Goal: Task Accomplishment & Management: Manage account settings

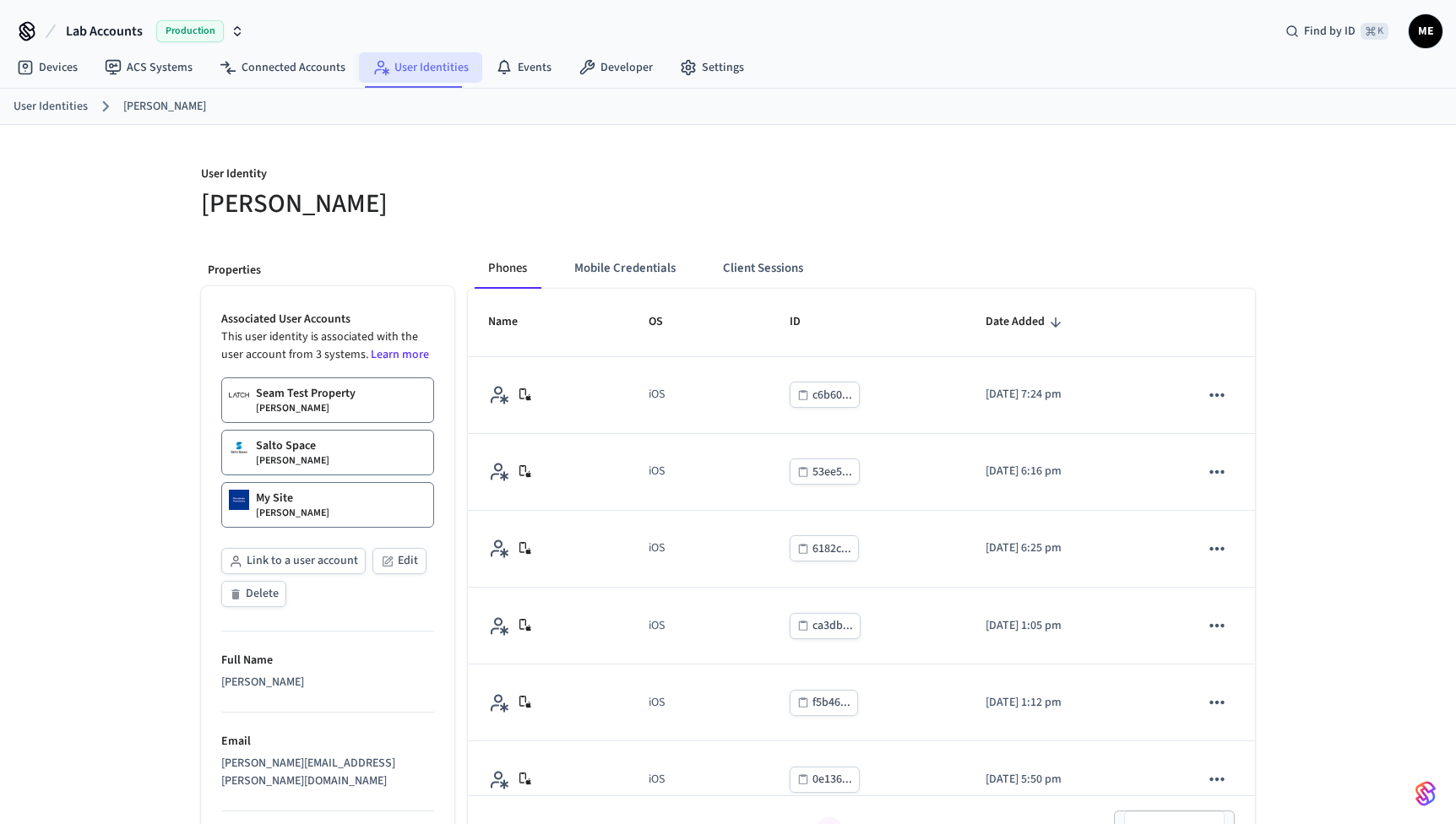
click at [425, 66] on link "User Identities" at bounding box center [420, 67] width 123 height 30
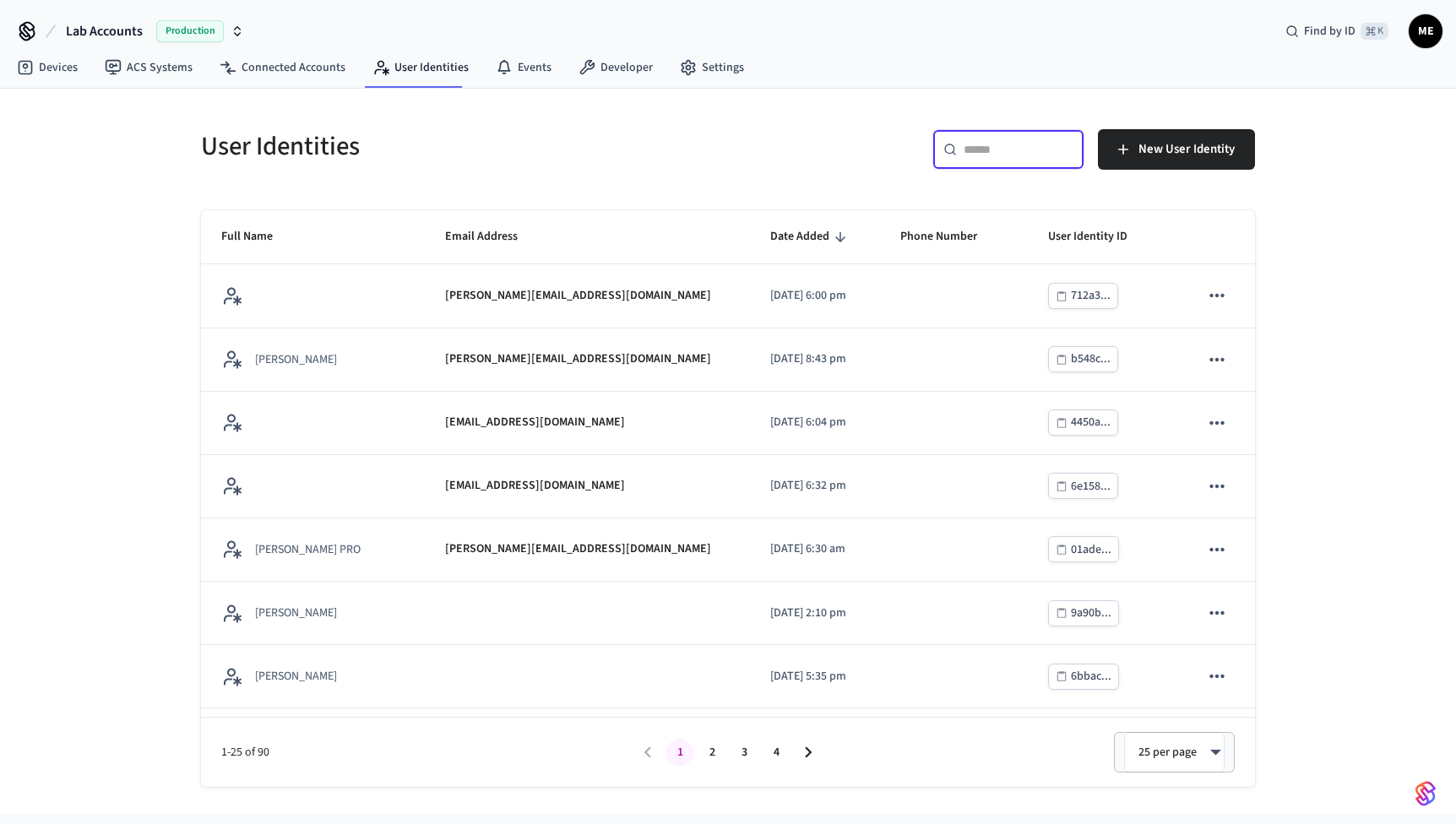
click at [998, 153] on input "text" at bounding box center [1019, 150] width 110 height 17
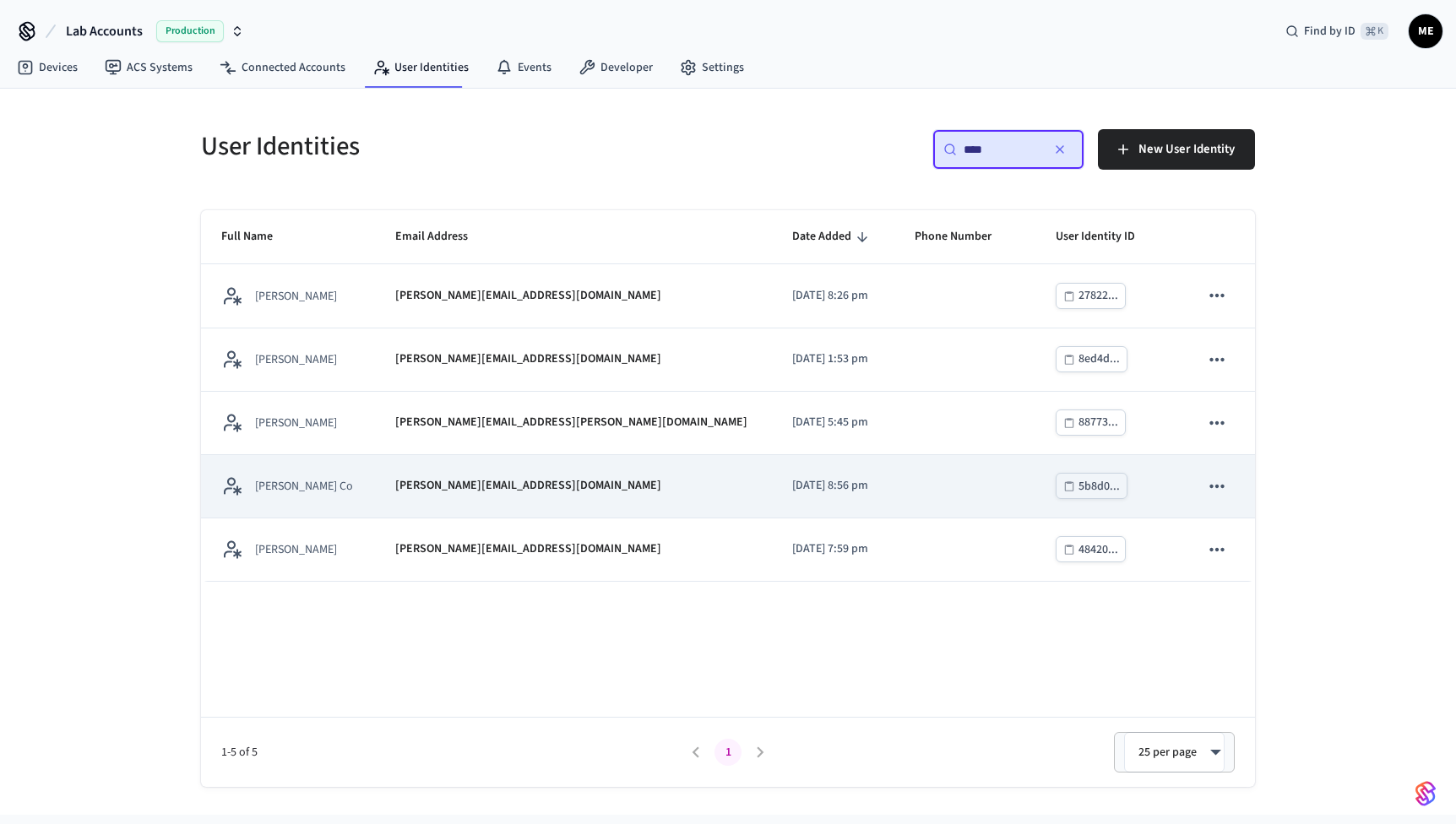
type input "****"
click at [586, 485] on div "[PERSON_NAME][EMAIL_ADDRESS][DOMAIN_NAME]" at bounding box center [573, 485] width 357 height 17
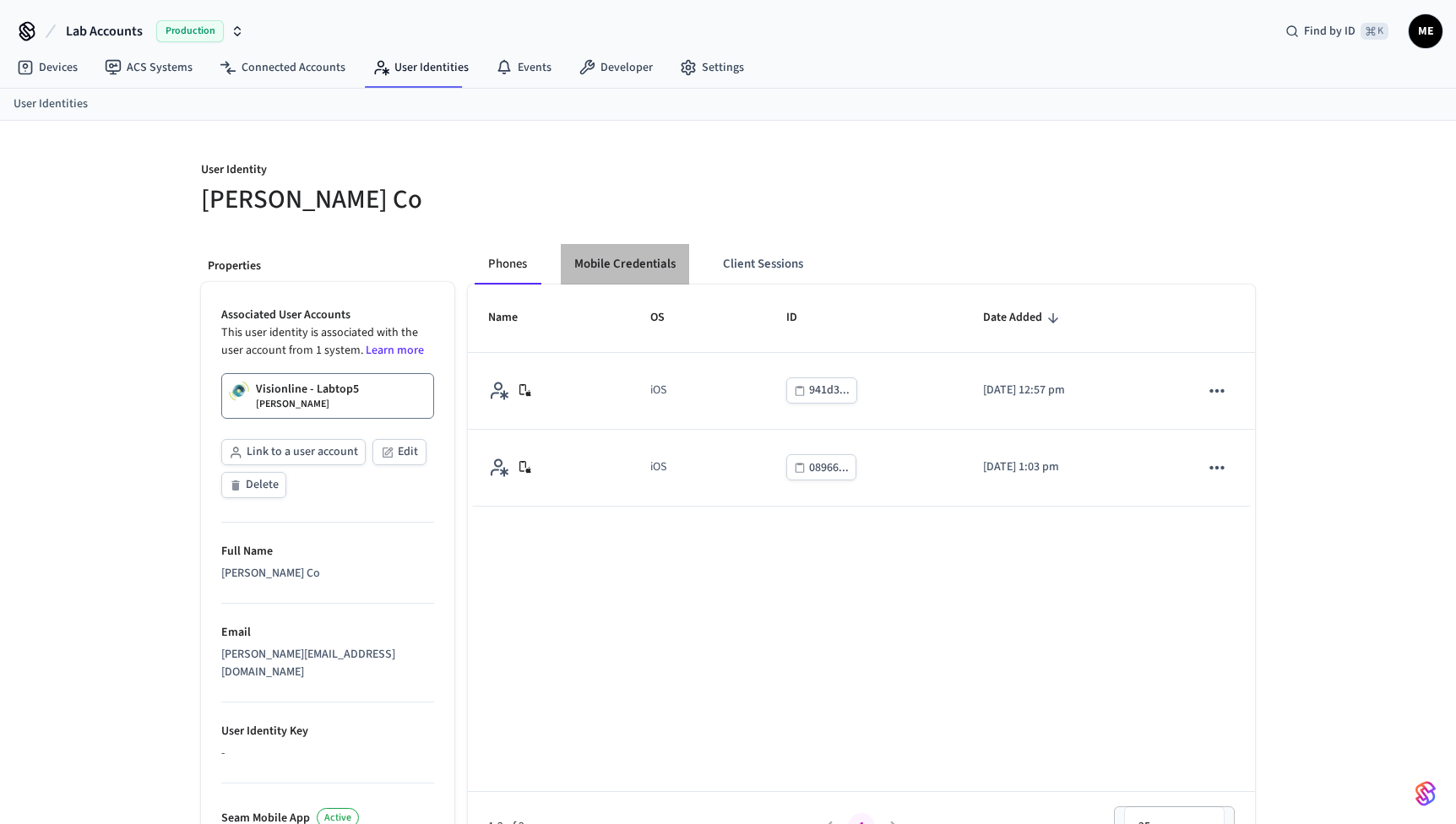
click at [613, 256] on button "Mobile Credentials" at bounding box center [625, 264] width 129 height 40
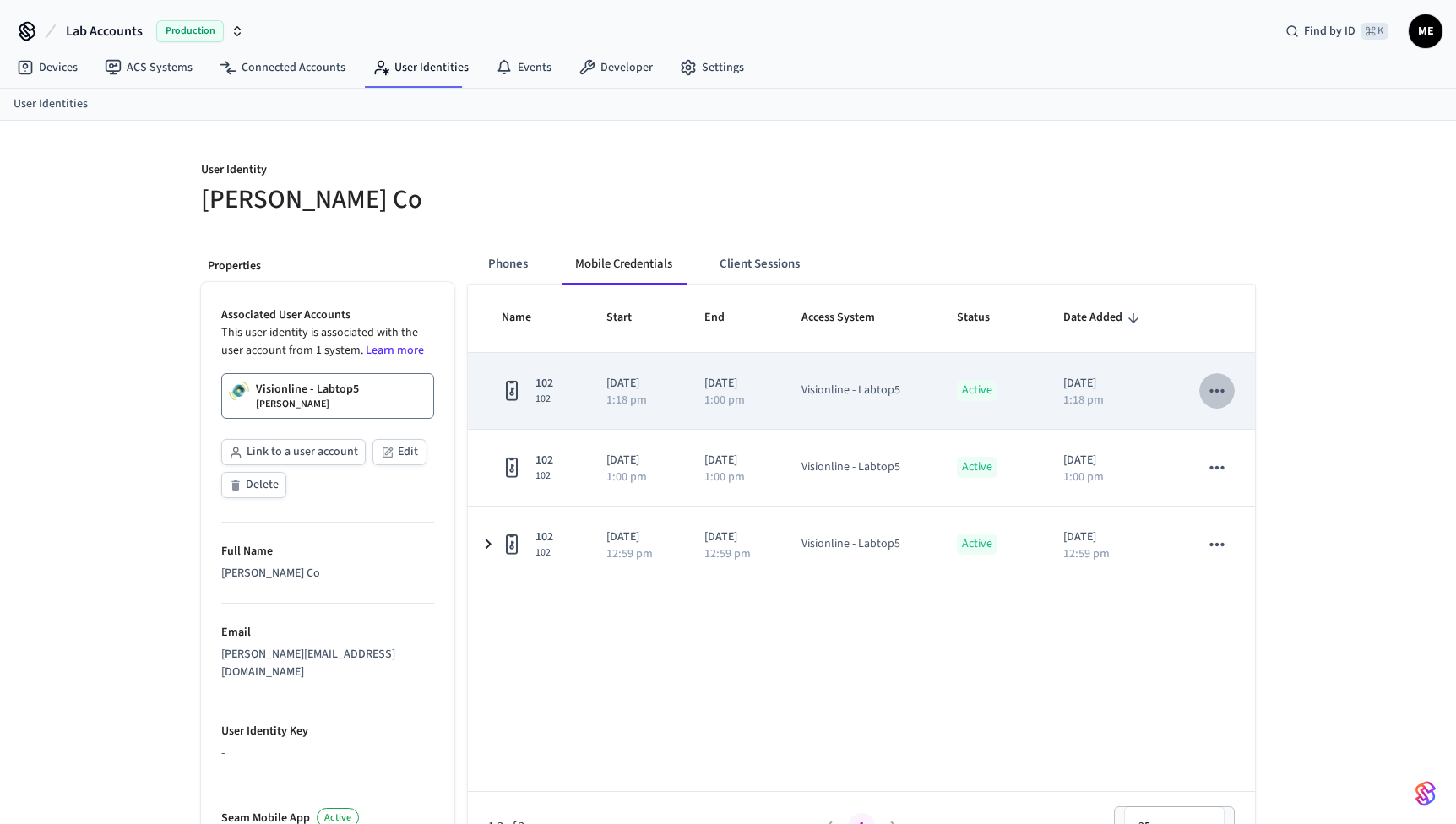
click at [1222, 384] on icon "sticky table" at bounding box center [1218, 391] width 22 height 22
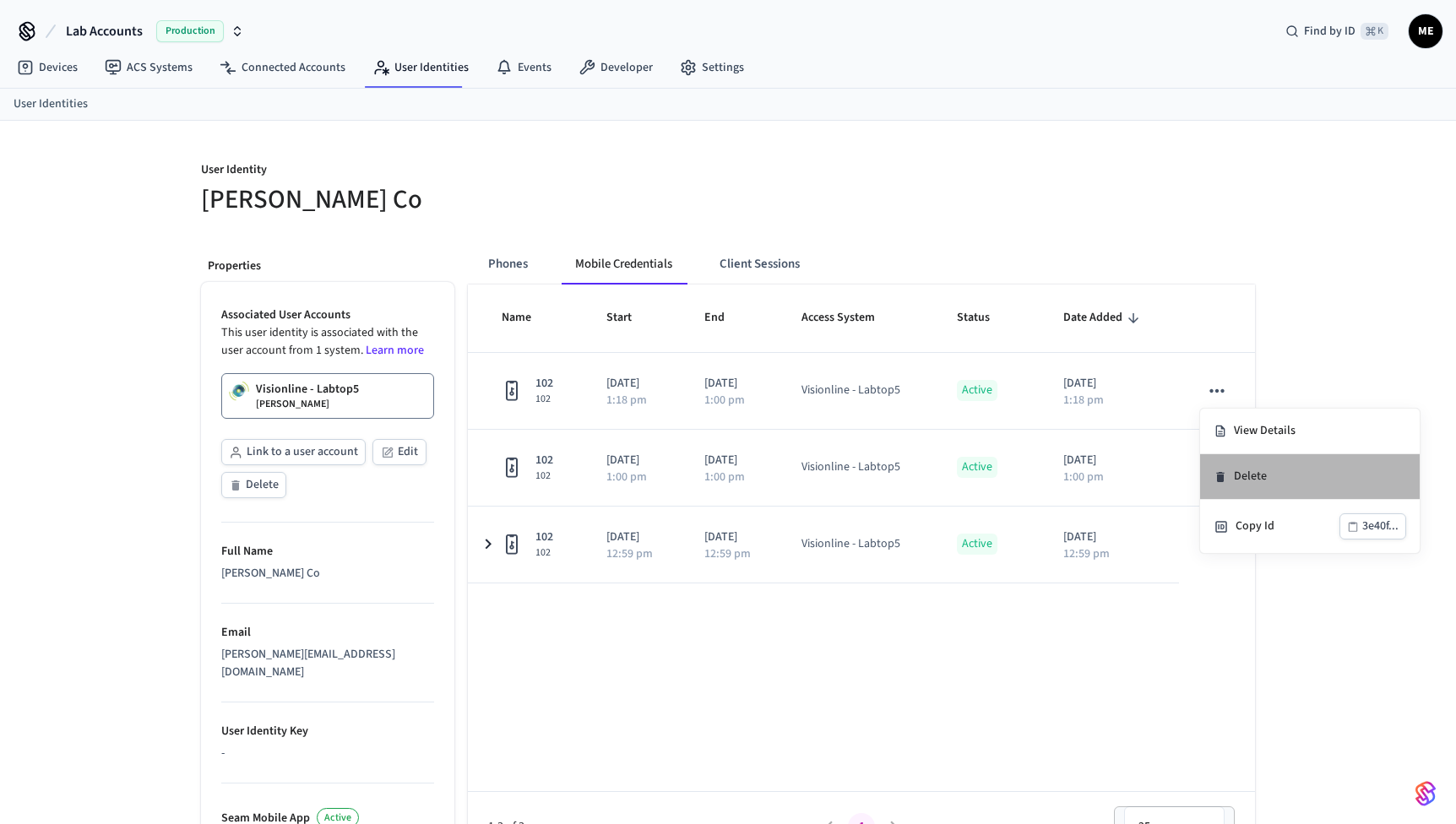
click at [1239, 471] on li "Delete" at bounding box center [1310, 477] width 220 height 46
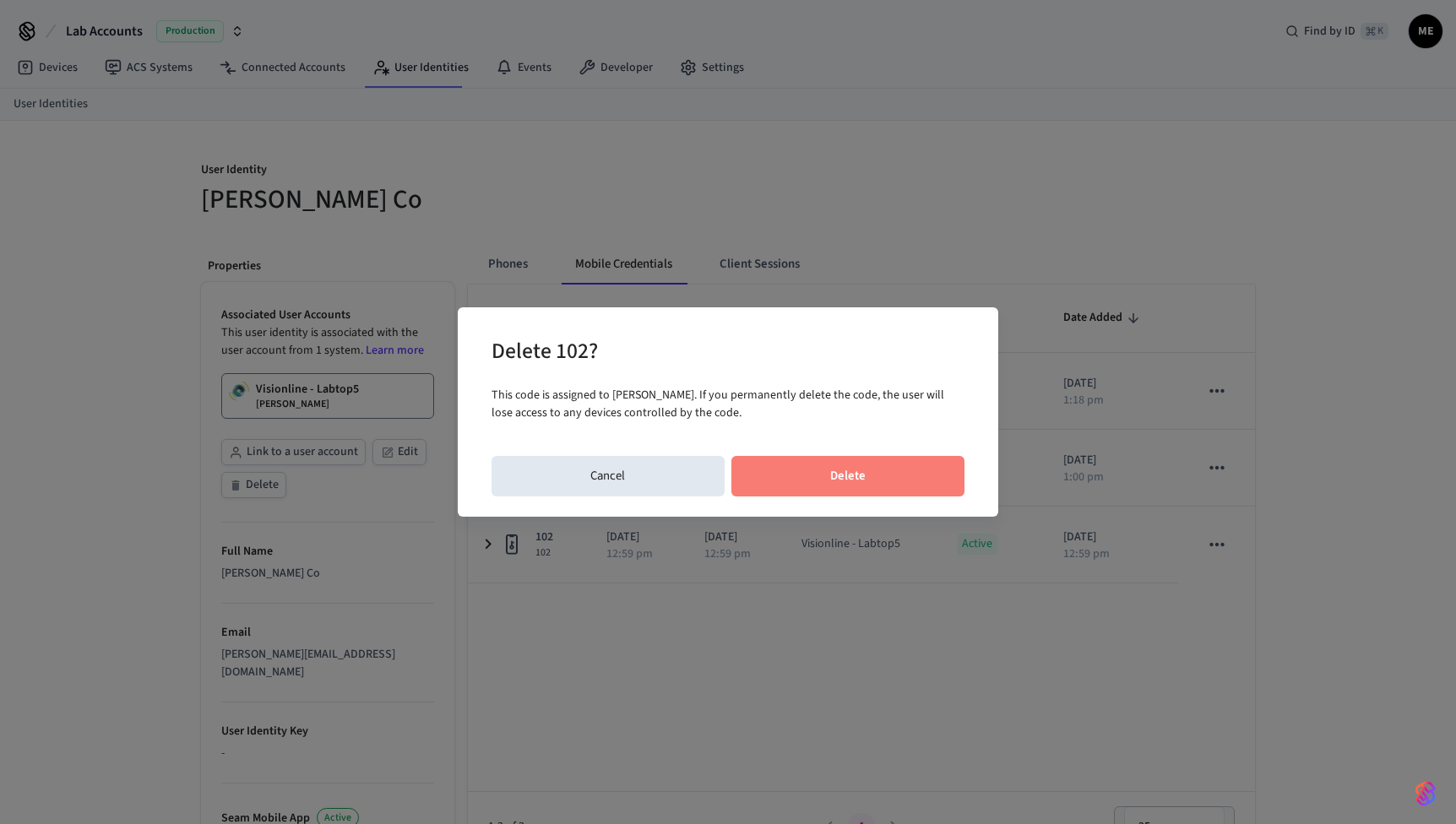
click at [944, 478] on button "Delete" at bounding box center [848, 476] width 234 height 40
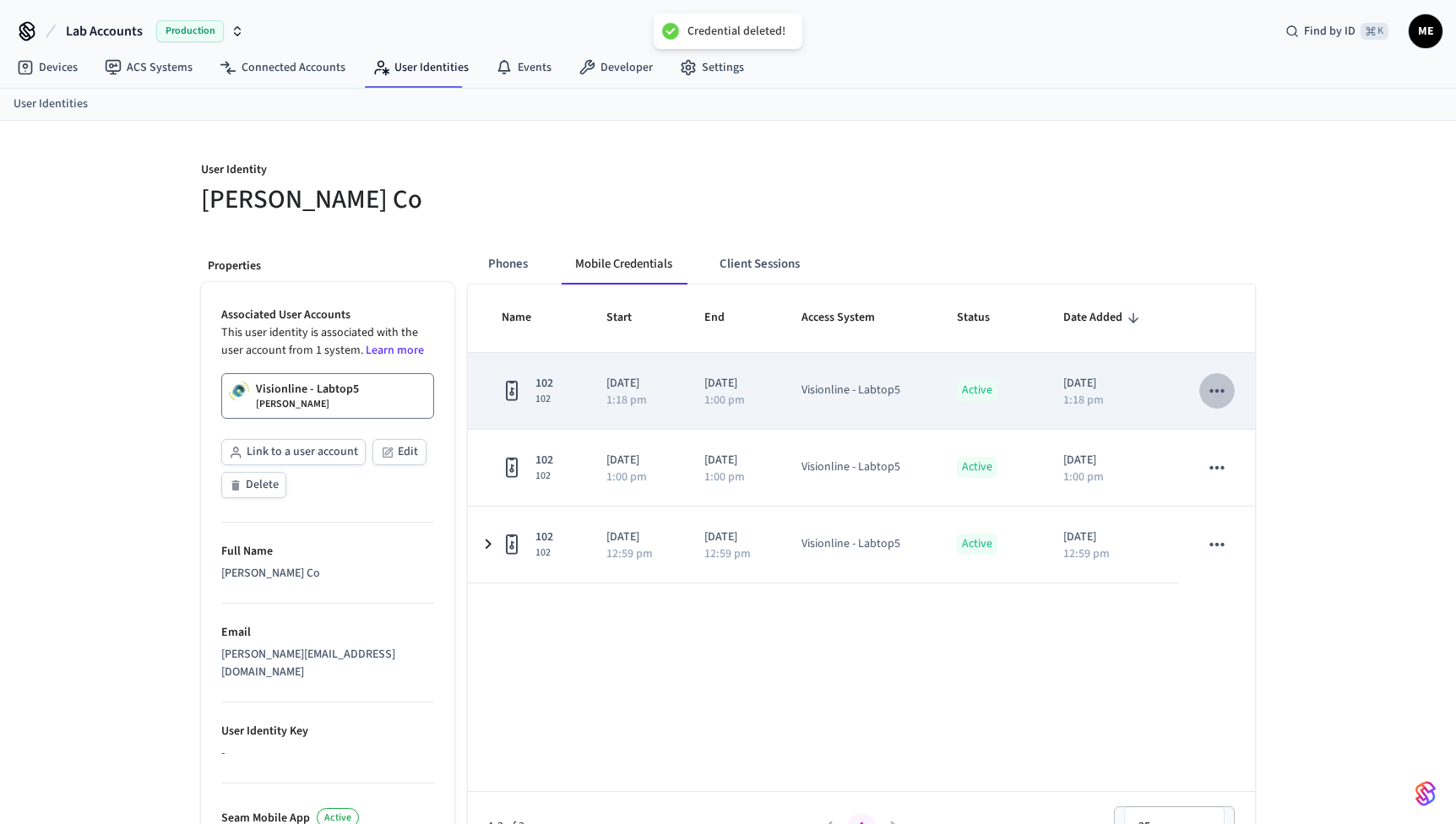
click at [1214, 395] on icon "sticky table" at bounding box center [1218, 391] width 22 height 22
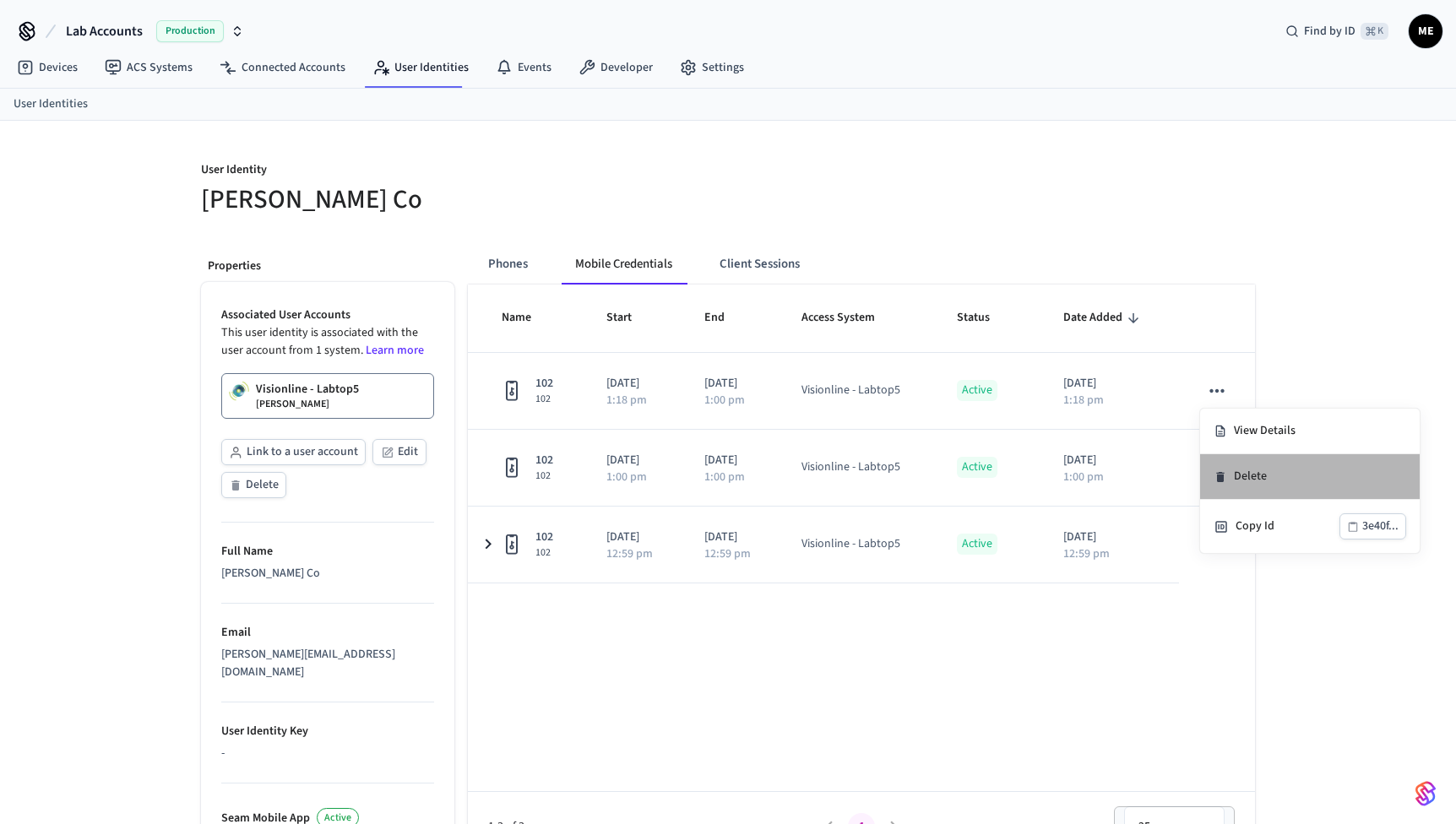
click at [1243, 495] on li "Delete" at bounding box center [1310, 477] width 220 height 46
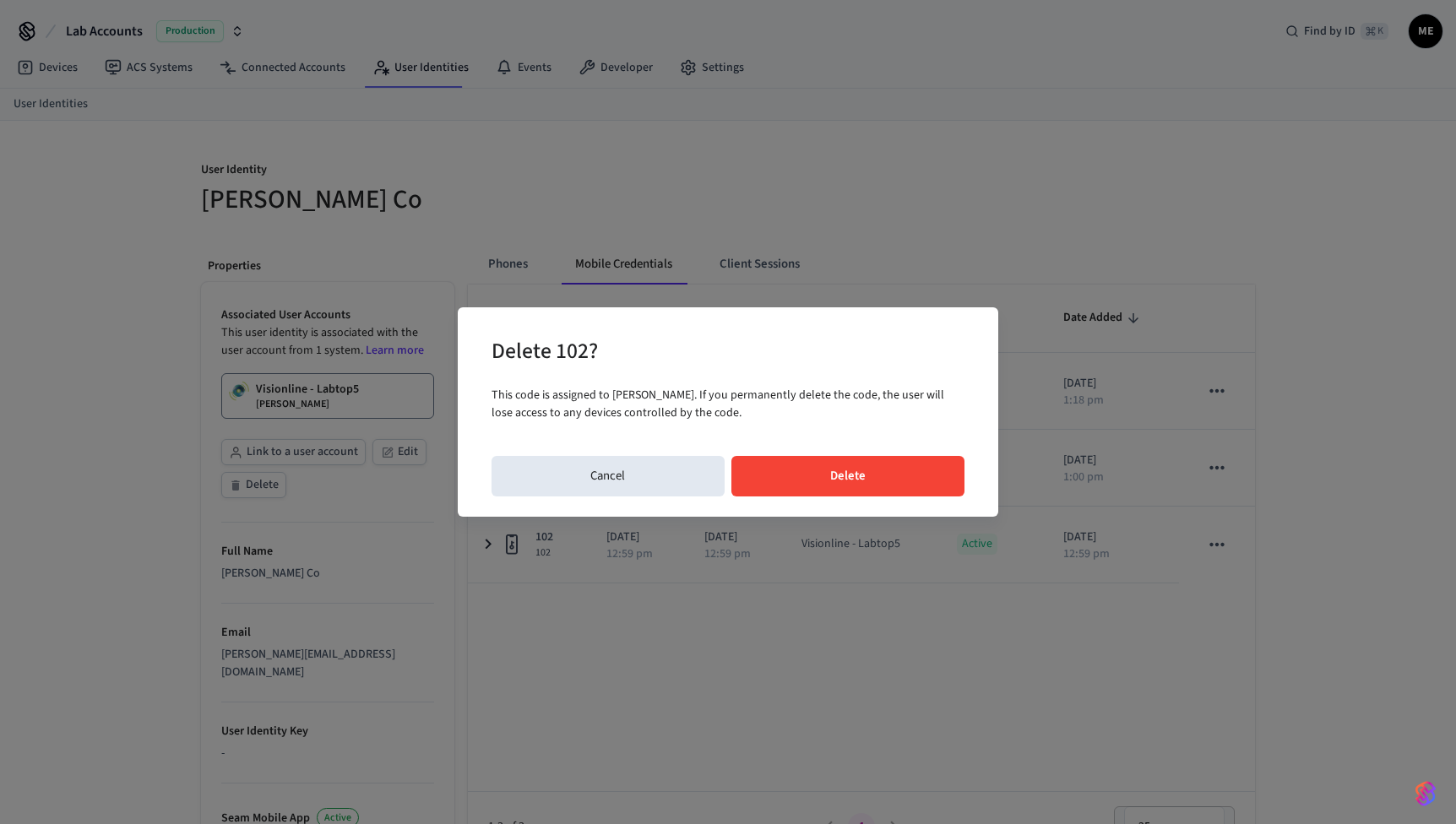
click at [892, 491] on button "Delete" at bounding box center [848, 476] width 234 height 40
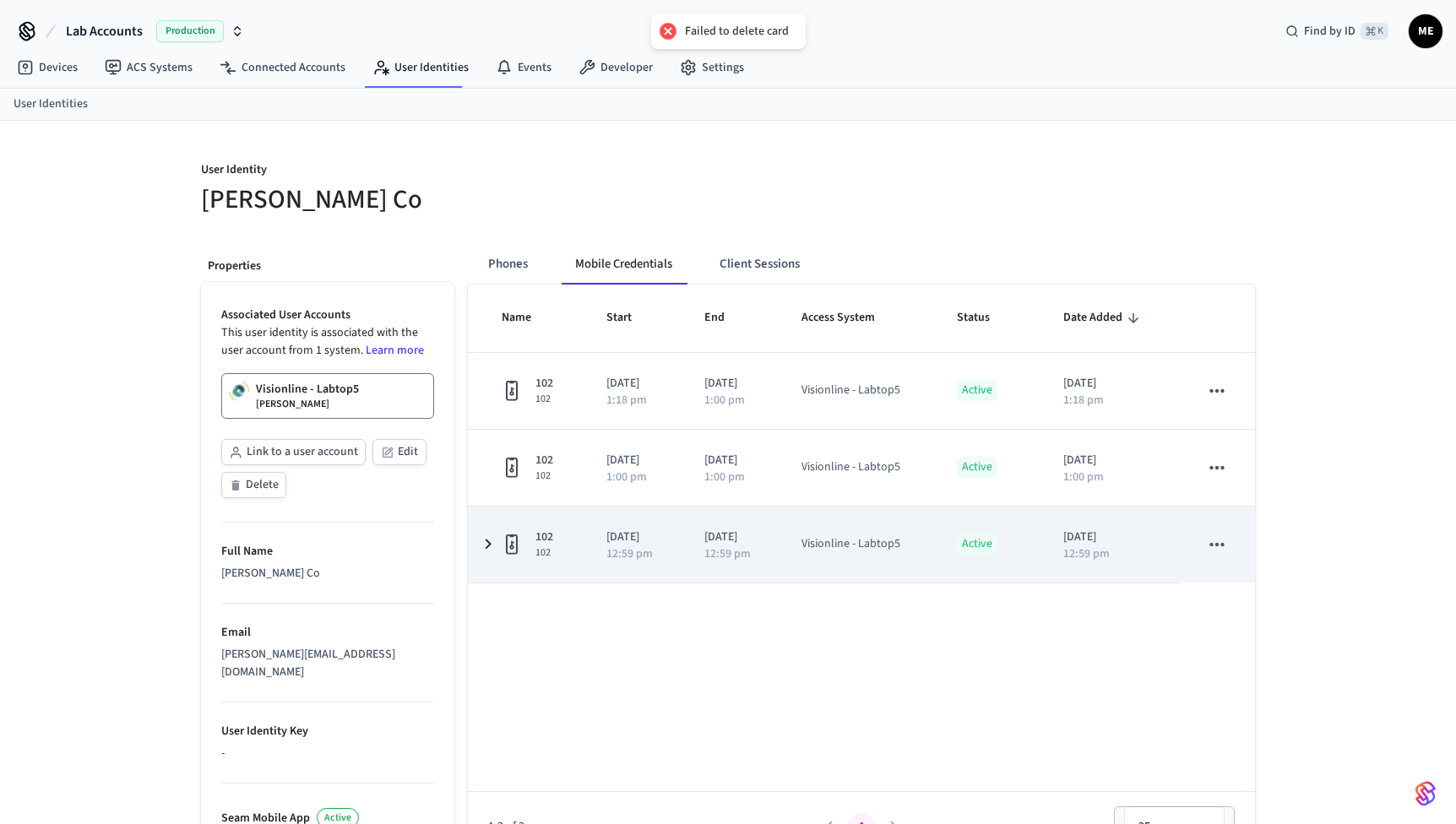
click at [1209, 543] on icon "sticky table" at bounding box center [1218, 545] width 22 height 22
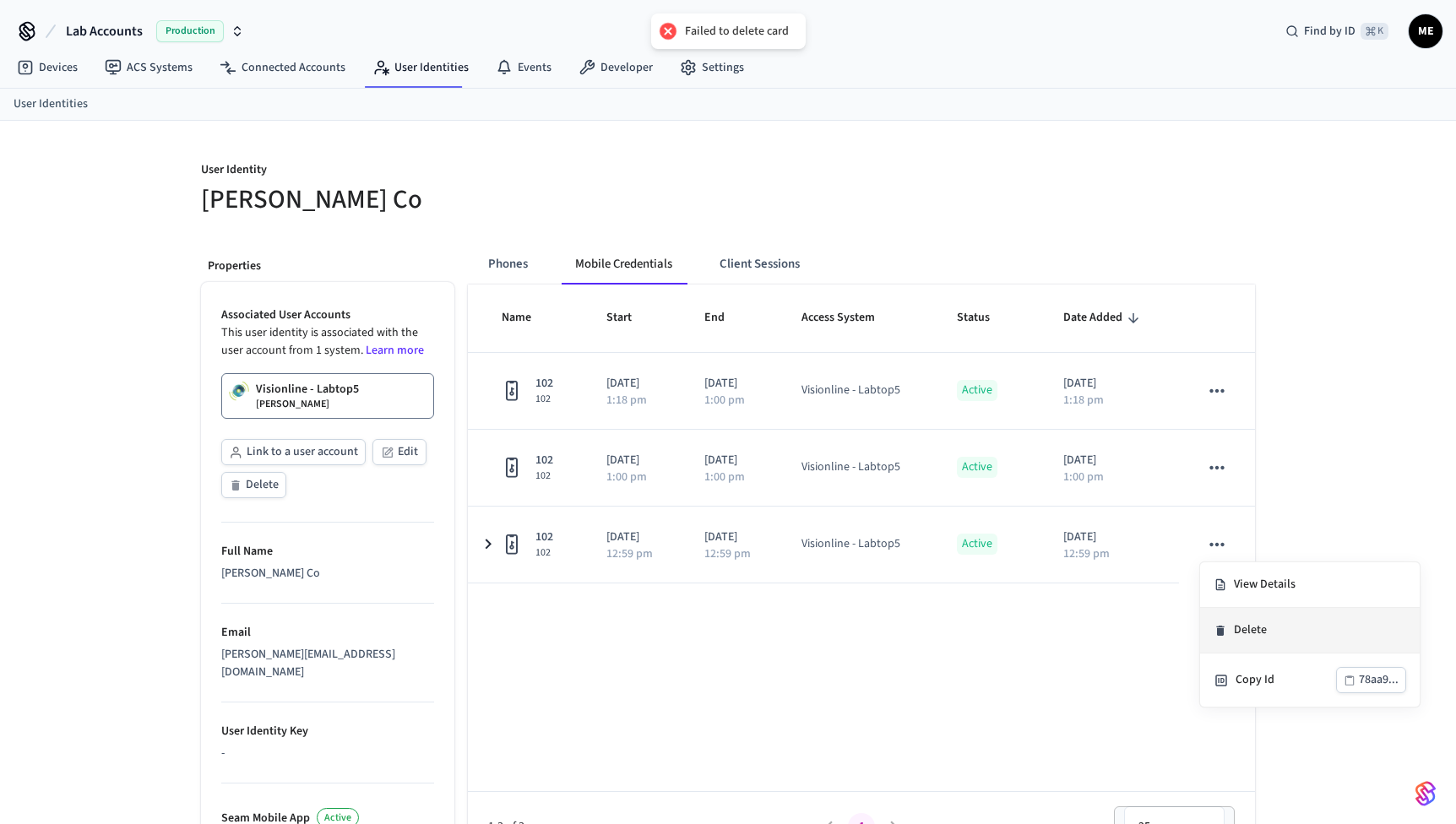
click at [1228, 613] on li "Delete" at bounding box center [1310, 631] width 220 height 46
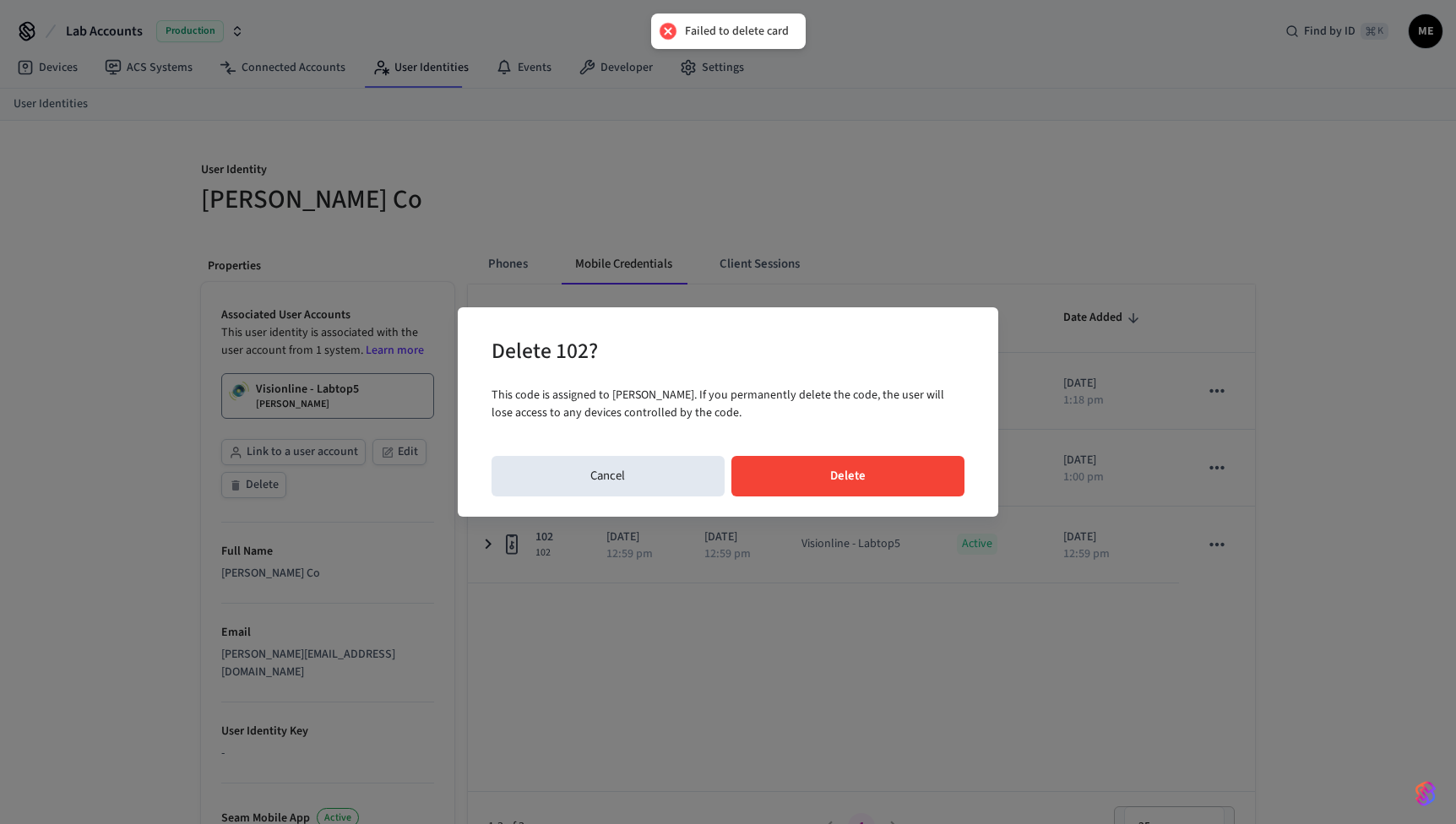
click at [916, 478] on button "Delete" at bounding box center [848, 476] width 234 height 40
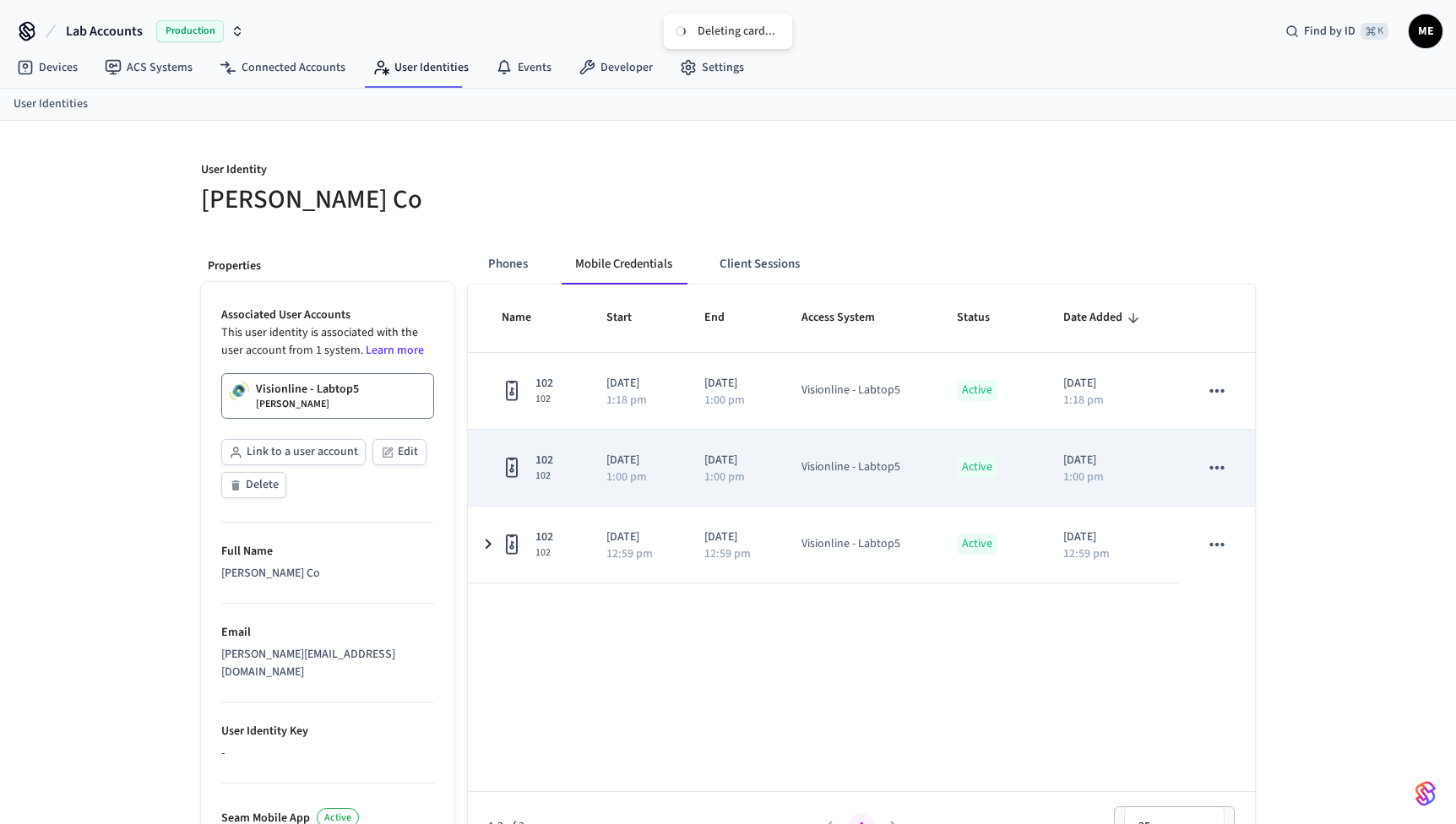
click at [1214, 455] on button "sticky table" at bounding box center [1217, 467] width 36 height 36
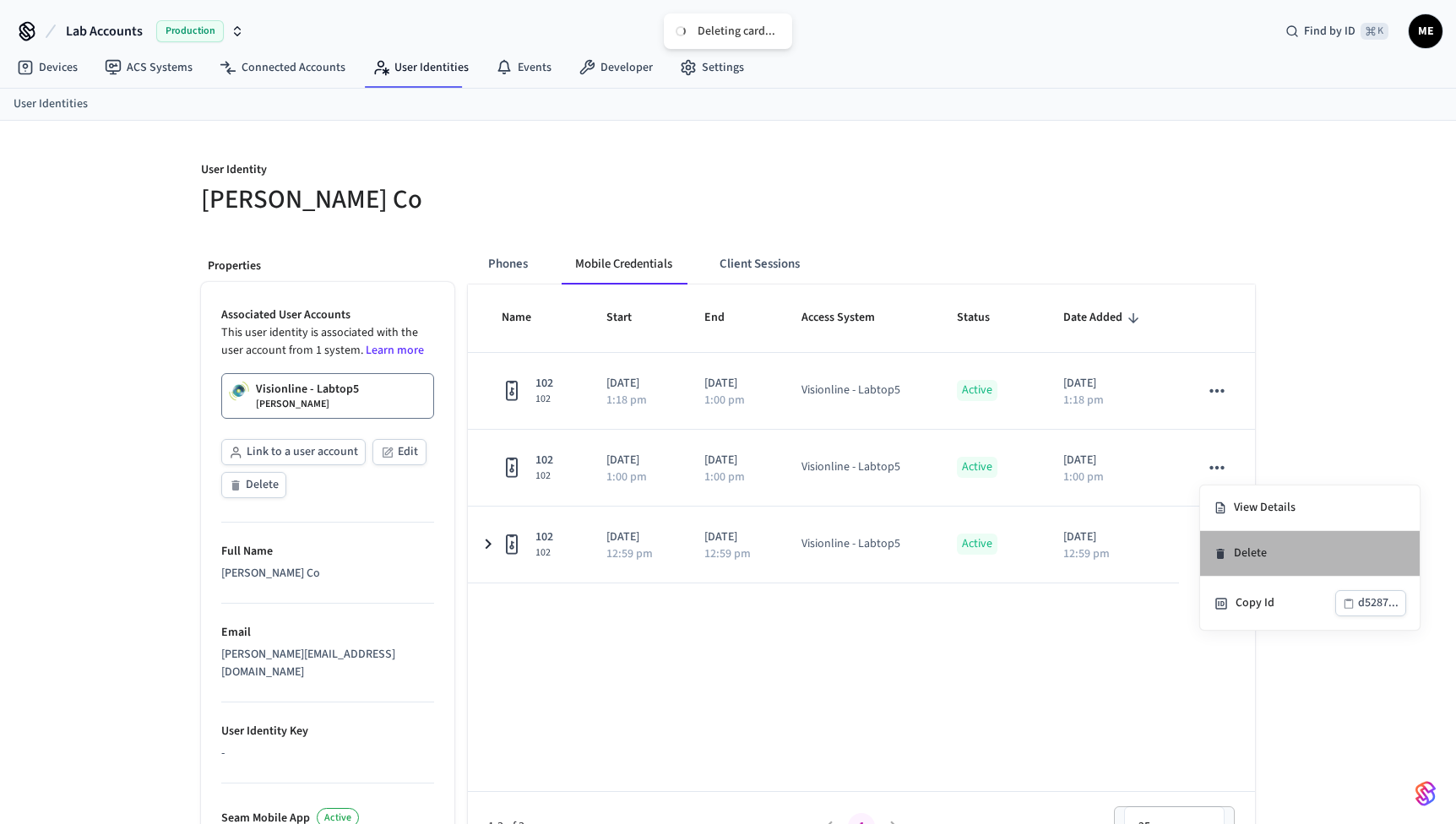
click at [1227, 546] on li "Delete" at bounding box center [1310, 554] width 220 height 46
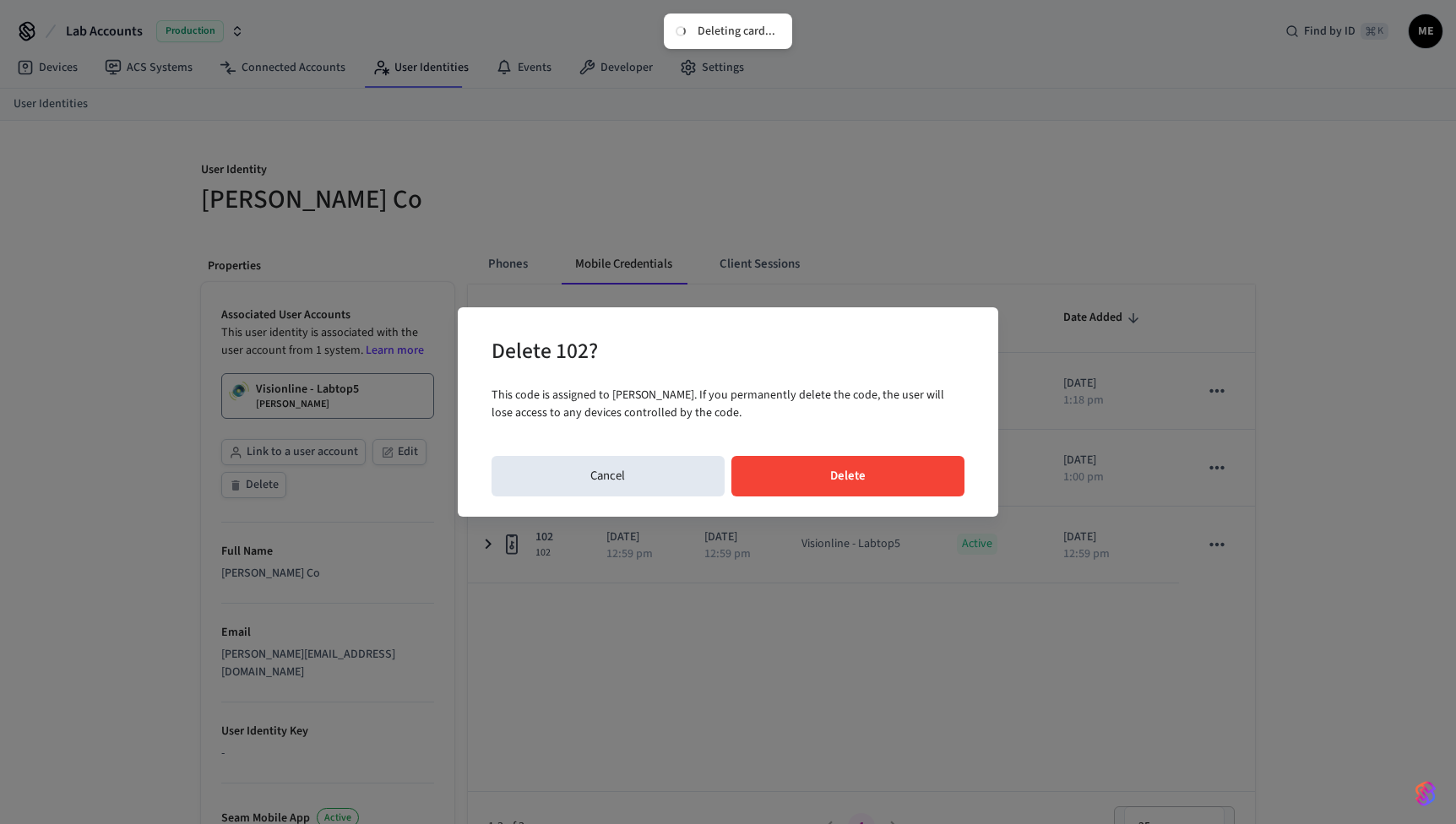
click at [935, 457] on button "Delete" at bounding box center [848, 476] width 234 height 40
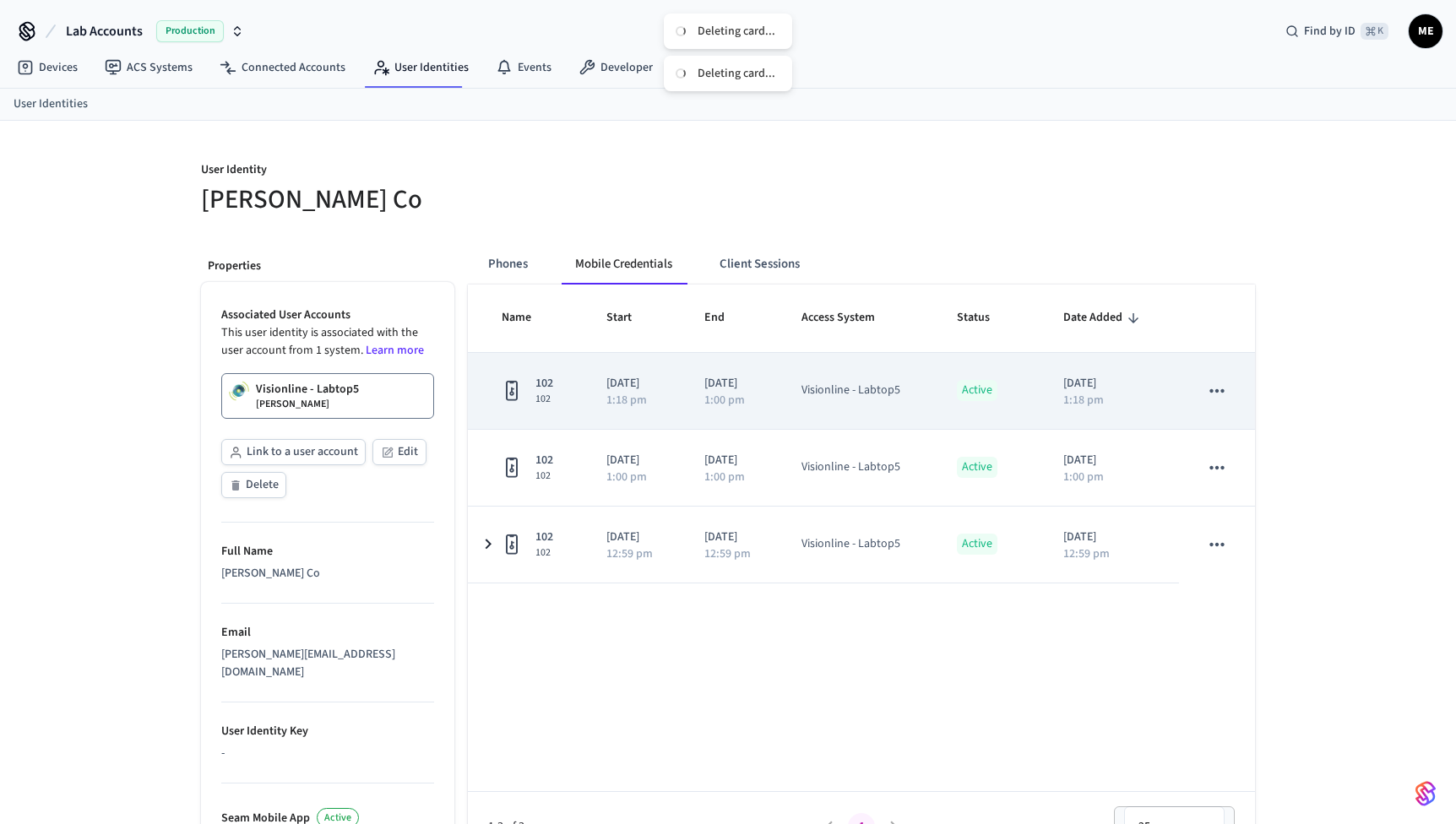
click at [1210, 388] on icon "sticky table" at bounding box center [1218, 391] width 22 height 22
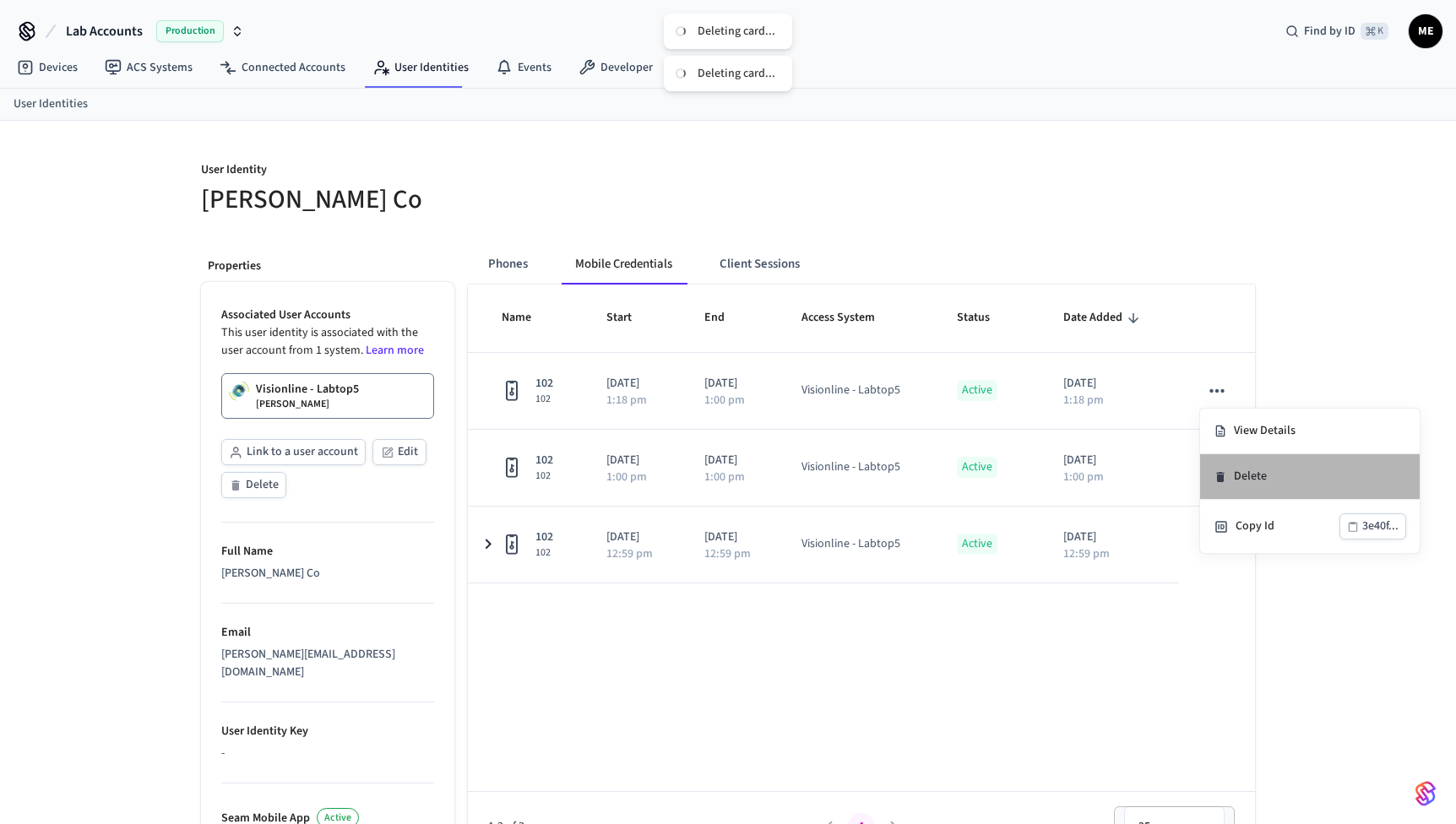
click at [1235, 484] on li "Delete" at bounding box center [1310, 477] width 220 height 46
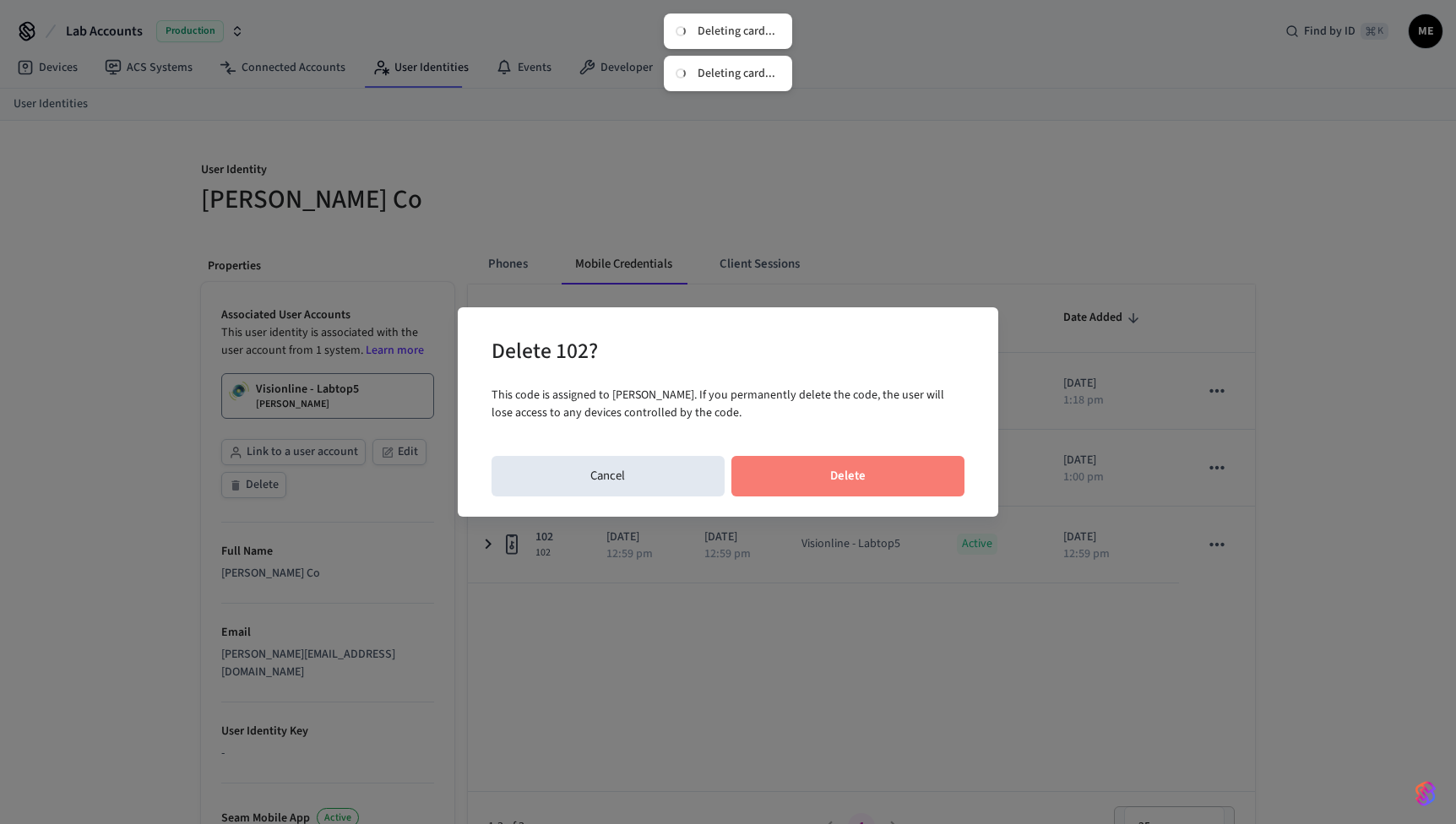
click at [914, 492] on button "Delete" at bounding box center [848, 476] width 234 height 40
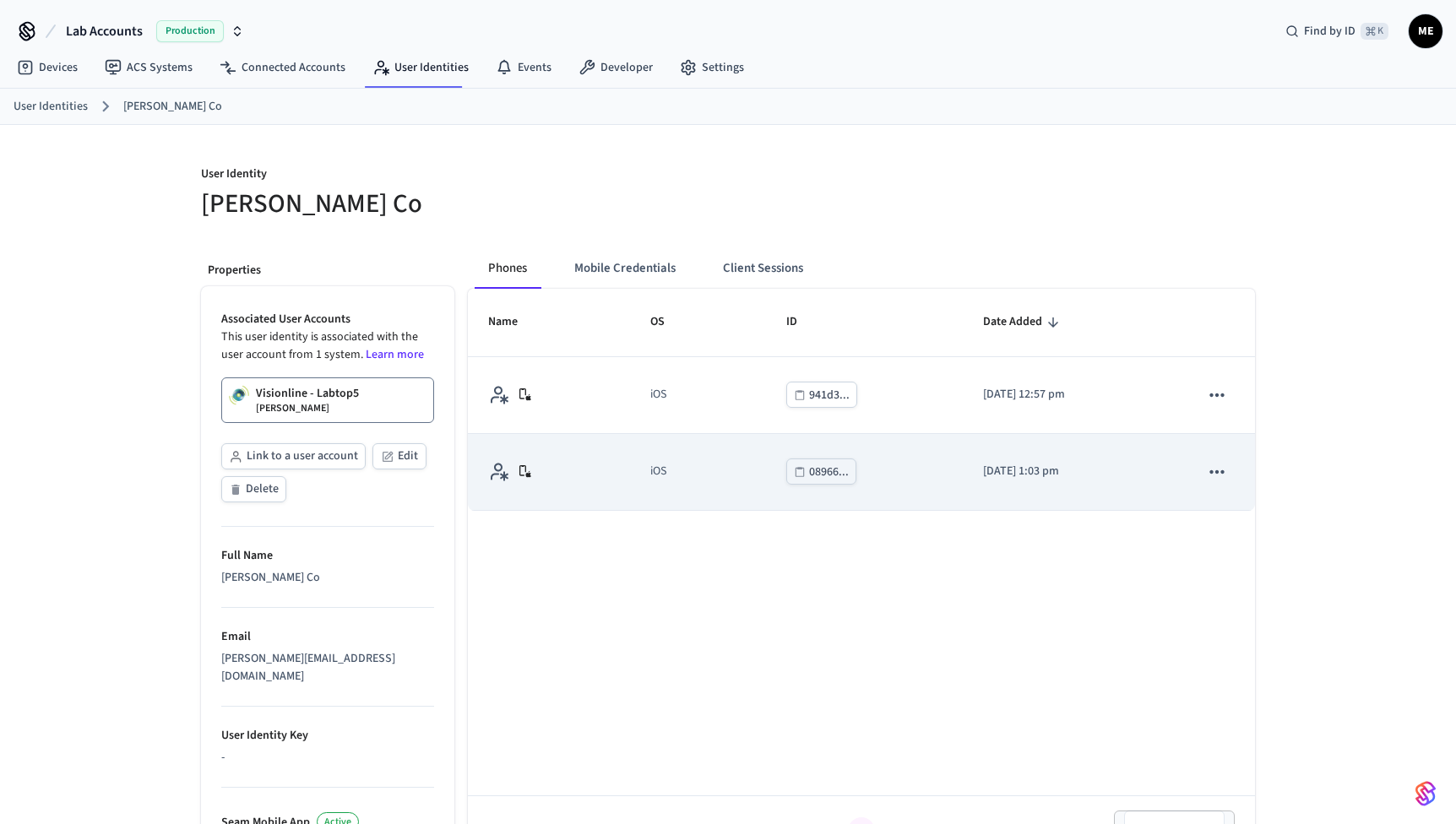
click at [1223, 475] on icon "sticky table" at bounding box center [1218, 472] width 22 height 22
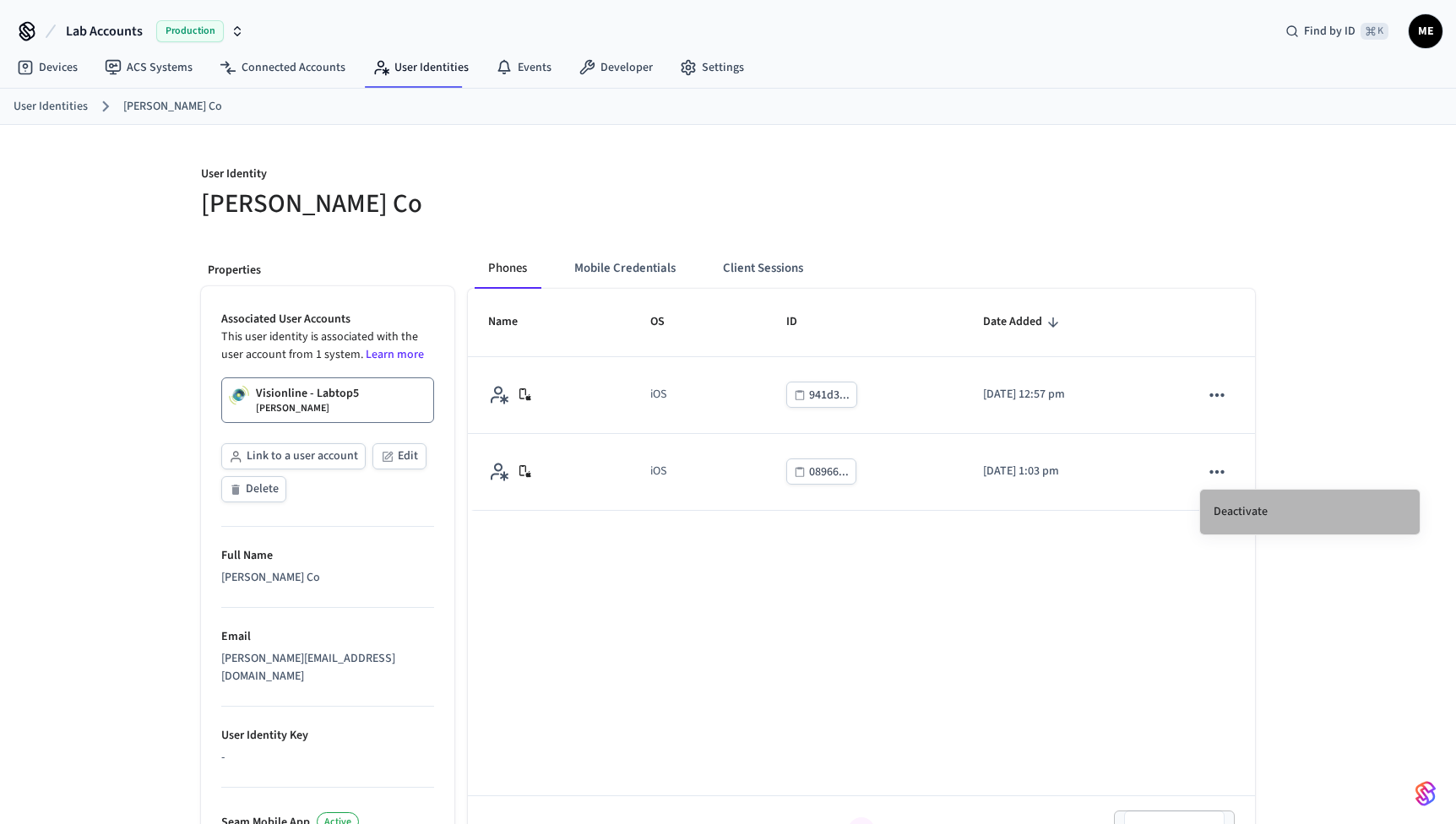
click at [1222, 516] on li "Deactivate" at bounding box center [1310, 512] width 220 height 45
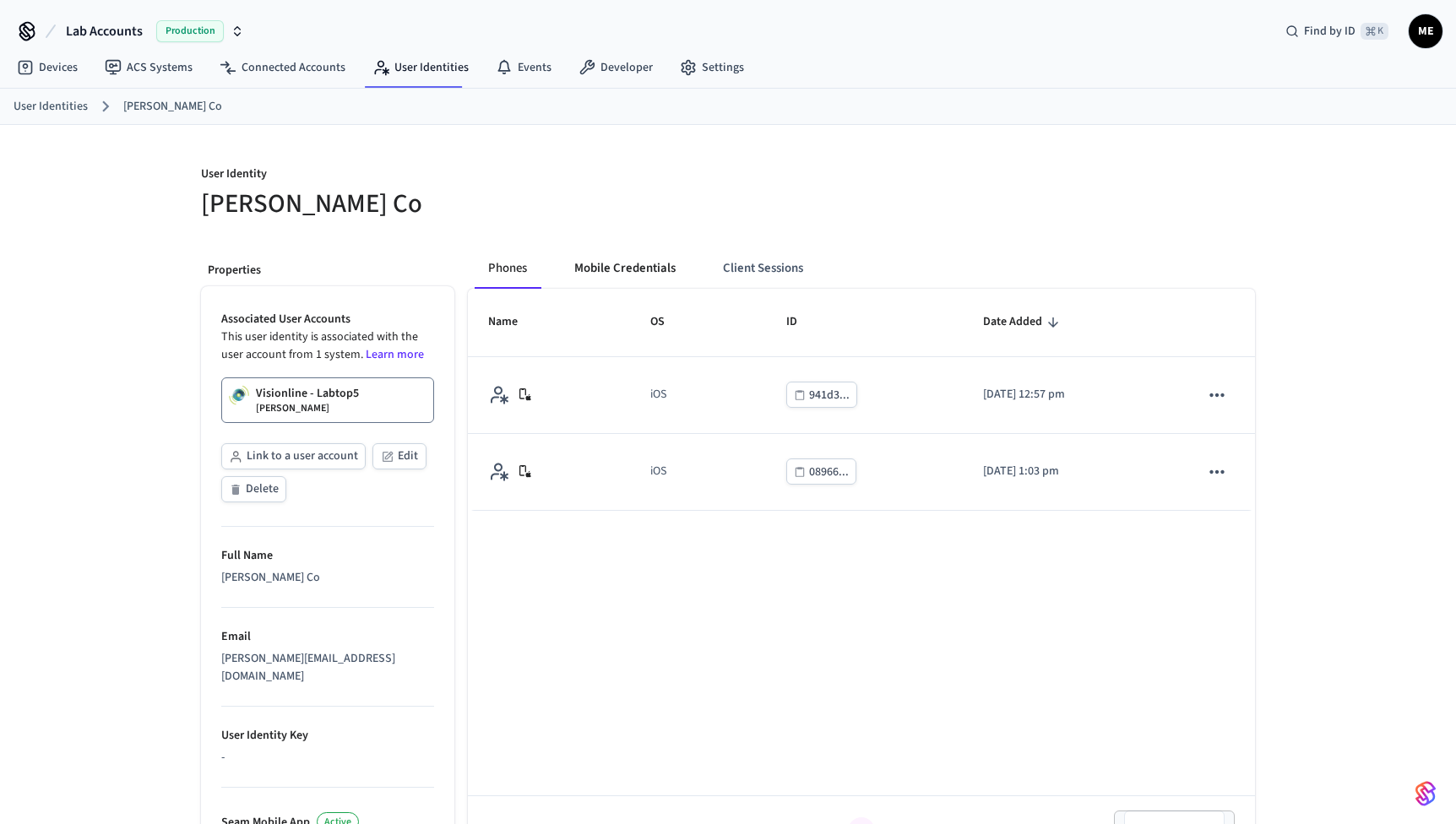
click at [617, 266] on button "Mobile Credentials" at bounding box center [625, 268] width 129 height 40
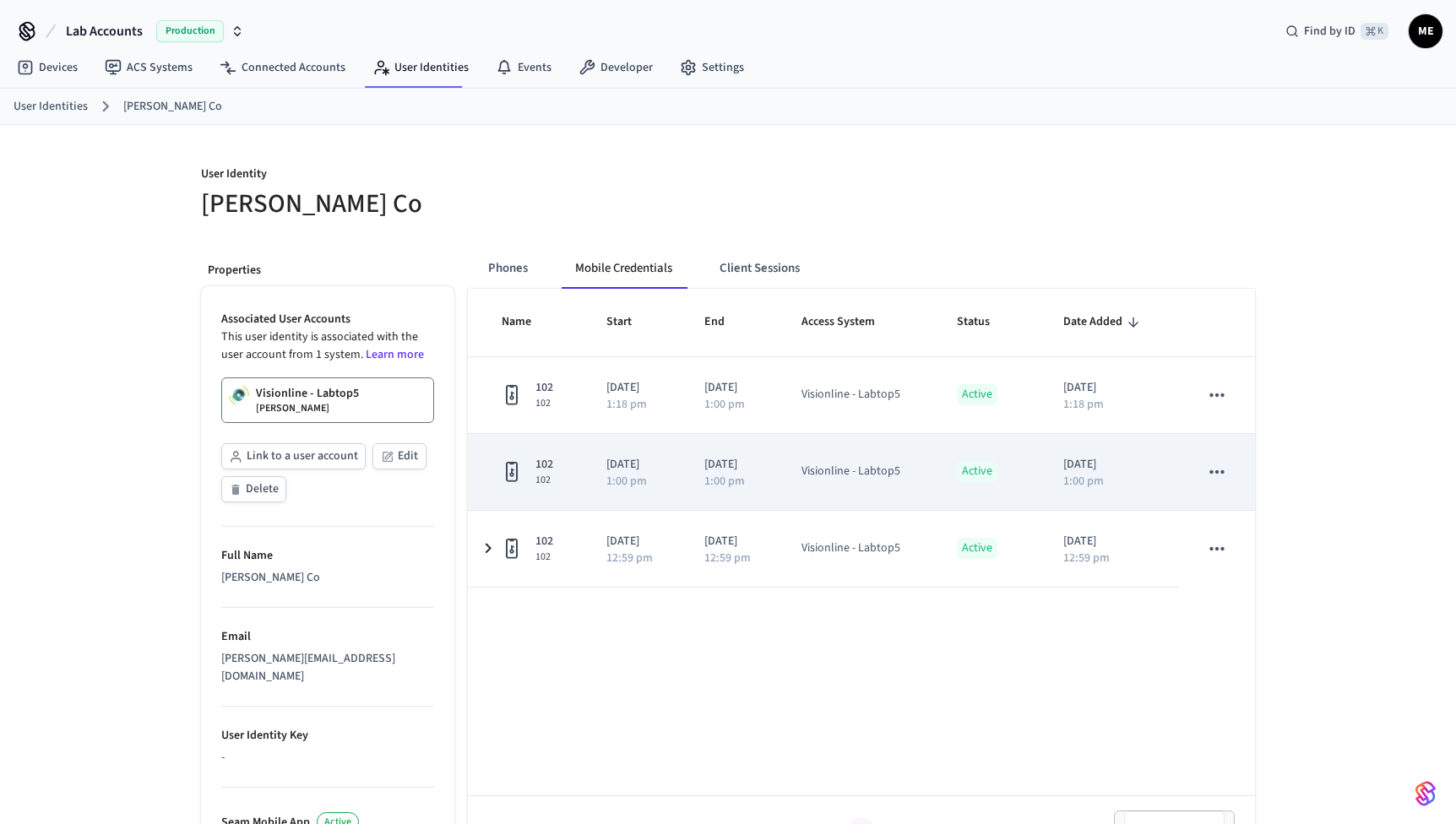
click at [1220, 465] on icon "sticky table" at bounding box center [1218, 472] width 22 height 22
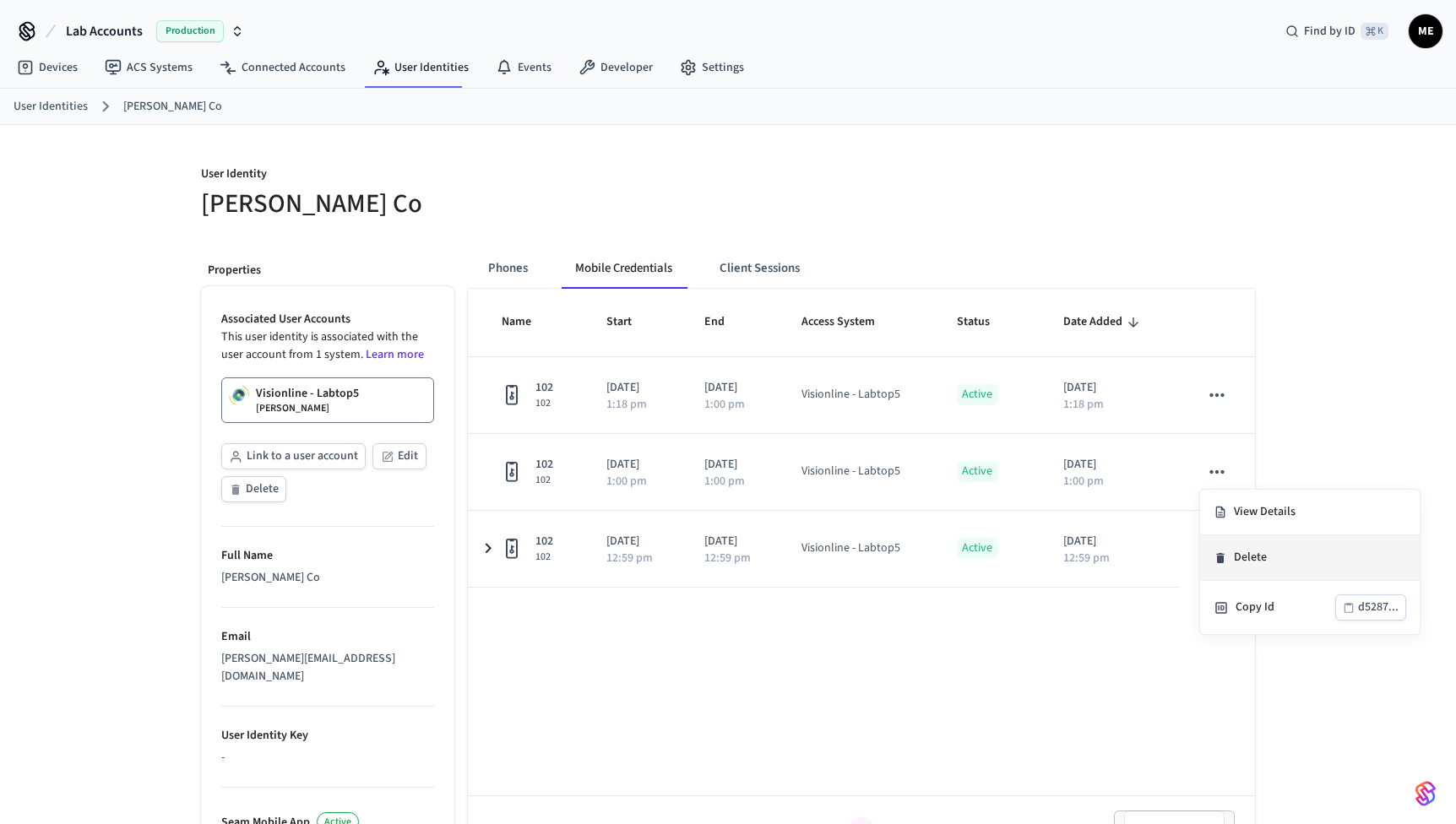
click at [1249, 551] on li "Delete" at bounding box center [1310, 558] width 220 height 46
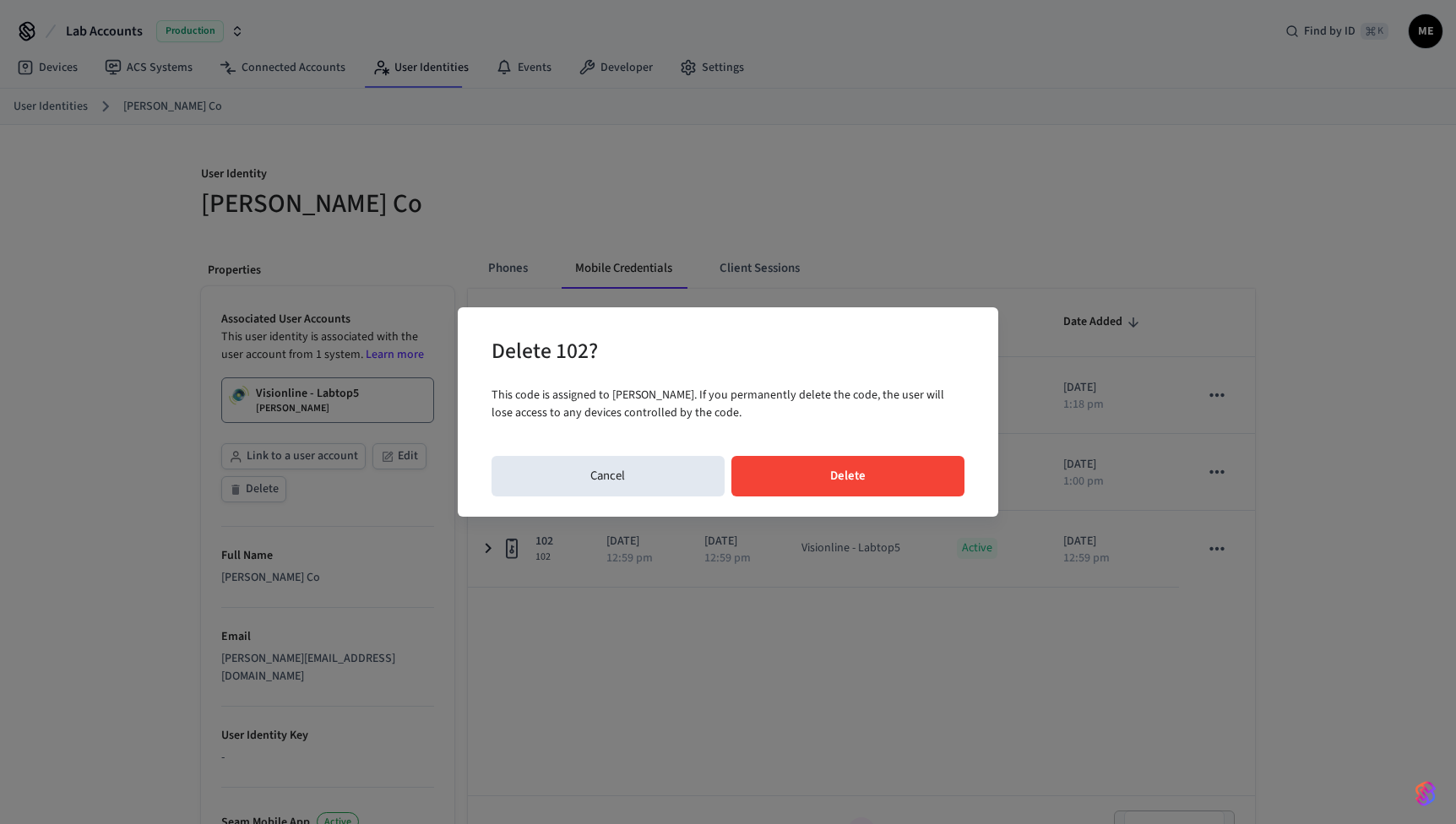
click at [846, 467] on button "Delete" at bounding box center [848, 476] width 234 height 40
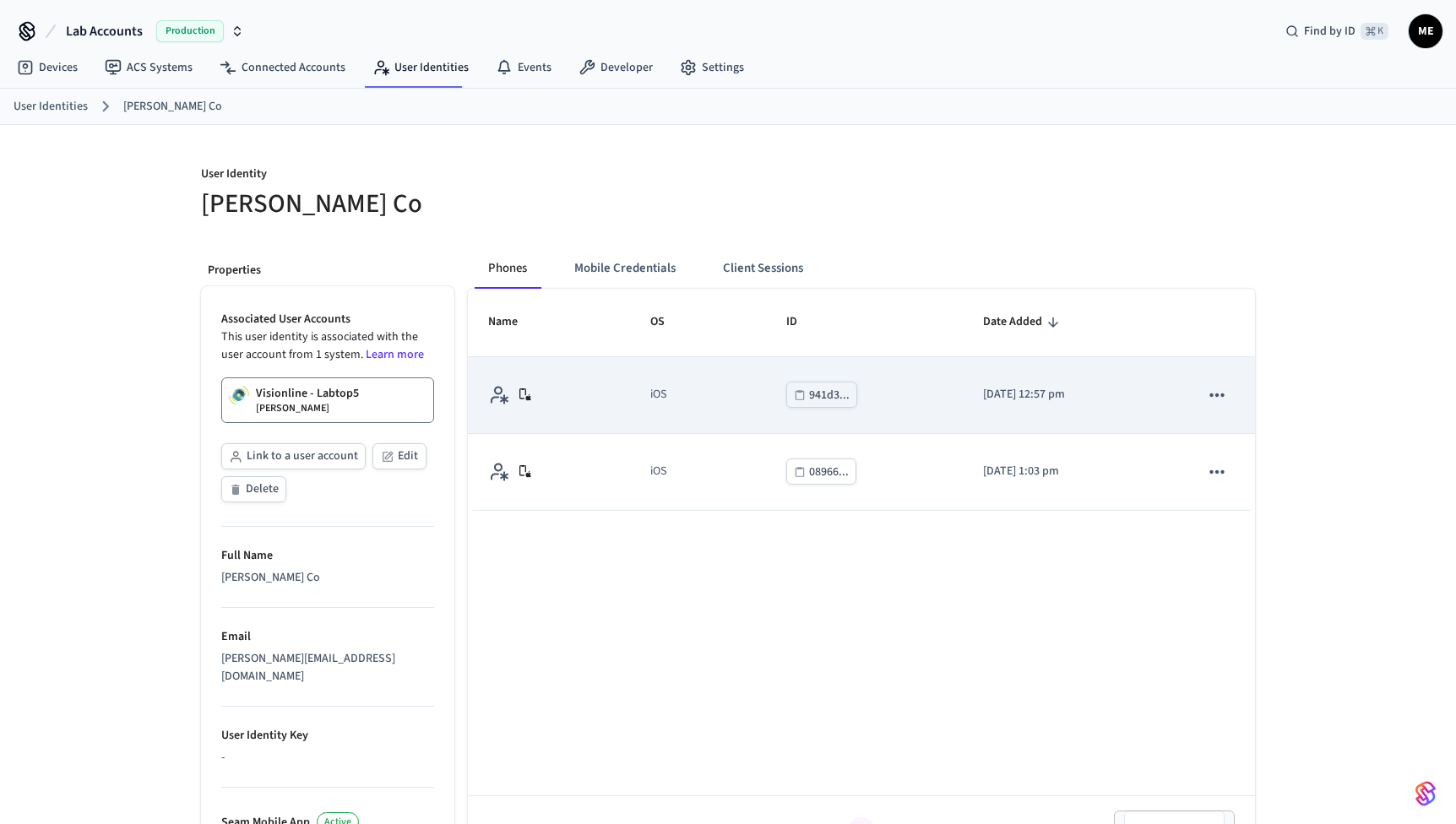
click at [1222, 395] on icon "sticky table" at bounding box center [1217, 395] width 15 height 4
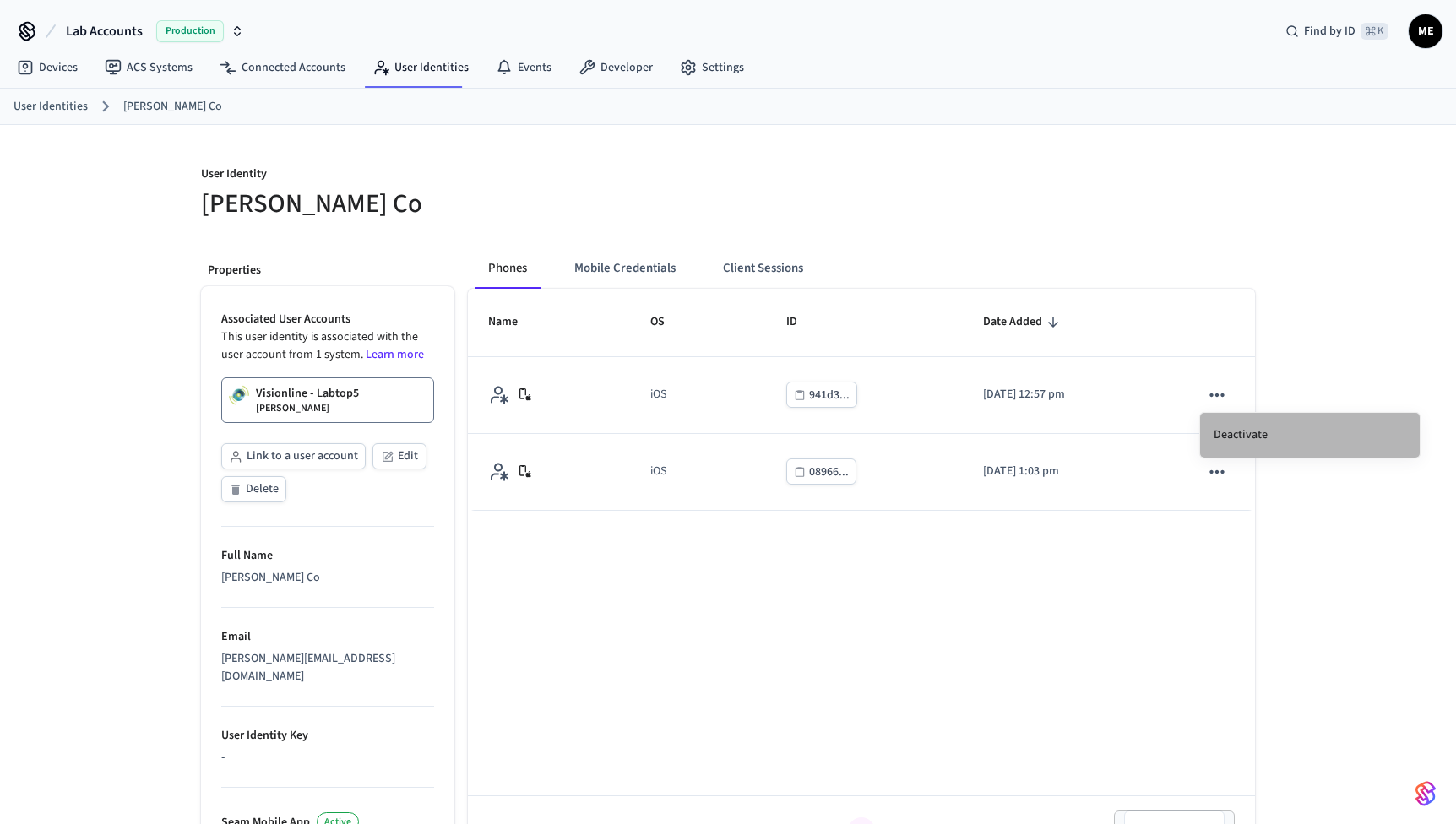
click at [1230, 445] on li "Deactivate" at bounding box center [1310, 435] width 220 height 45
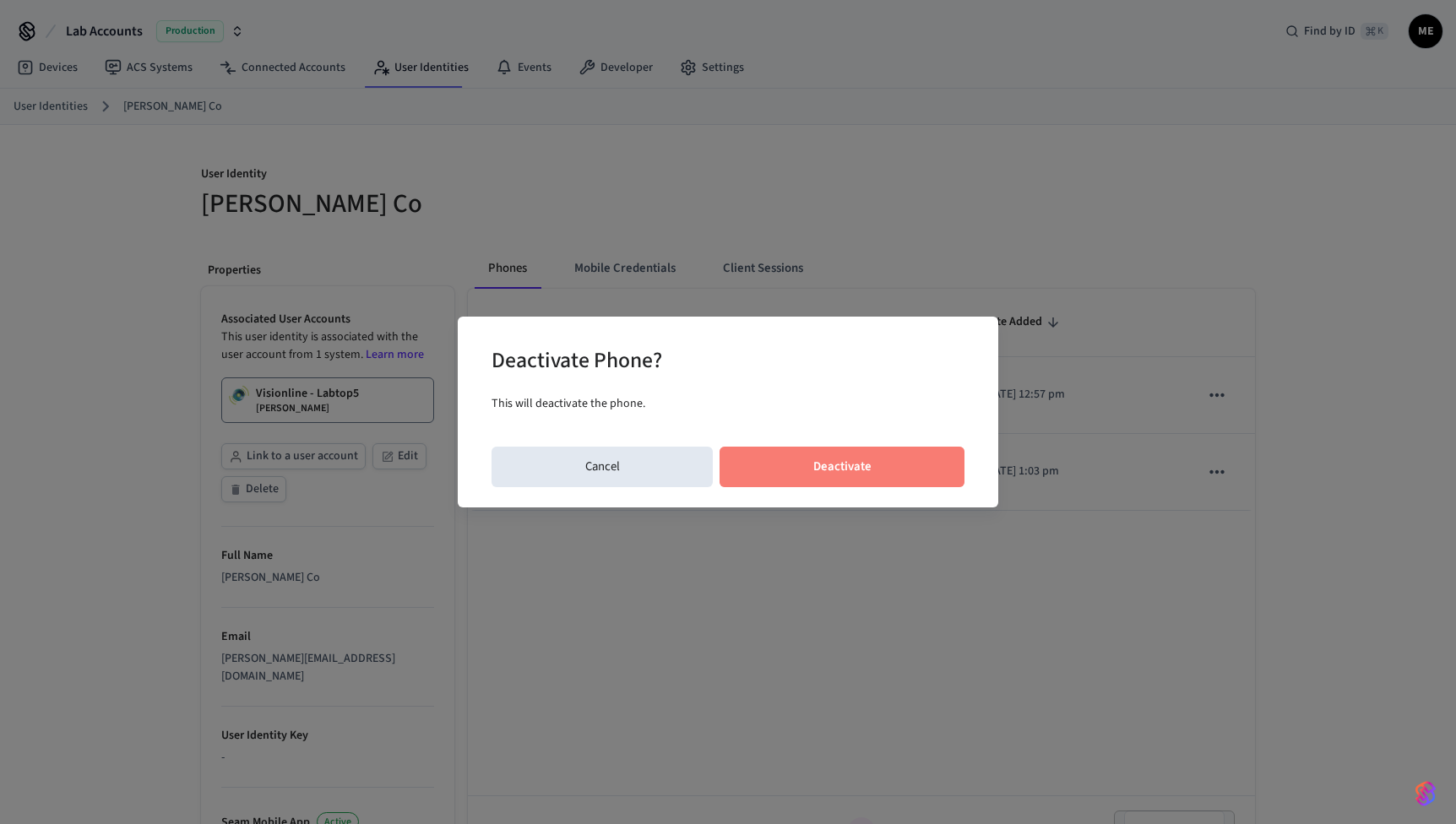
click at [906, 454] on button "Deactivate" at bounding box center [842, 467] width 245 height 40
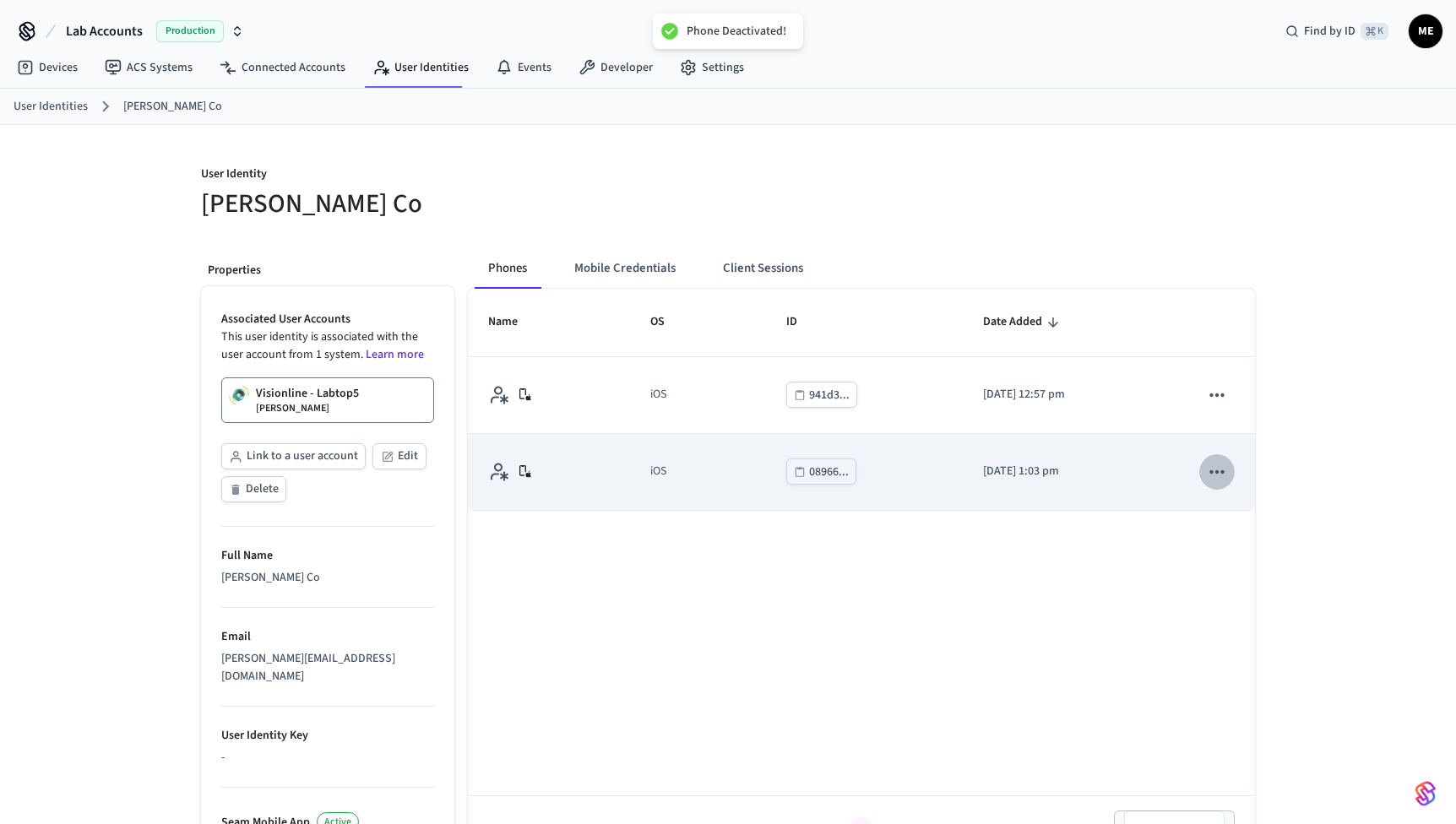
click at [1224, 469] on icon "sticky table" at bounding box center [1218, 472] width 22 height 22
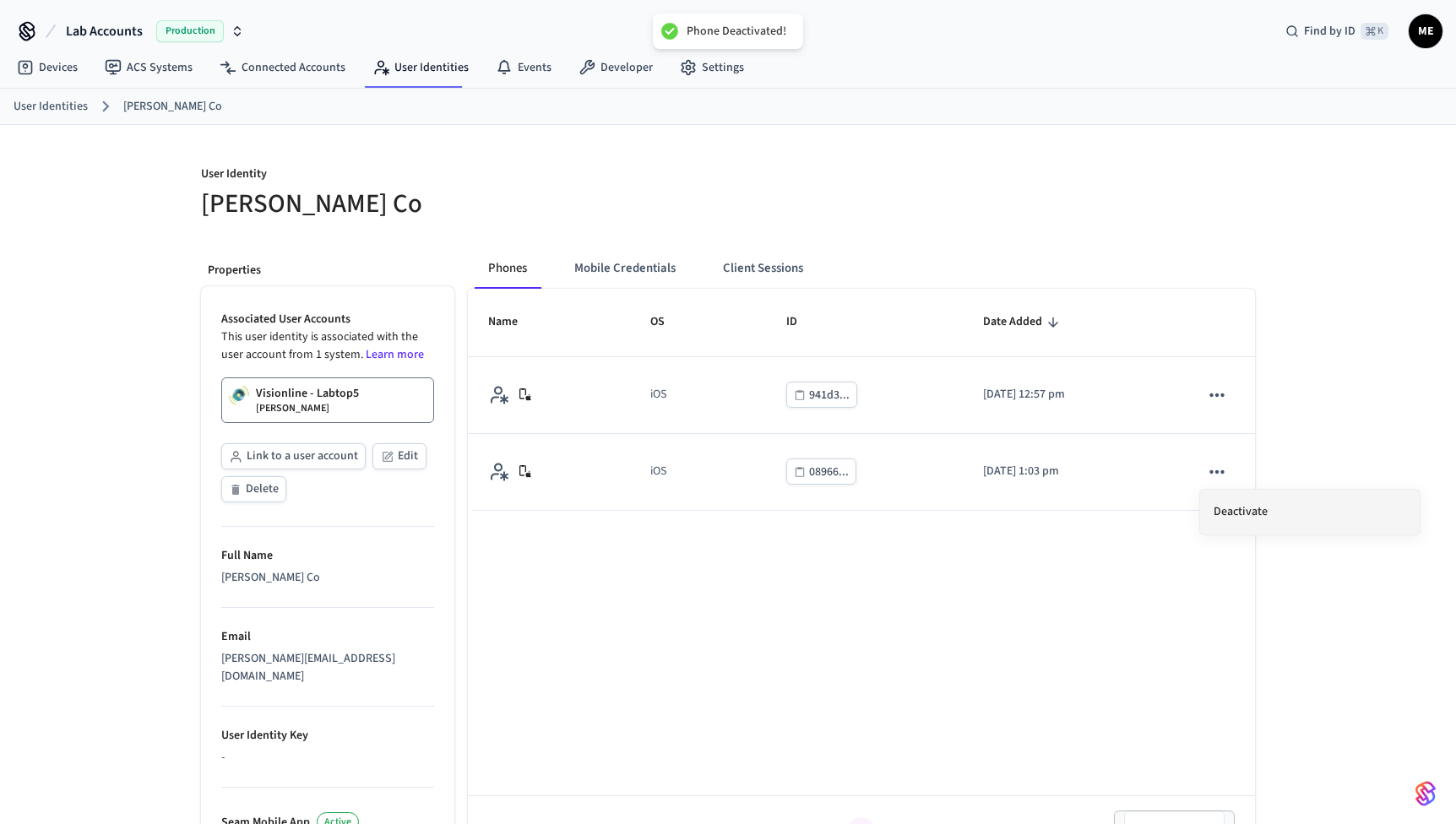
click at [1223, 505] on li "Deactivate" at bounding box center [1310, 512] width 220 height 45
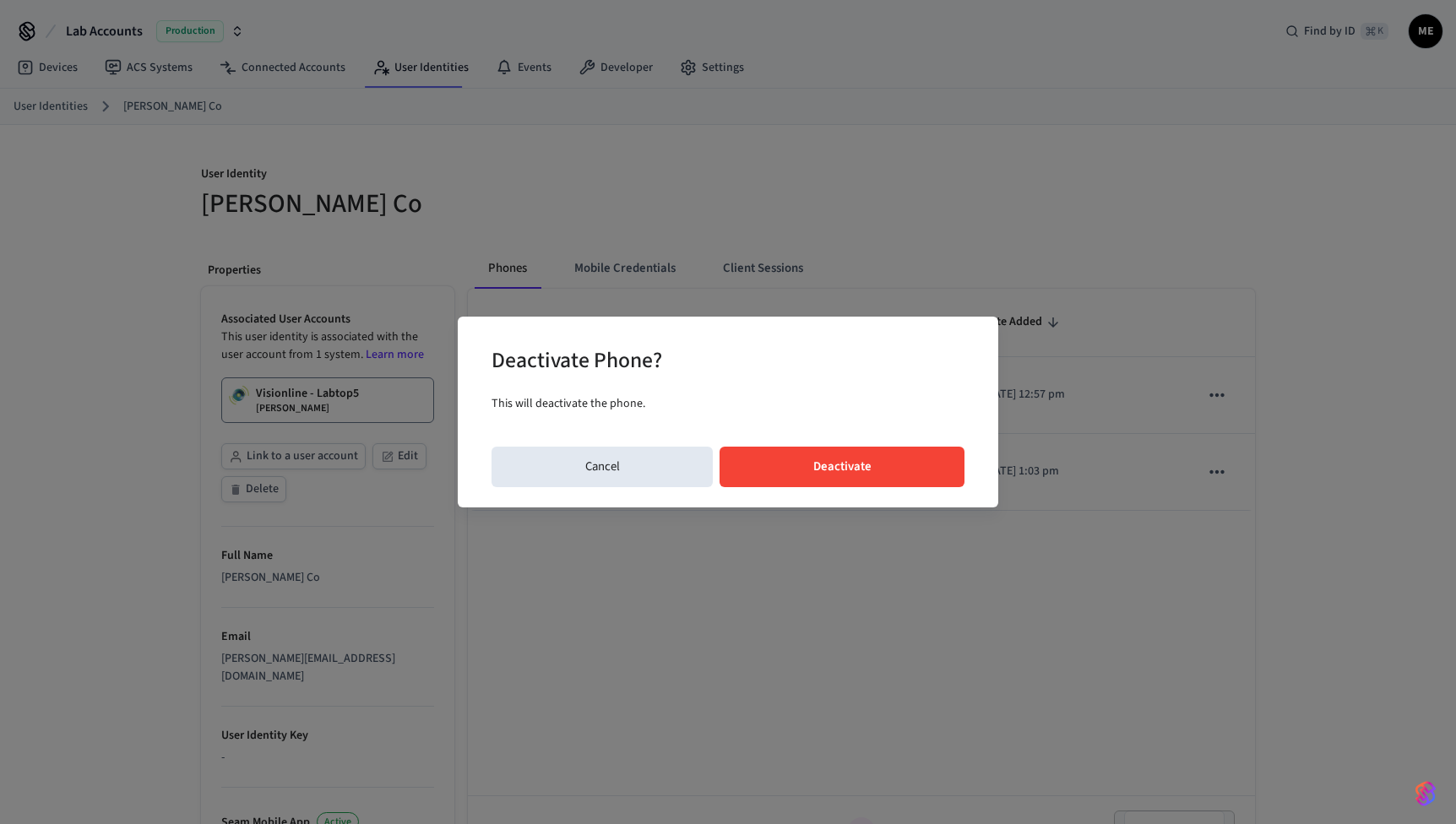
click at [917, 447] on button "Deactivate" at bounding box center [842, 467] width 245 height 40
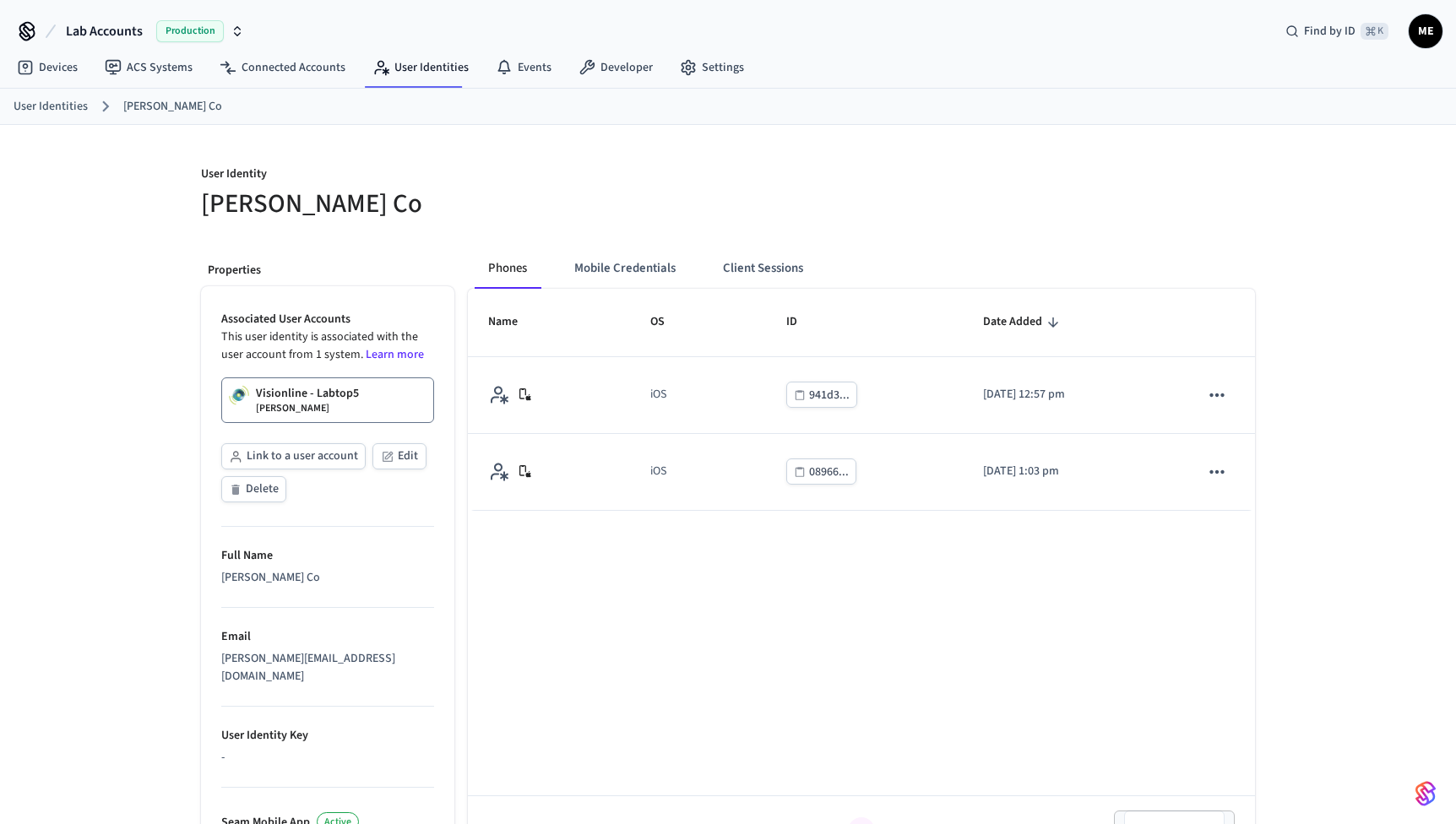
click at [634, 263] on button "Mobile Credentials" at bounding box center [625, 268] width 129 height 40
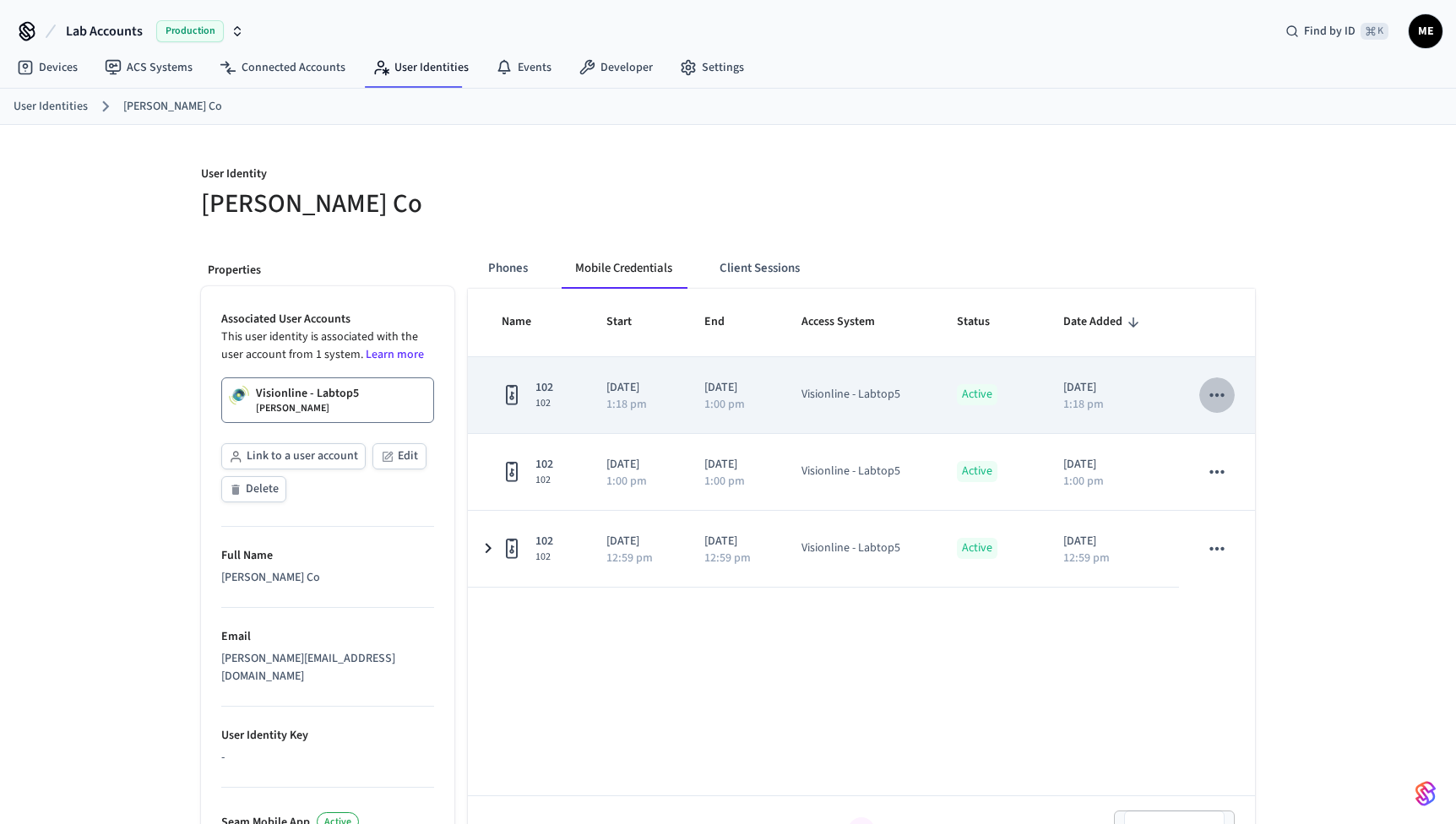
click at [1223, 393] on icon "sticky table" at bounding box center [1217, 395] width 15 height 4
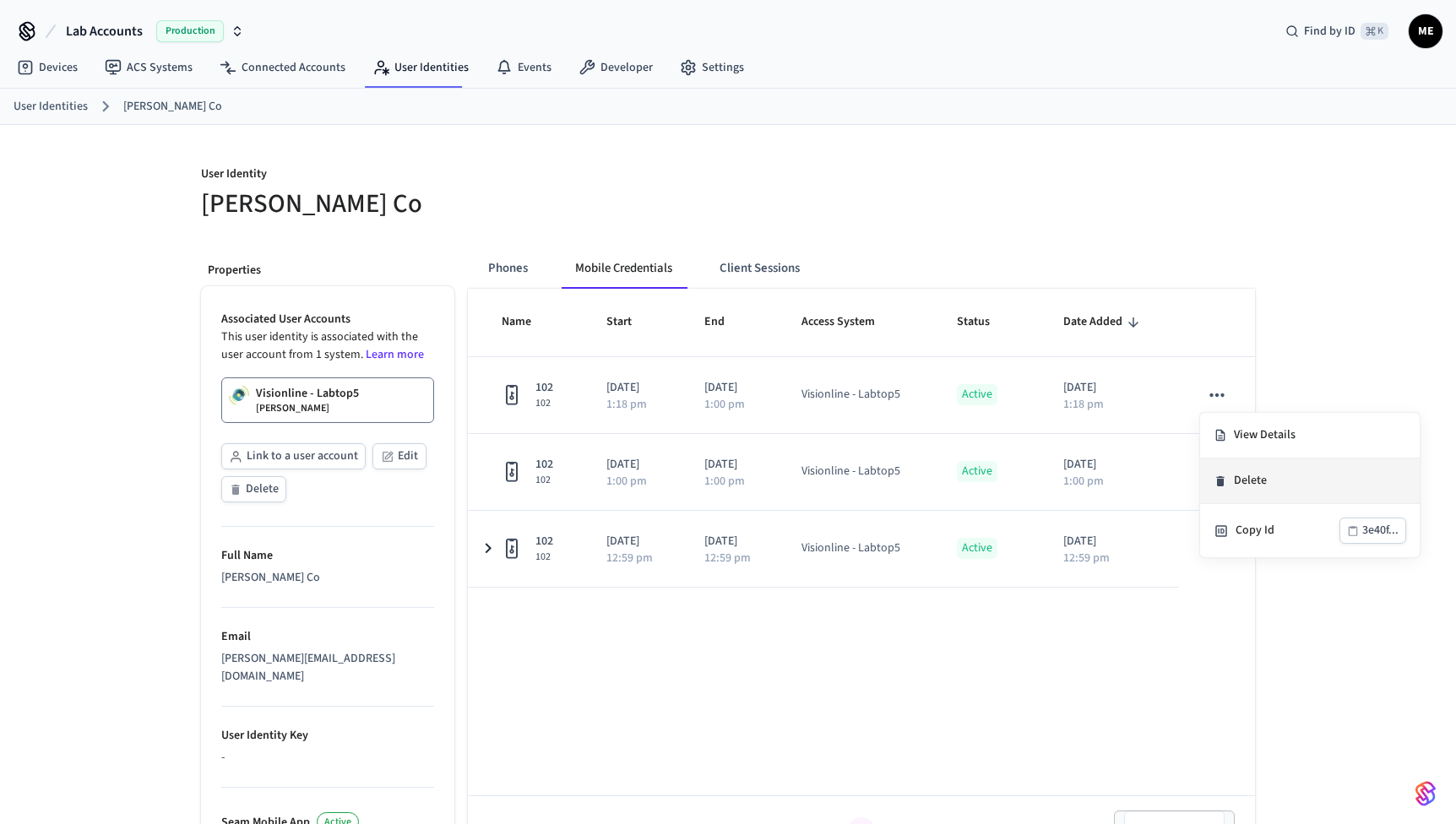
click at [1231, 482] on li "Delete" at bounding box center [1310, 482] width 220 height 46
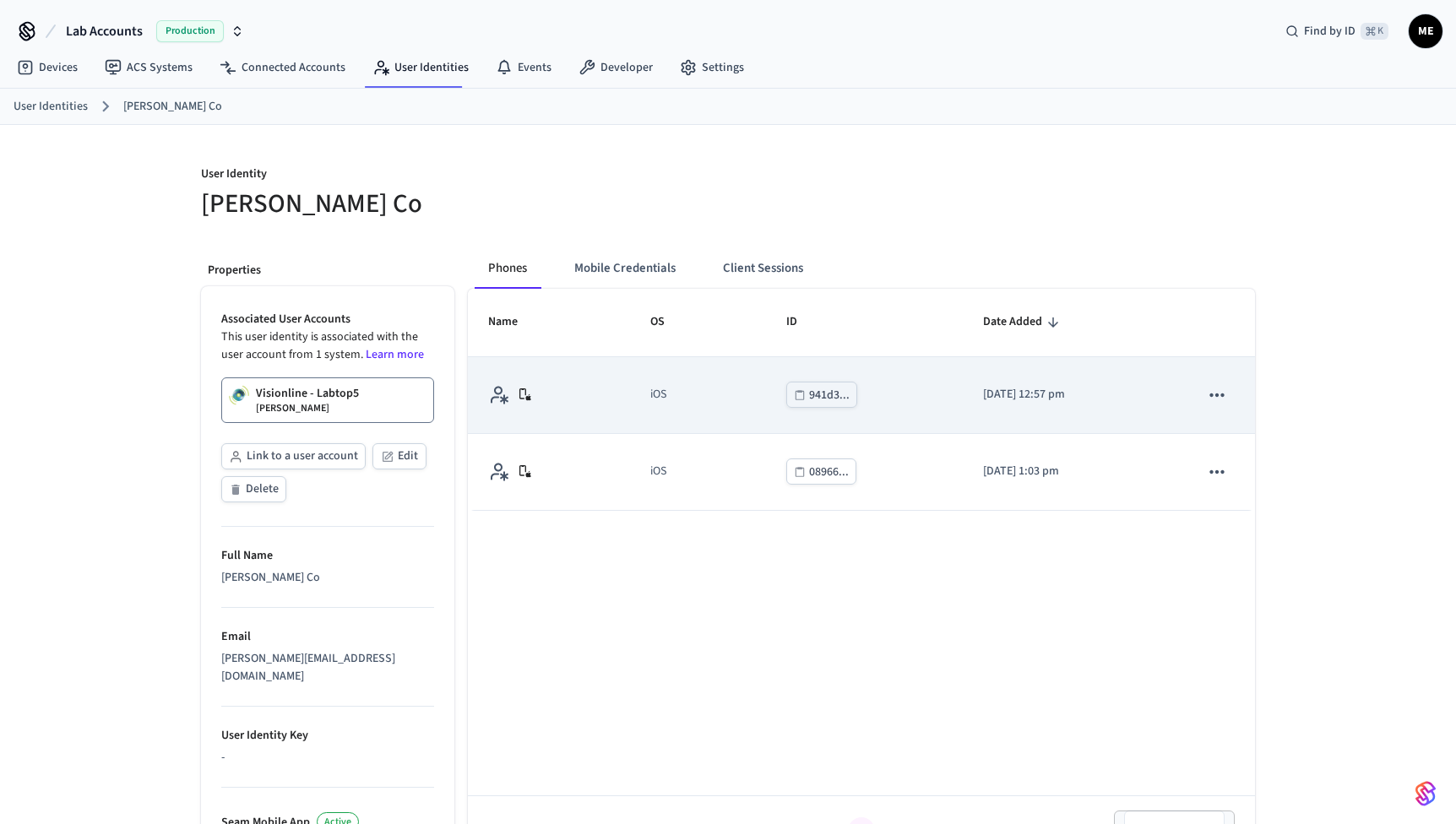
click at [1225, 396] on icon "sticky table" at bounding box center [1218, 395] width 22 height 22
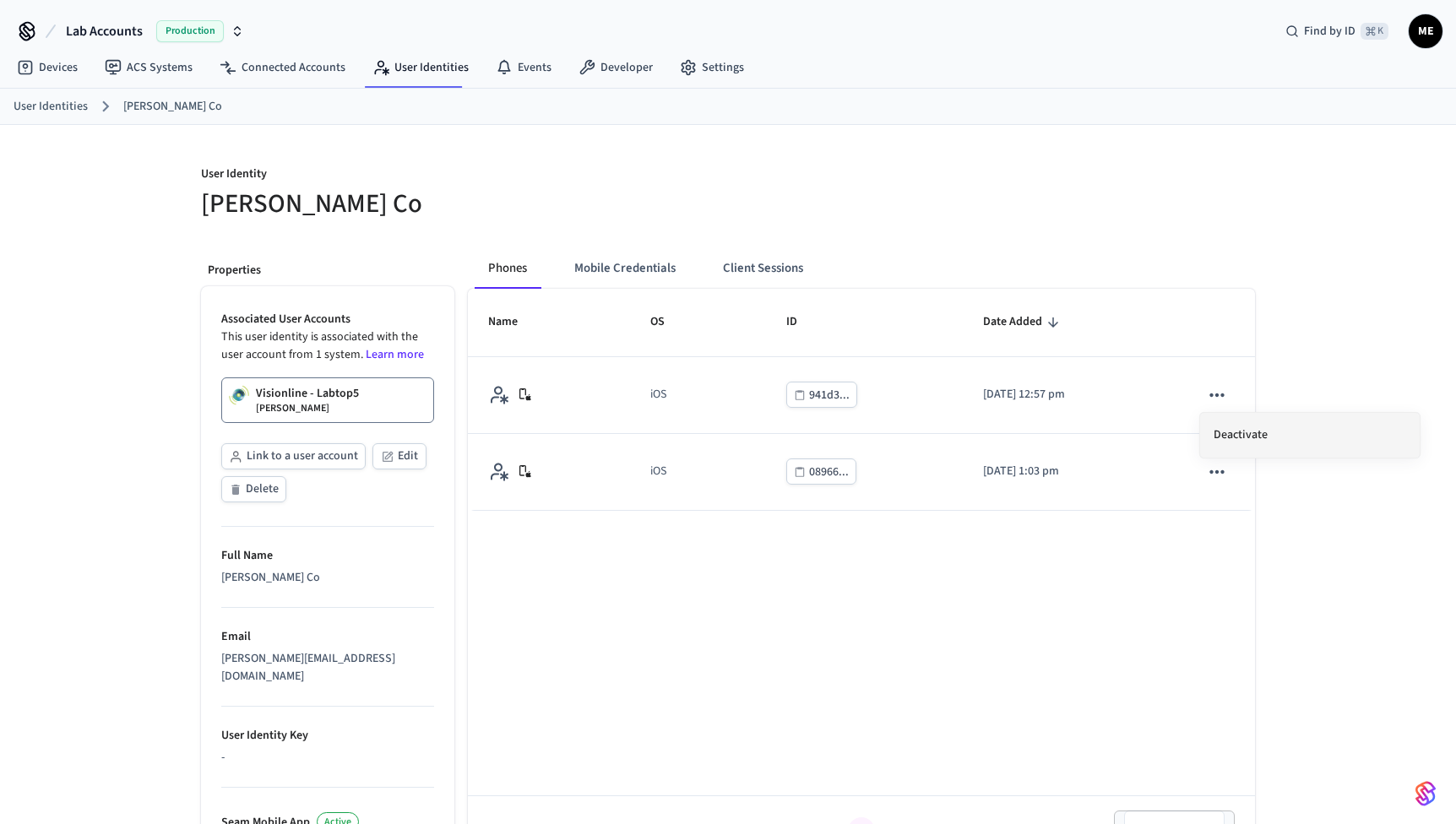
click at [1235, 436] on li "Deactivate" at bounding box center [1310, 435] width 220 height 45
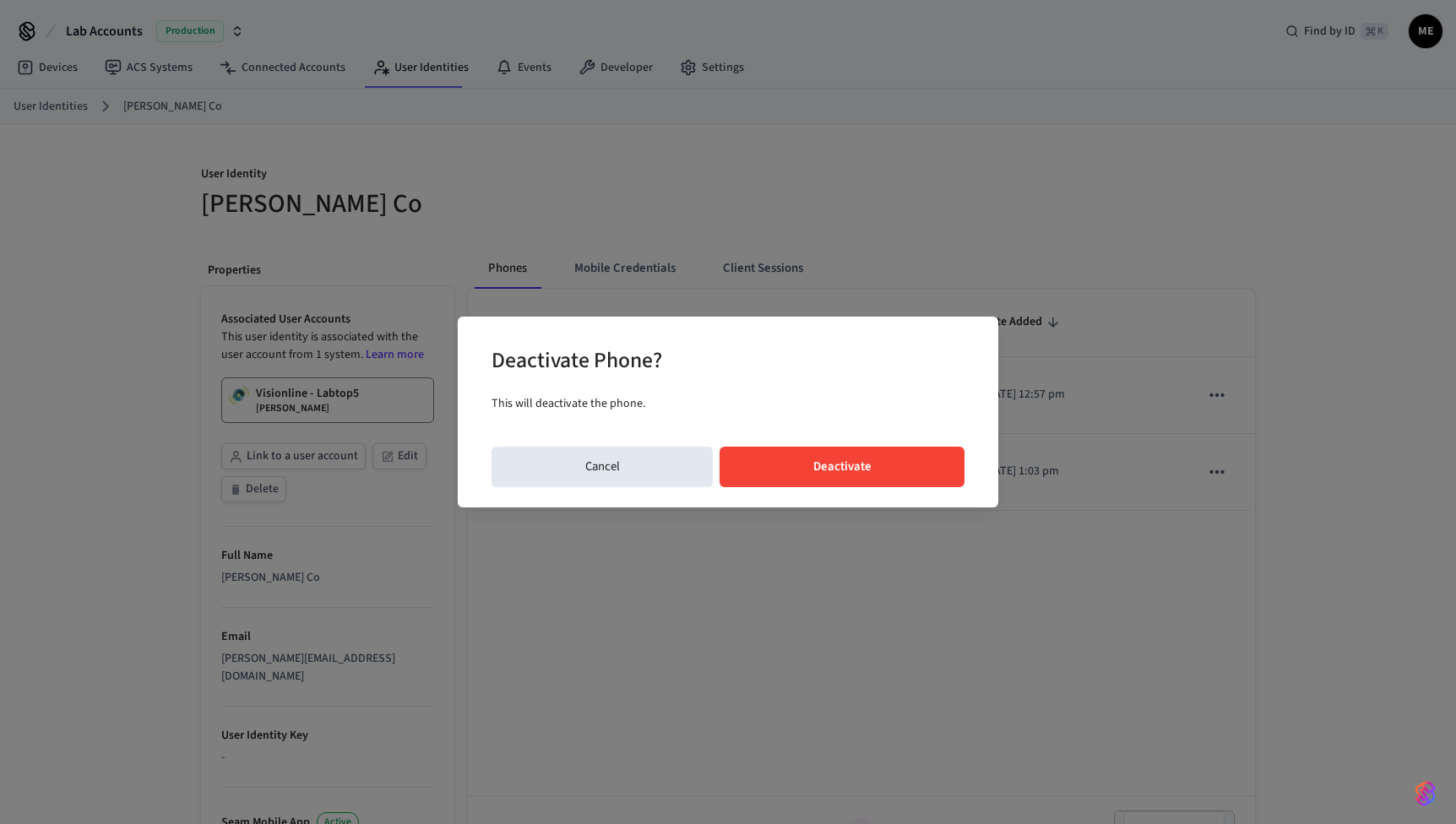
click at [919, 430] on div "Deactivate Phone? This will deactivate the phone. Cancel Deactivate" at bounding box center [728, 412] width 540 height 191
click at [912, 468] on button "Deactivate" at bounding box center [842, 467] width 245 height 40
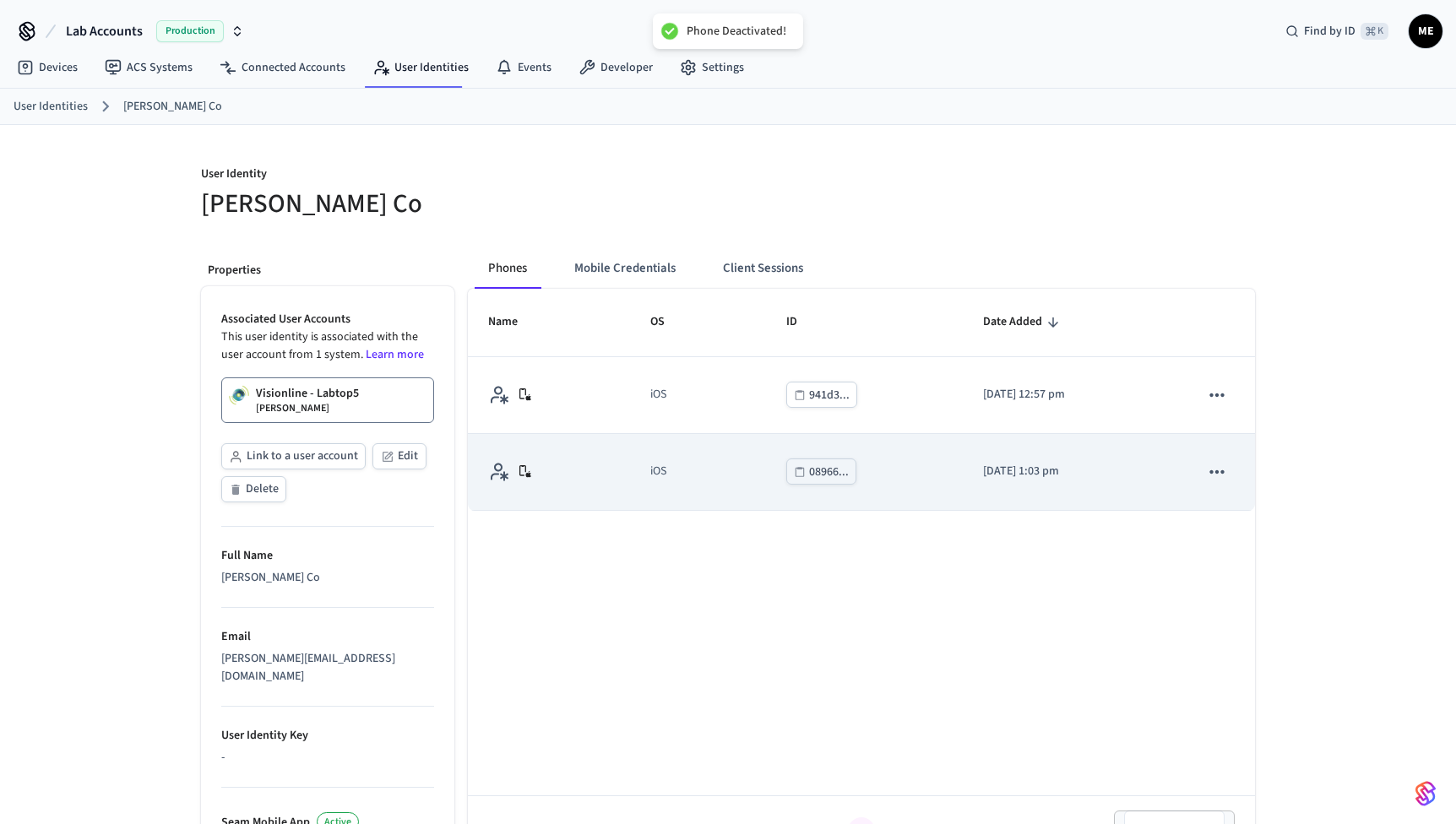
click at [1252, 487] on td "sticky table" at bounding box center [1217, 473] width 76 height 77
click at [1234, 483] on td "sticky table" at bounding box center [1217, 473] width 76 height 77
click at [1219, 475] on icon "sticky table" at bounding box center [1218, 472] width 22 height 22
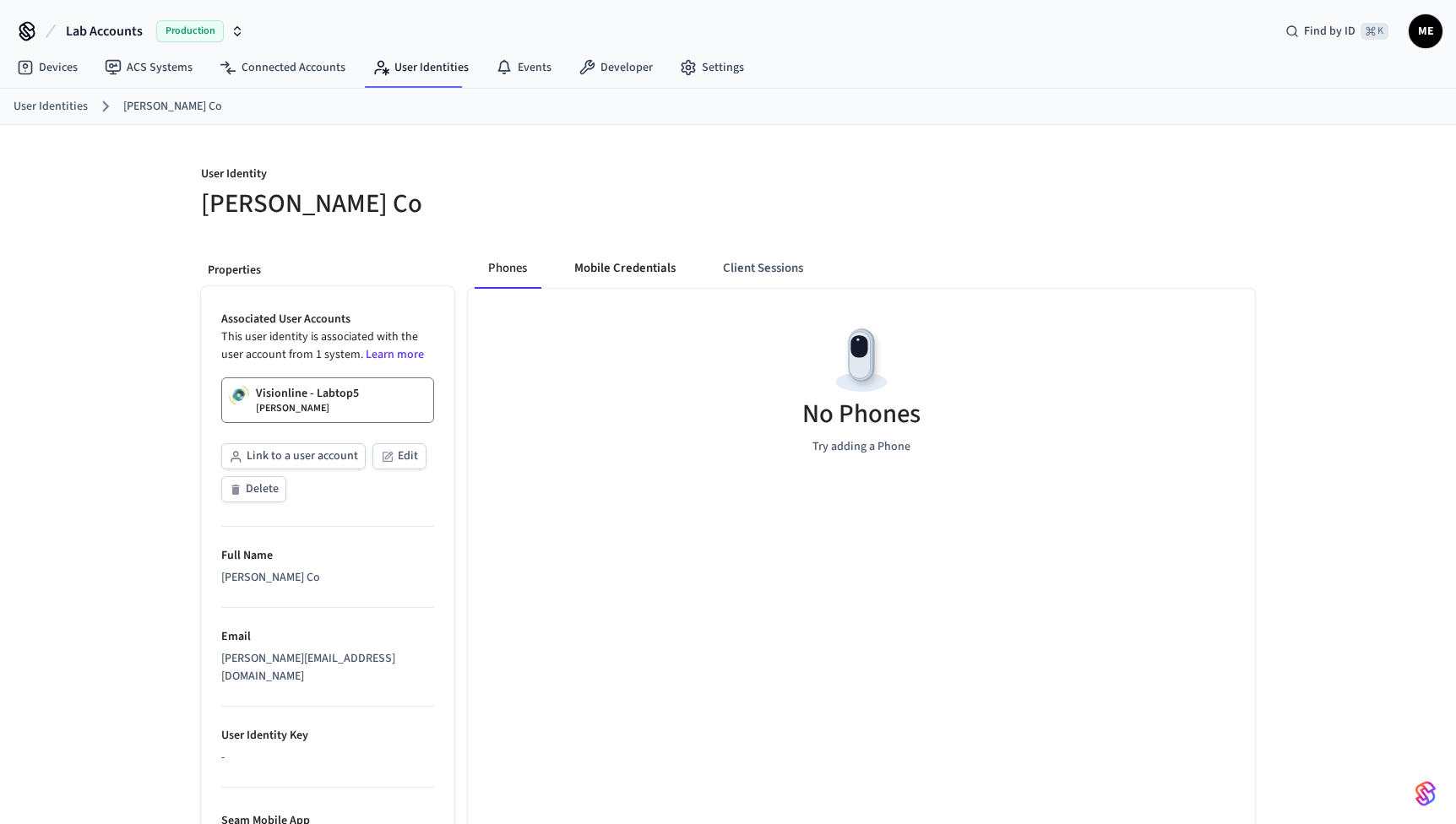
click at [631, 276] on button "Mobile Credentials" at bounding box center [625, 268] width 129 height 40
click at [333, 387] on p "Visionline - Labtop5" at bounding box center [307, 393] width 103 height 17
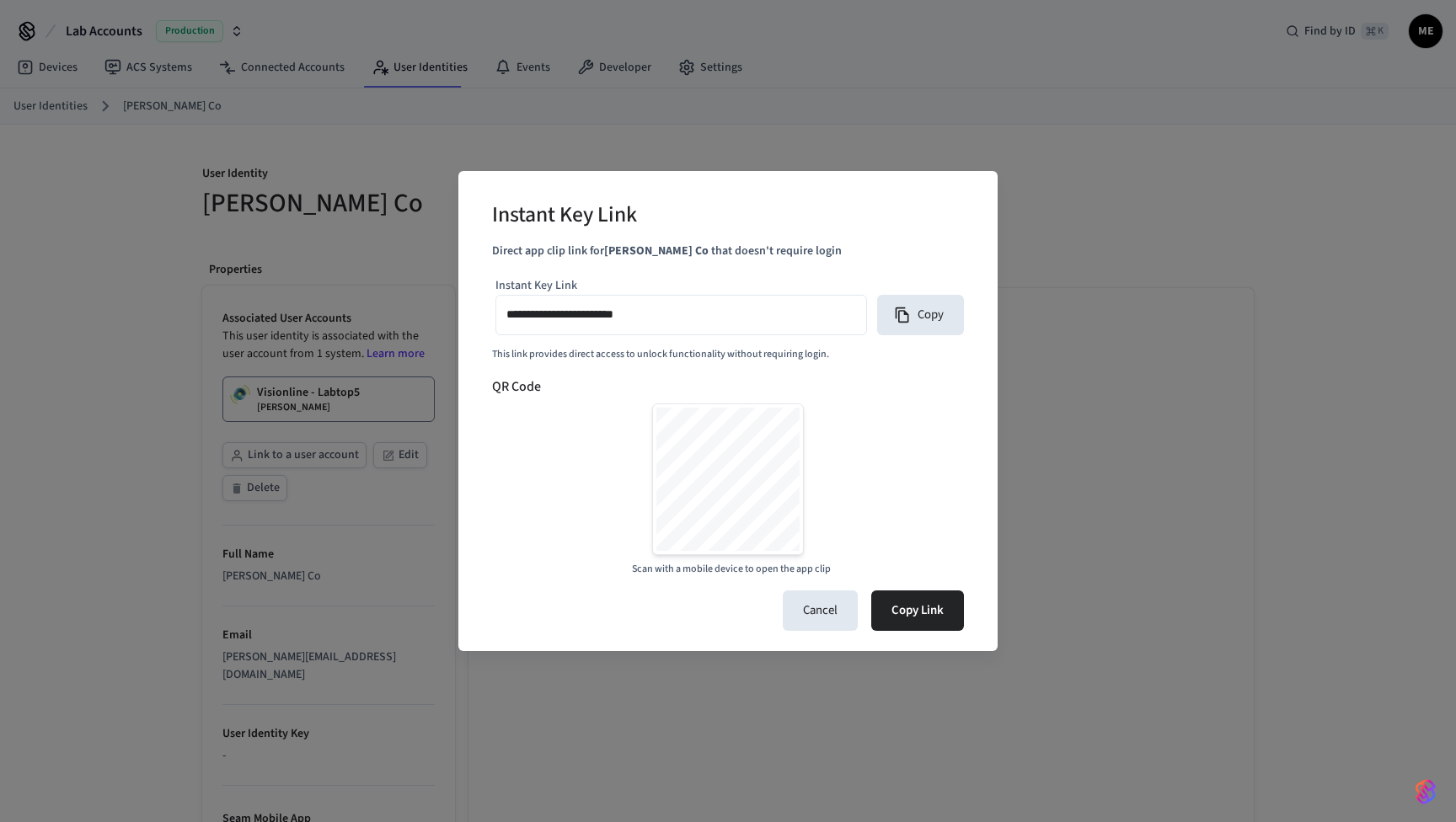
scroll to position [363, 0]
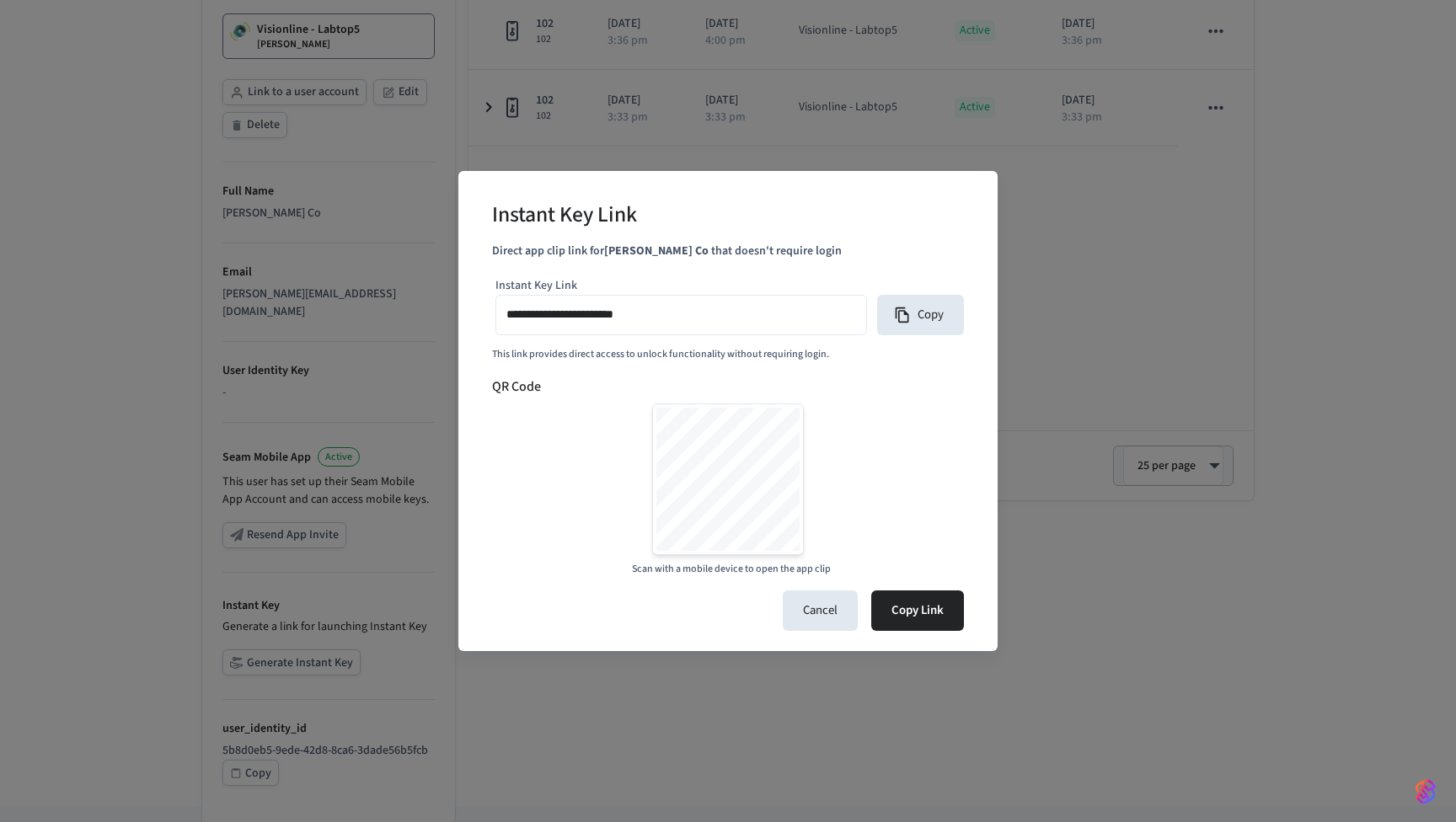
click at [803, 641] on div "**********" at bounding box center [728, 411] width 539 height 481
click at [815, 605] on button "Cancel" at bounding box center [820, 611] width 75 height 40
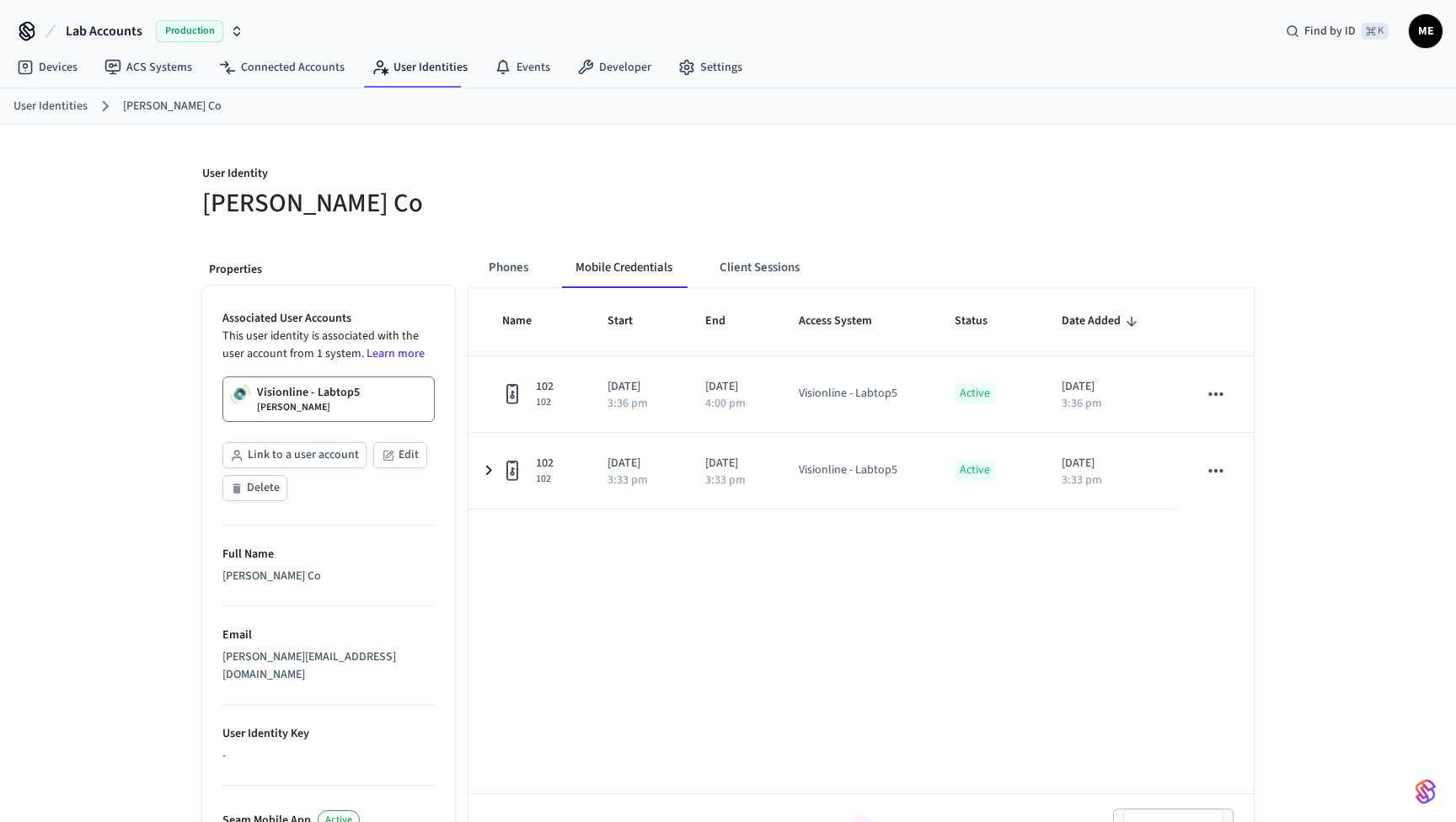
scroll to position [0, 0]
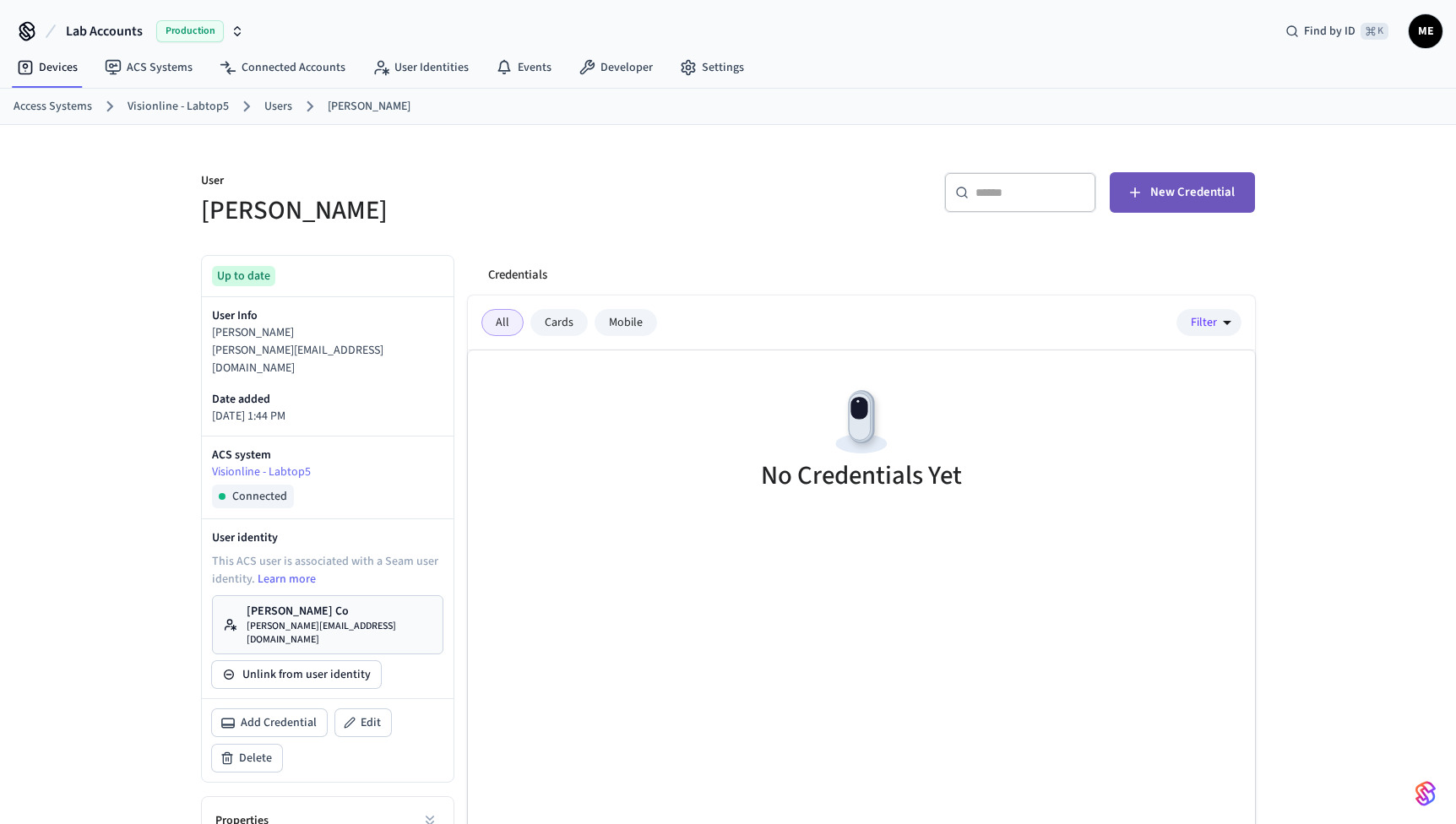
click at [1168, 193] on span "New Credential" at bounding box center [1192, 193] width 85 height 22
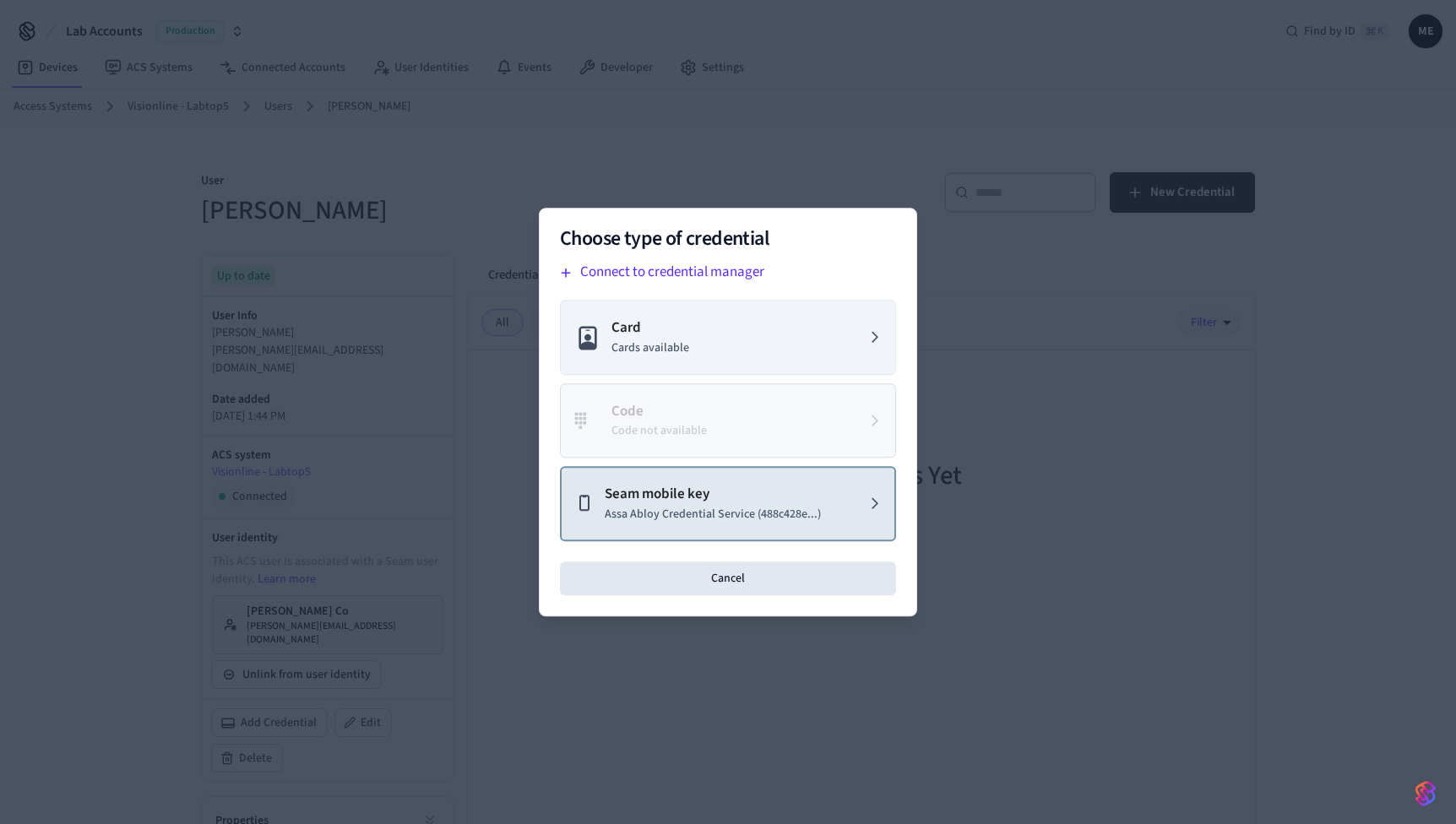
click at [754, 501] on p "Seam mobile key" at bounding box center [713, 495] width 216 height 22
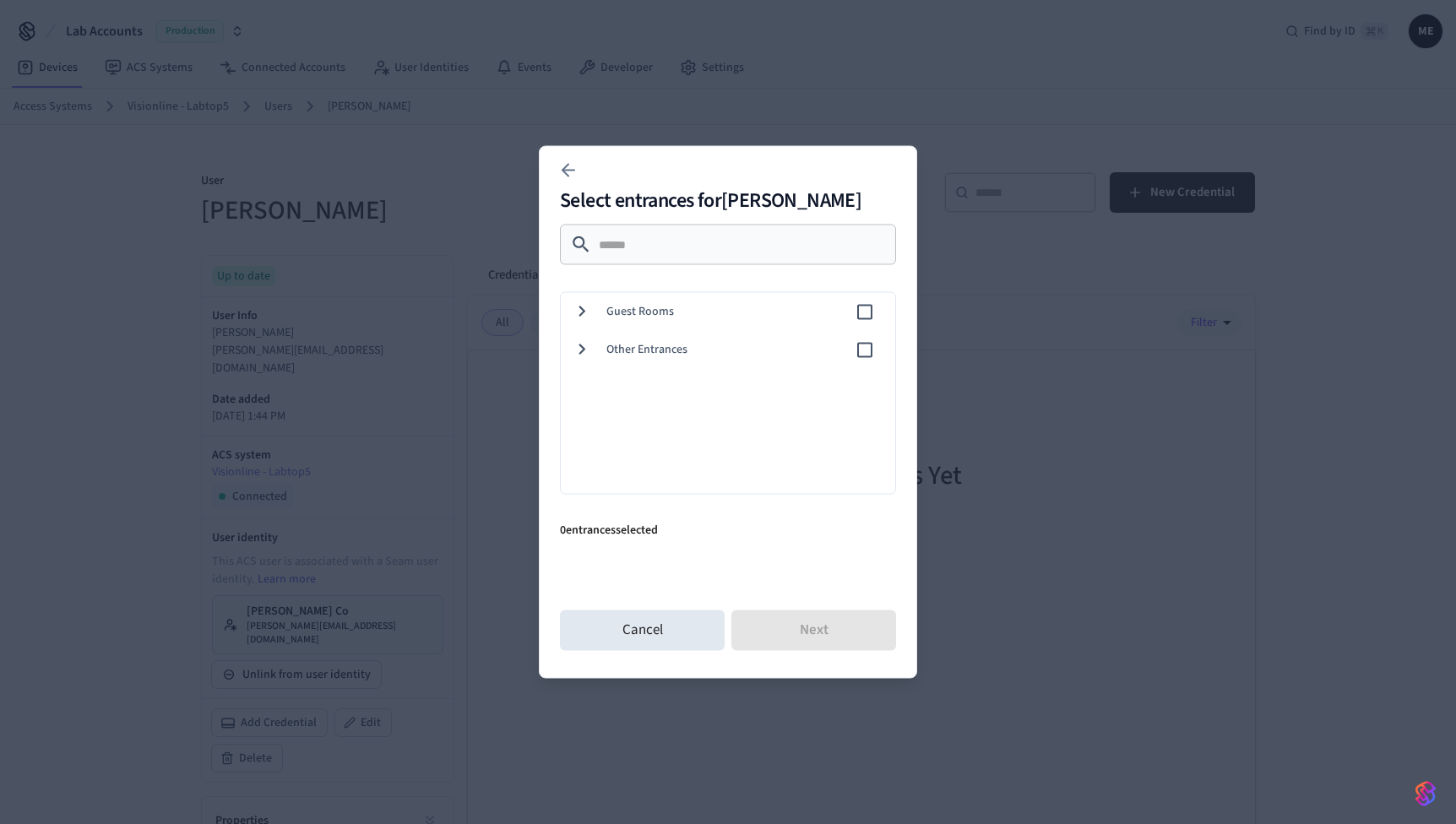
click at [659, 317] on span "Guest Rooms" at bounding box center [730, 311] width 248 height 17
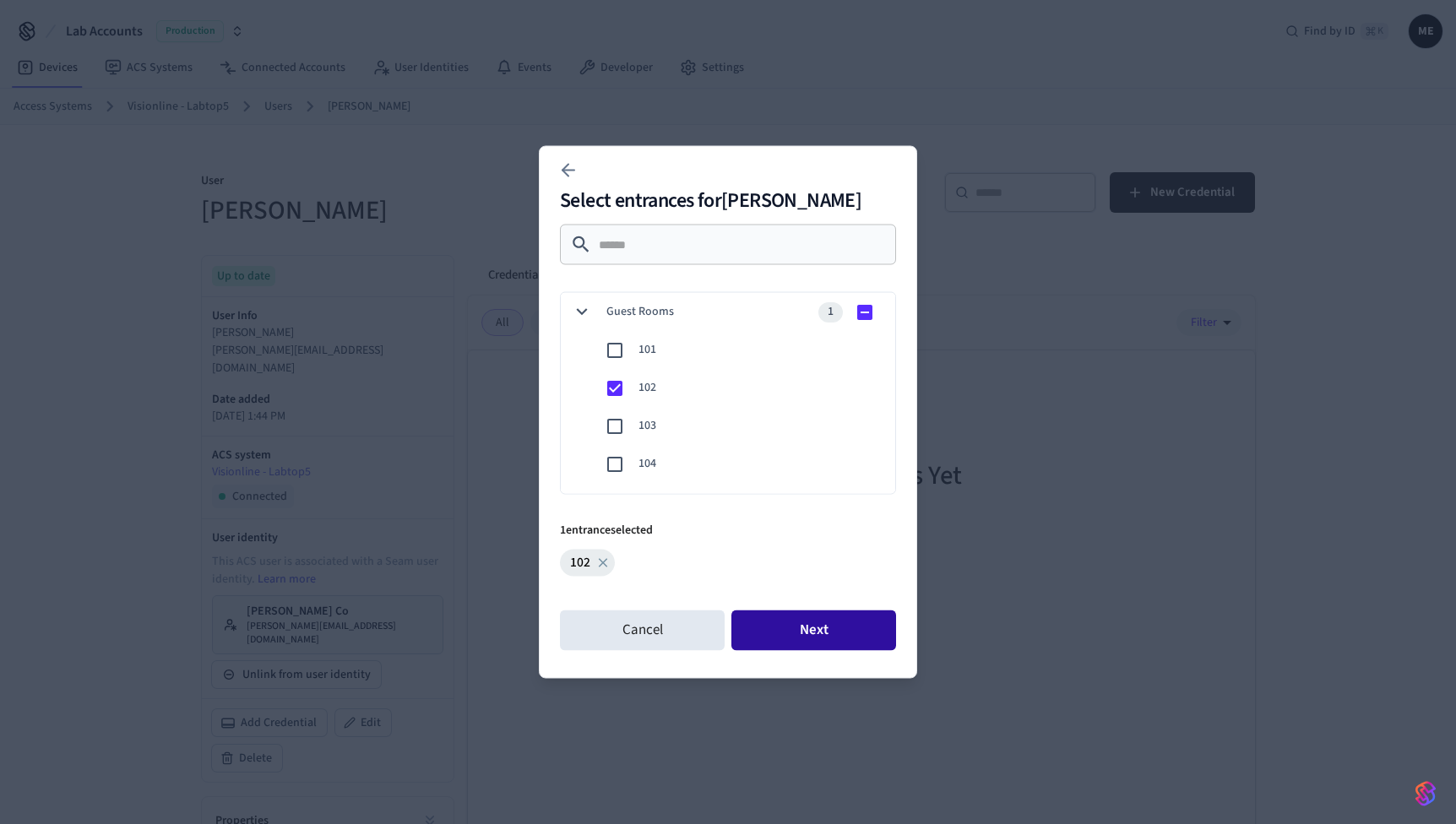
click at [762, 624] on button "Next" at bounding box center [813, 631] width 164 height 40
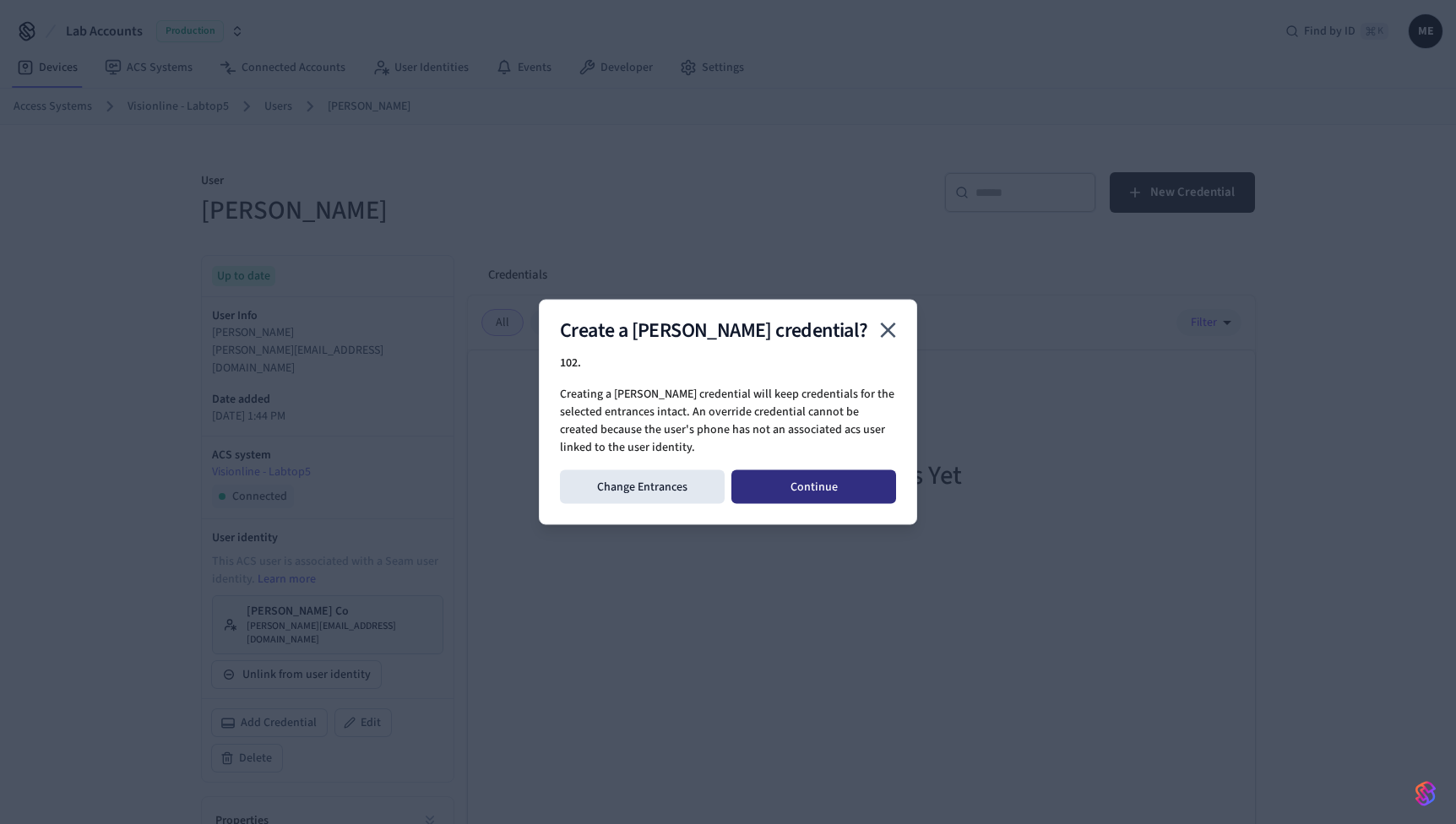
click at [818, 493] on button "Continue" at bounding box center [813, 486] width 164 height 34
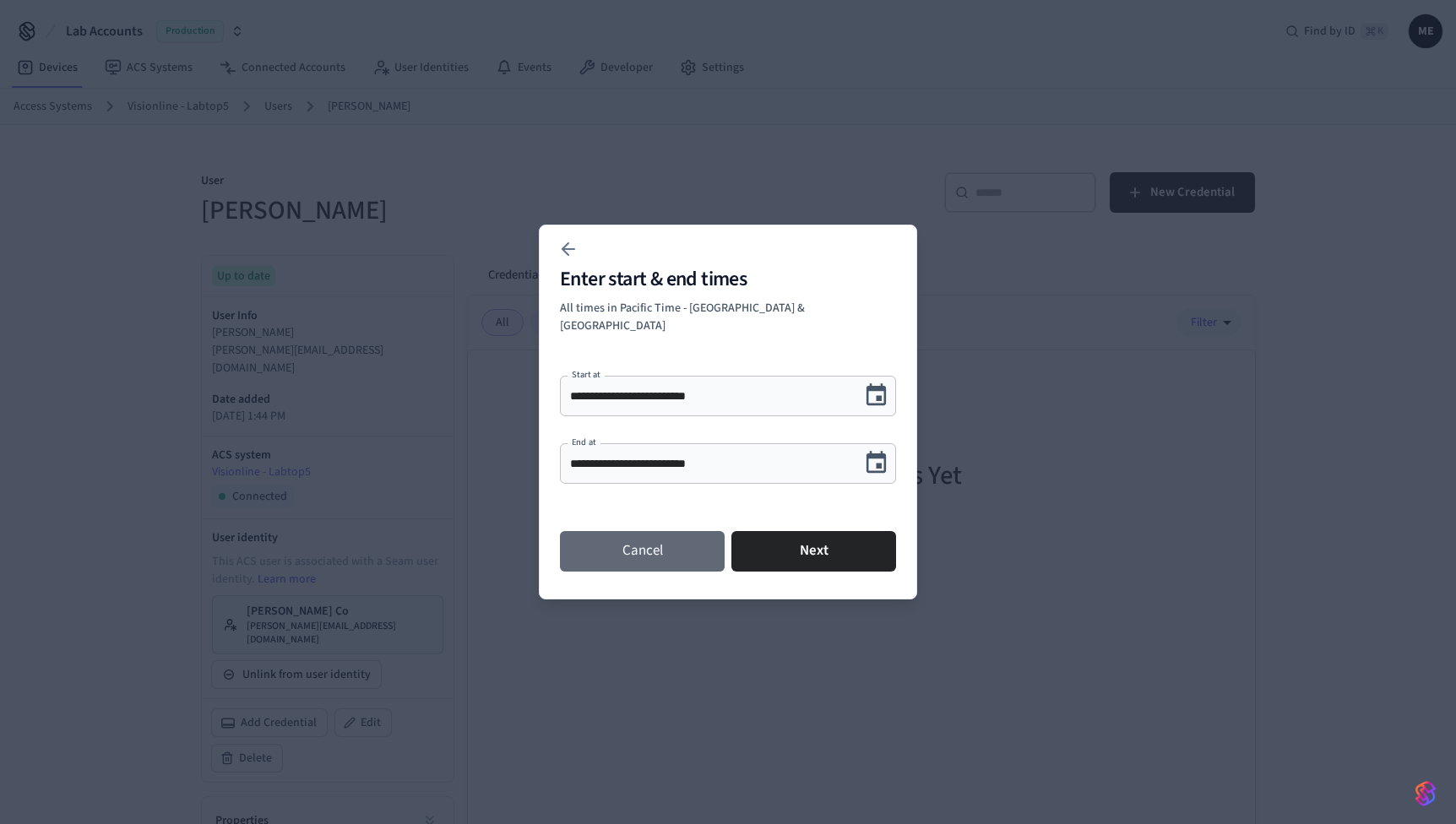
click at [675, 546] on button "Cancel" at bounding box center [643, 551] width 164 height 40
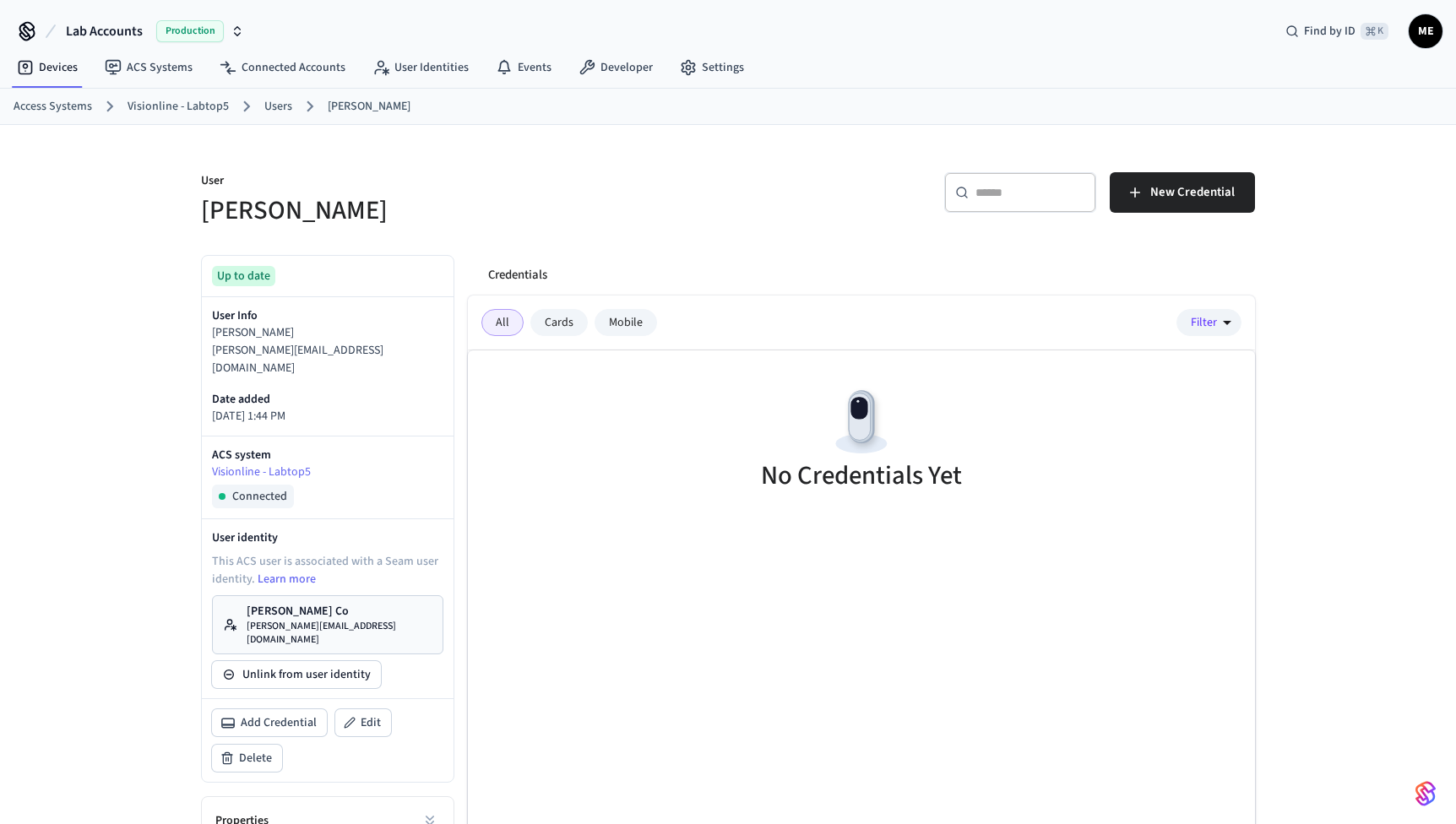
click at [1168, 172] on div "​ ​ New Credential" at bounding box center [987, 190] width 538 height 76
click at [1168, 185] on span "New Credential" at bounding box center [1192, 193] width 85 height 22
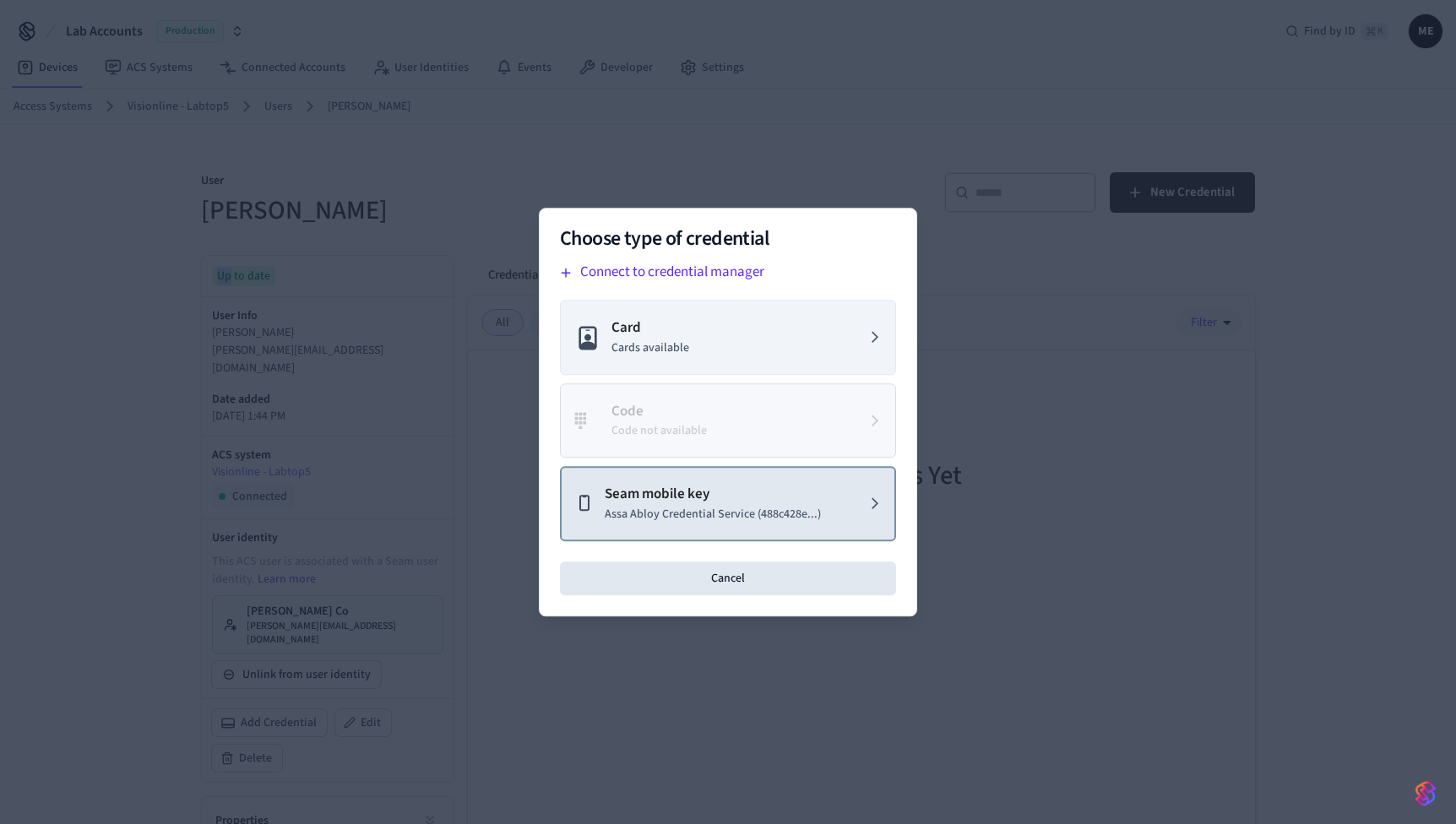
click at [754, 505] on p "Seam mobile key" at bounding box center [713, 495] width 216 height 22
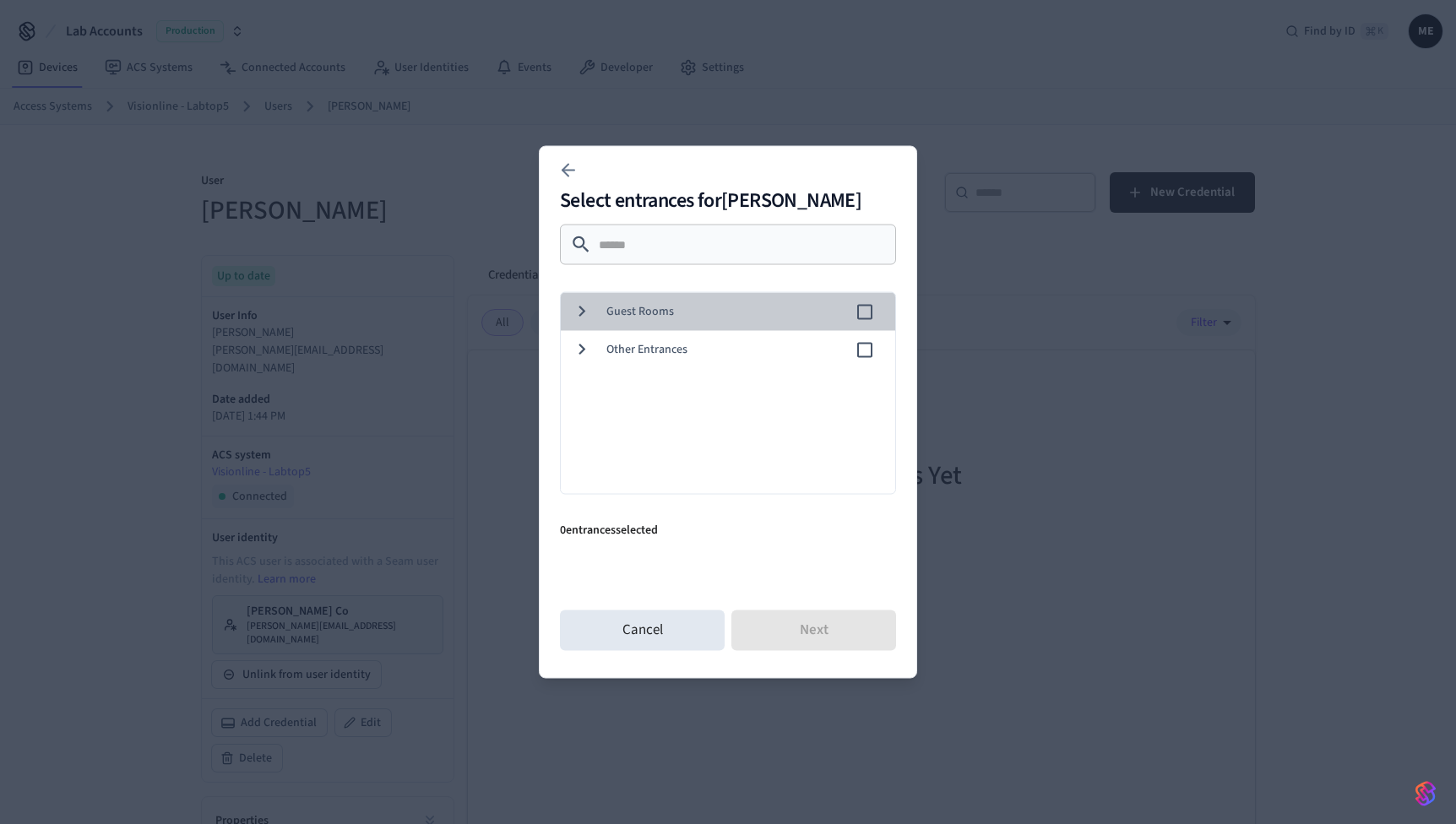
click at [634, 314] on span "Guest Rooms" at bounding box center [730, 311] width 248 height 17
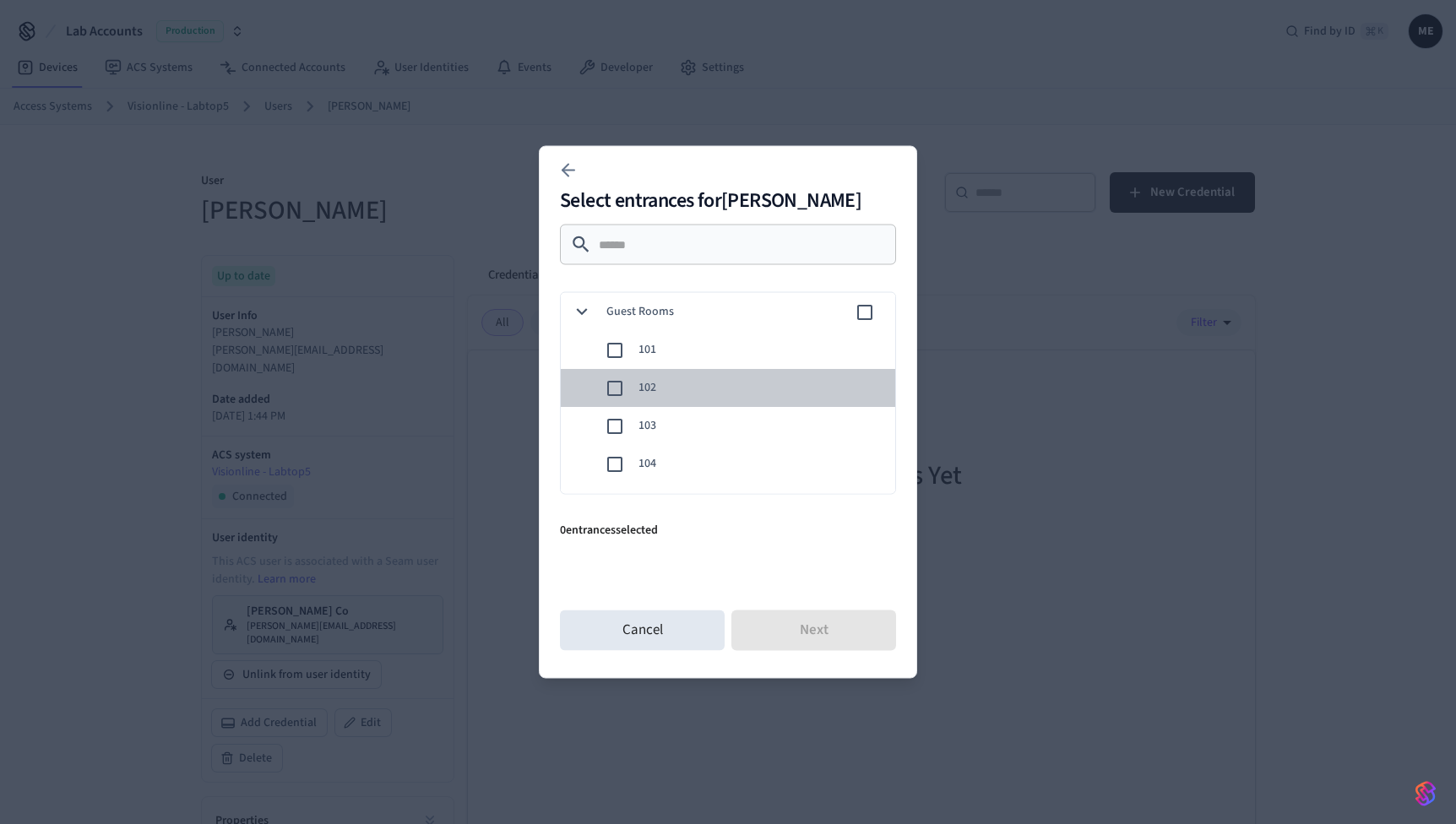
click at [641, 383] on span "102" at bounding box center [760, 388] width 244 height 17
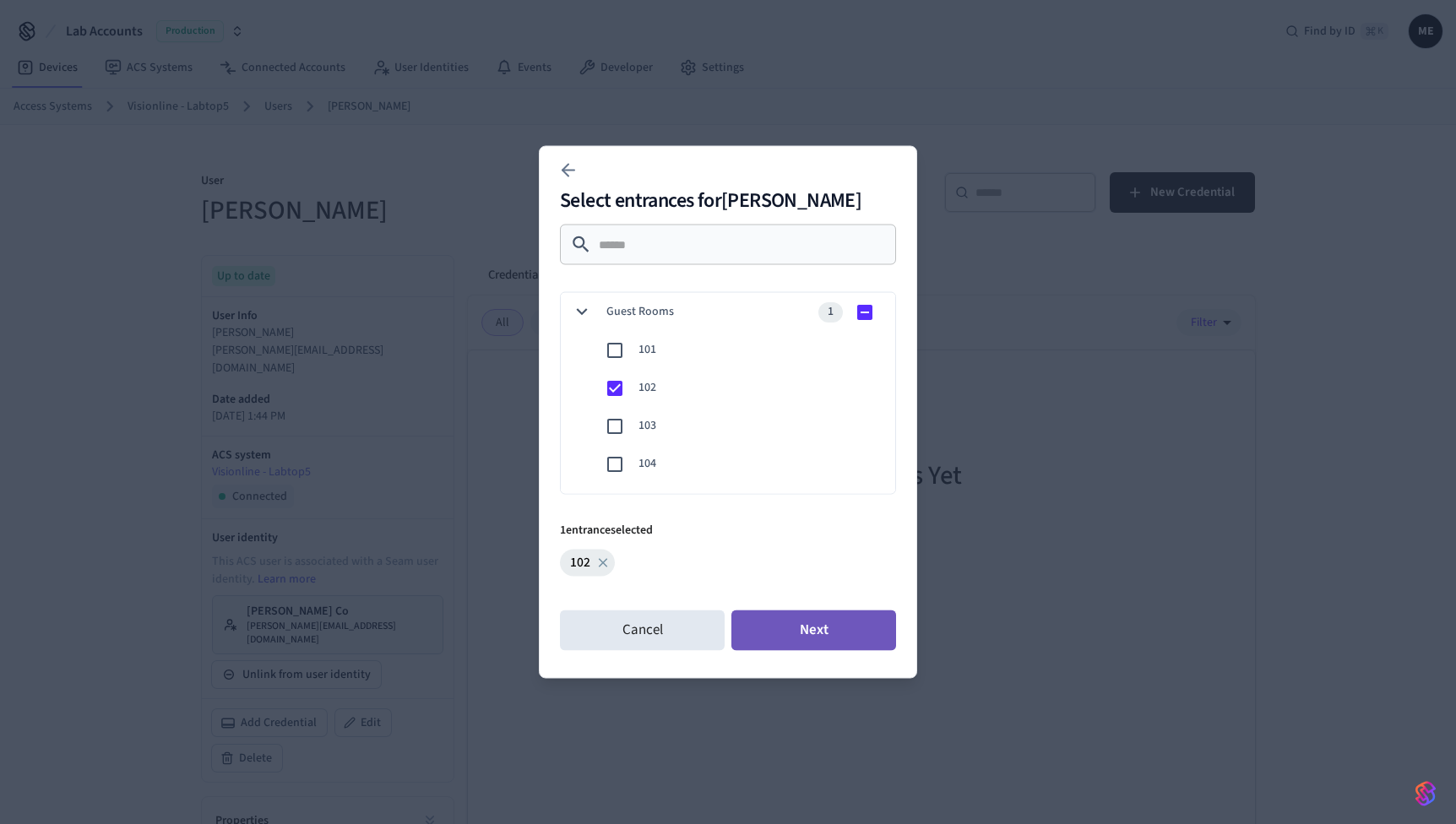
click at [823, 627] on button "Next" at bounding box center [813, 631] width 164 height 40
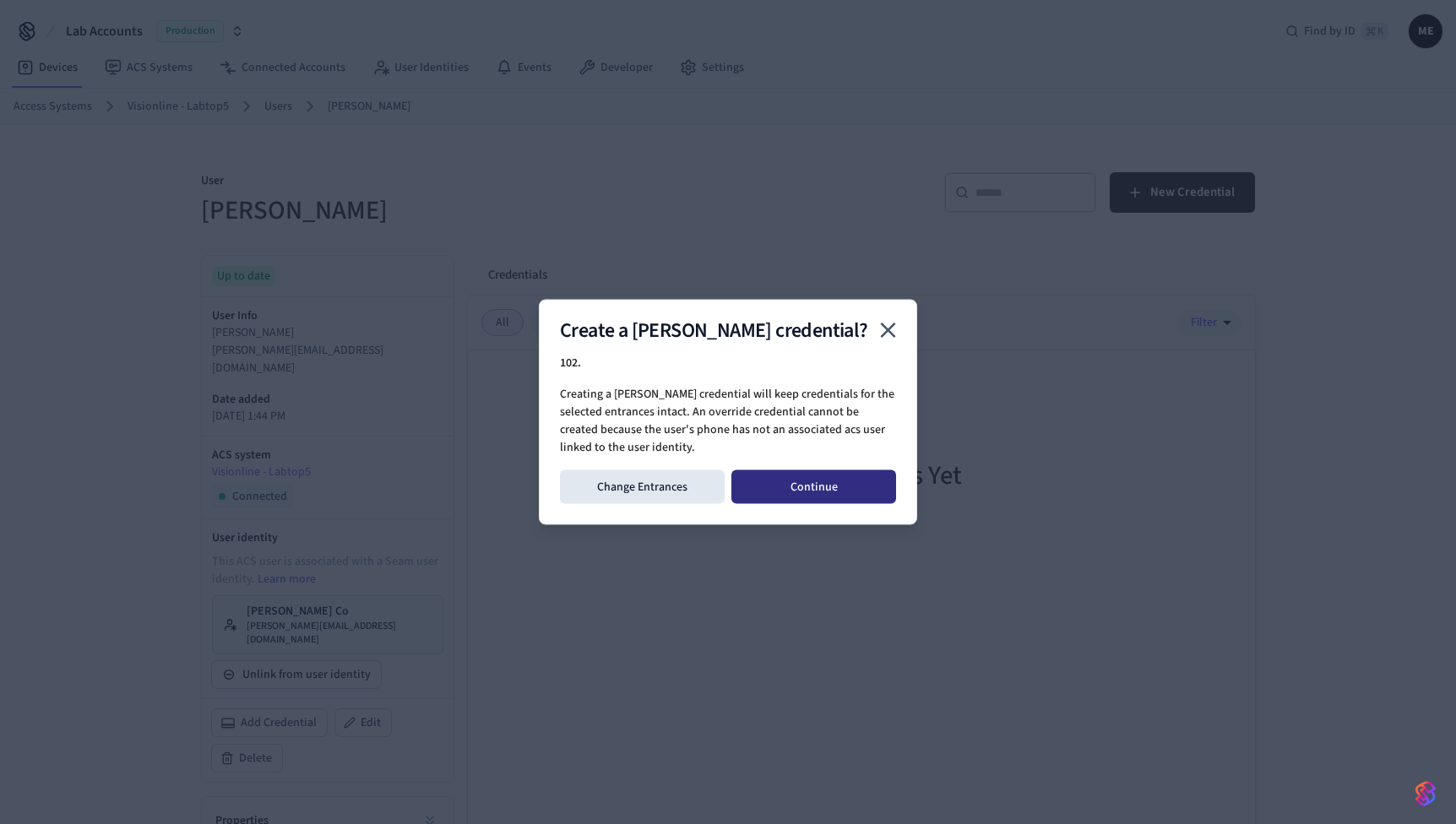
click at [845, 487] on button "Continue" at bounding box center [813, 486] width 164 height 34
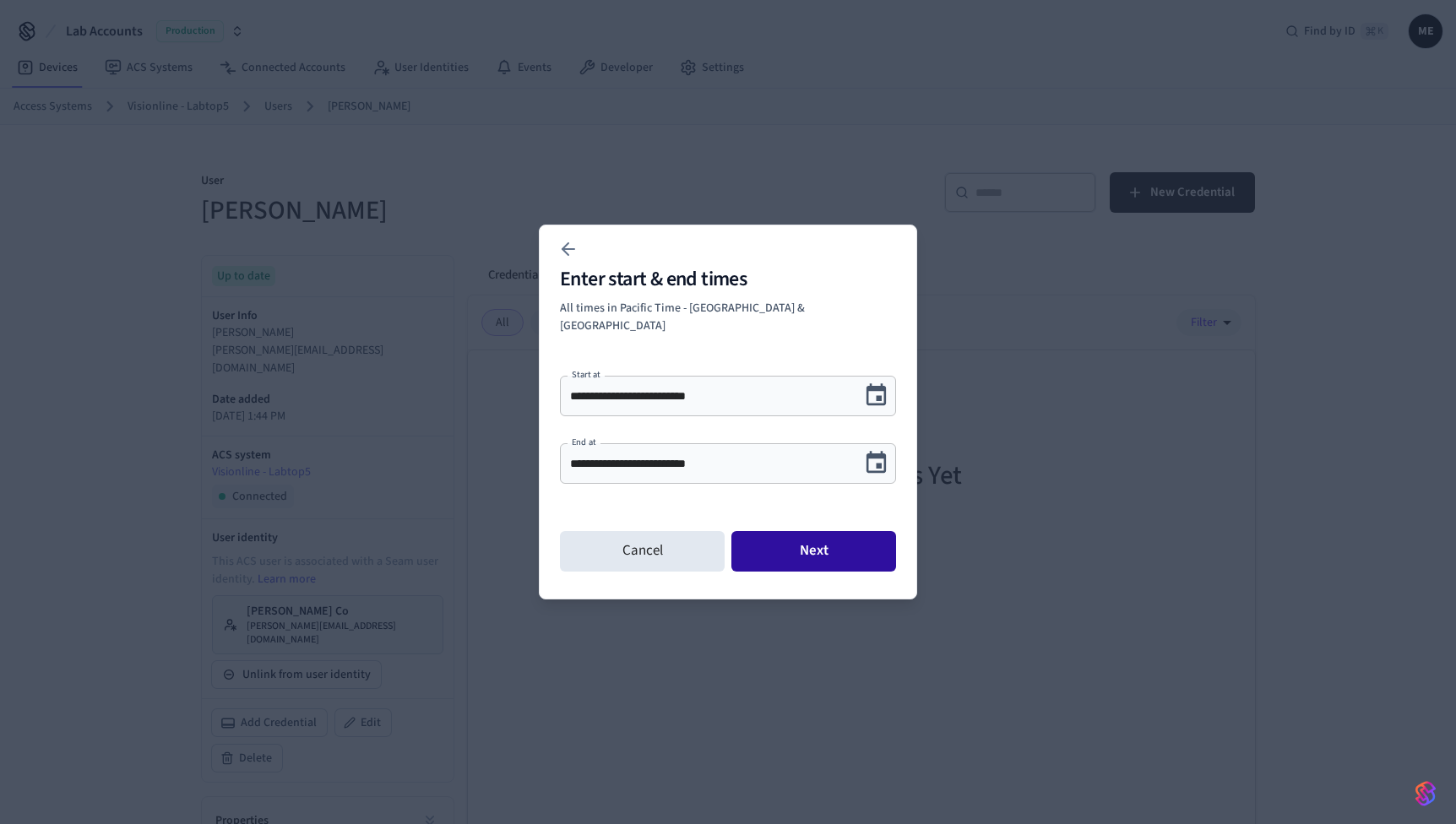
click at [848, 541] on button "Next" at bounding box center [813, 551] width 164 height 40
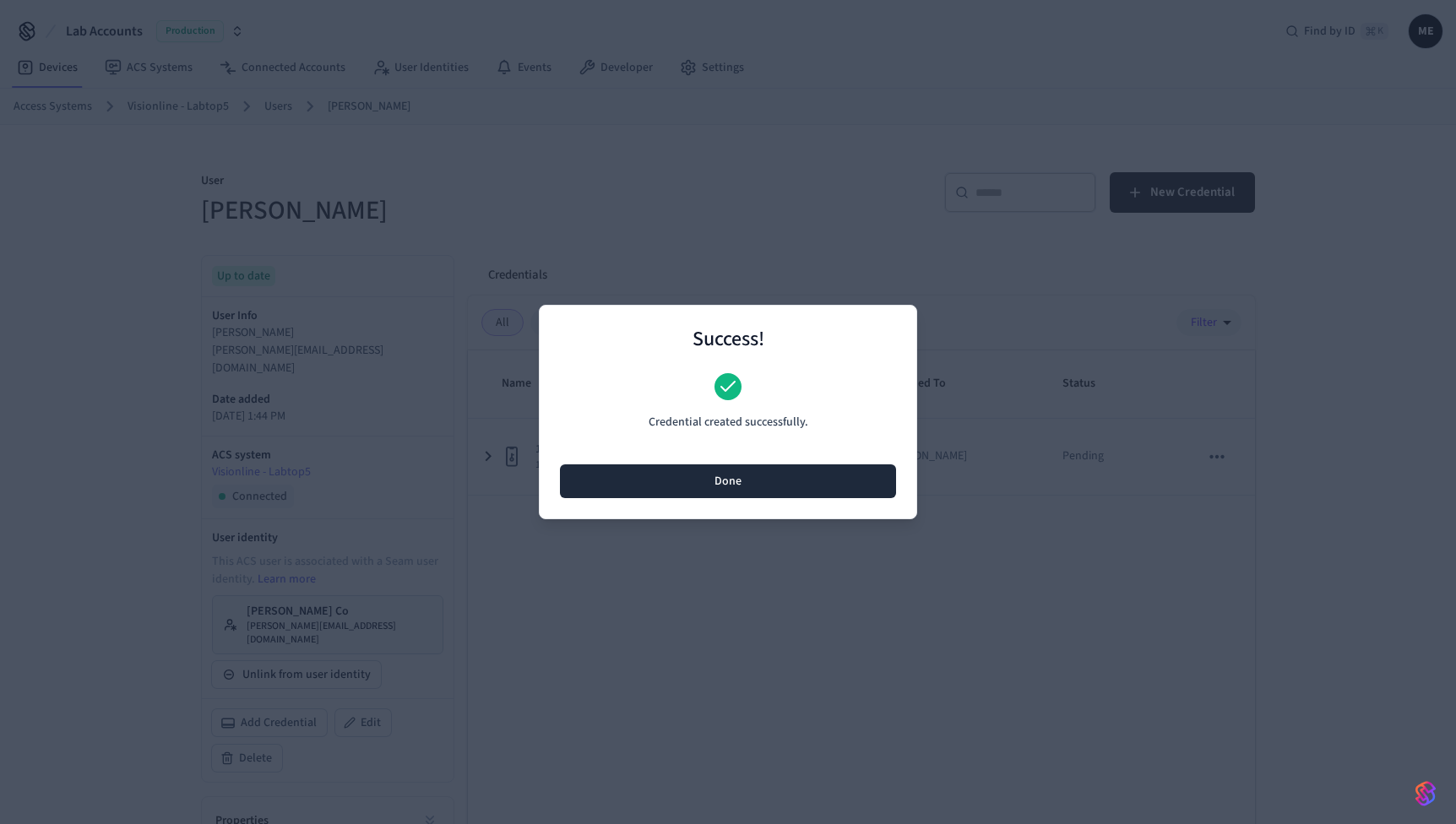
click at [800, 489] on button "Done" at bounding box center [728, 481] width 336 height 34
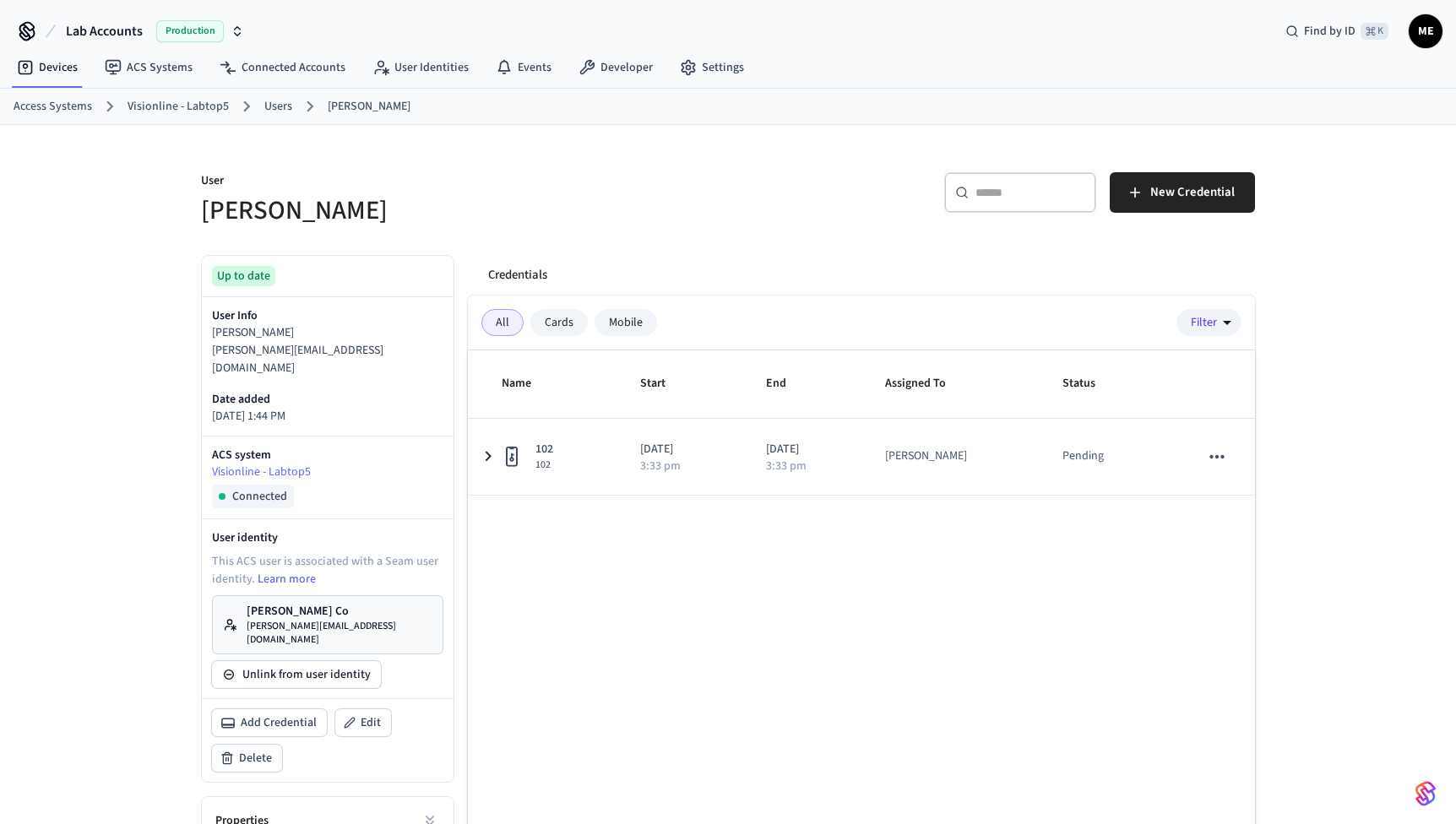
click at [343, 595] on link "[PERSON_NAME] Co [PERSON_NAME][EMAIL_ADDRESS][DOMAIN_NAME]" at bounding box center [328, 624] width 232 height 59
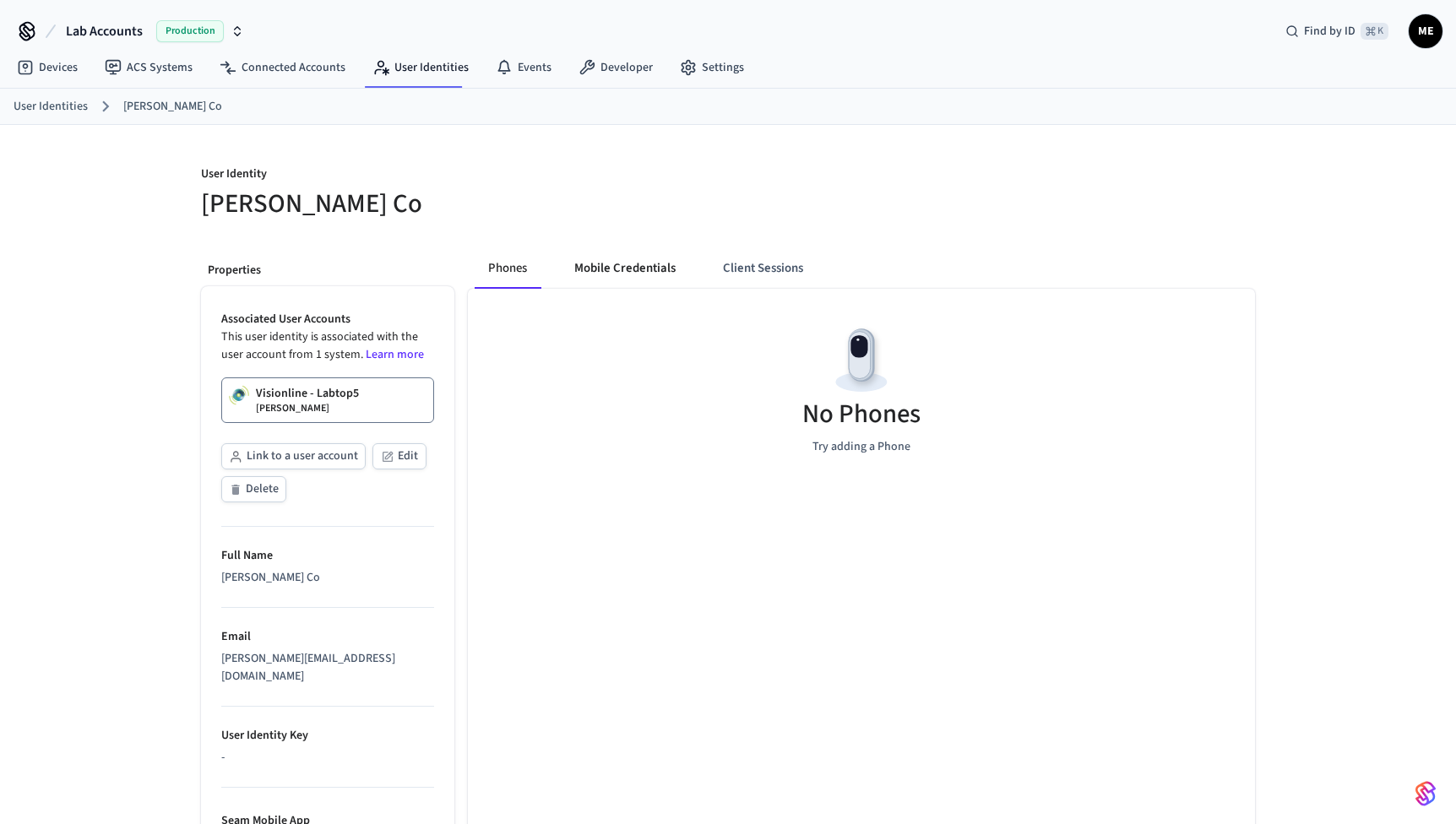
click at [621, 265] on button "Mobile Credentials" at bounding box center [625, 268] width 129 height 40
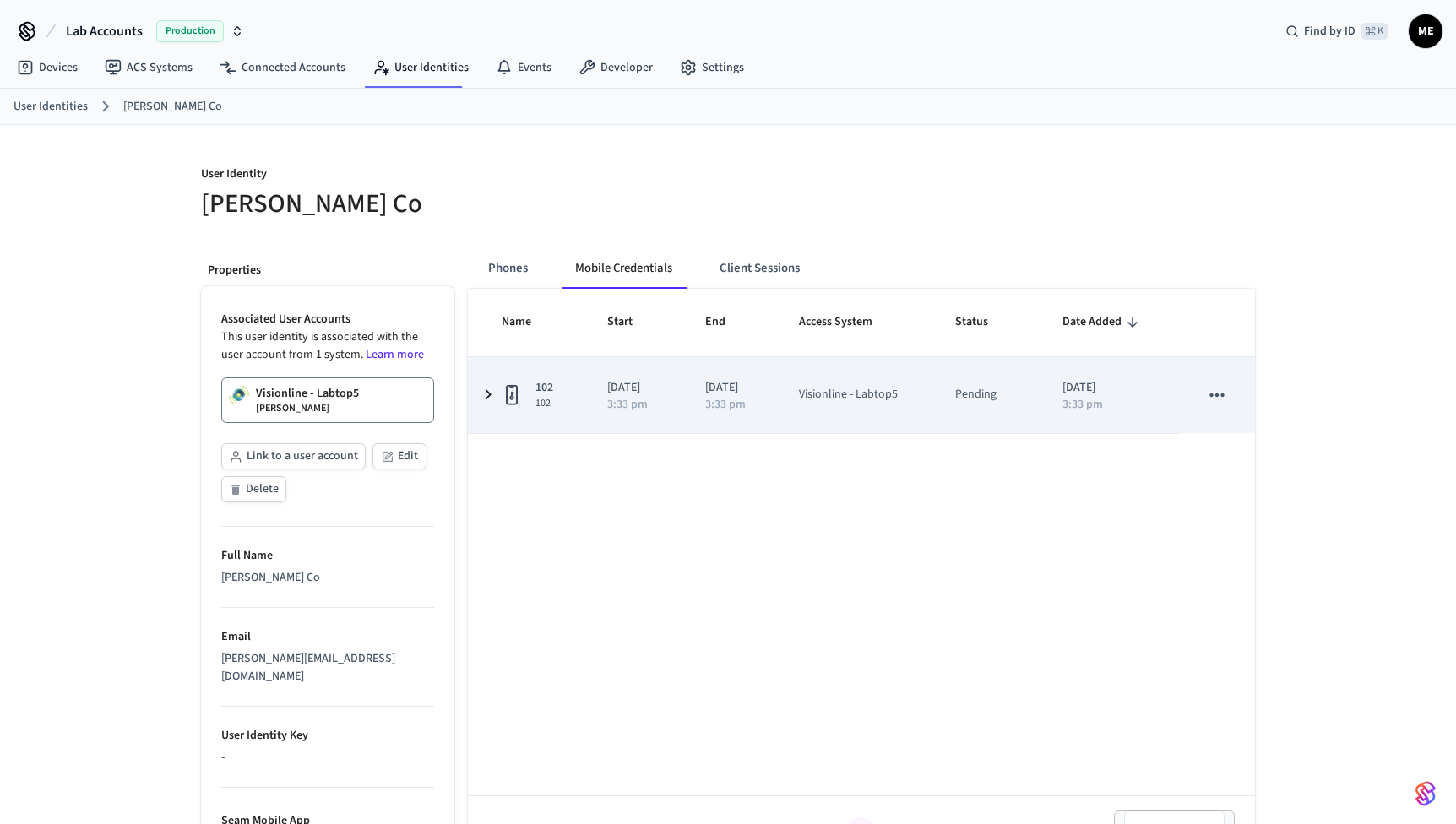
click at [489, 400] on icon "sticky table" at bounding box center [488, 394] width 20 height 21
click at [489, 400] on icon "sticky table" at bounding box center [488, 395] width 21 height 20
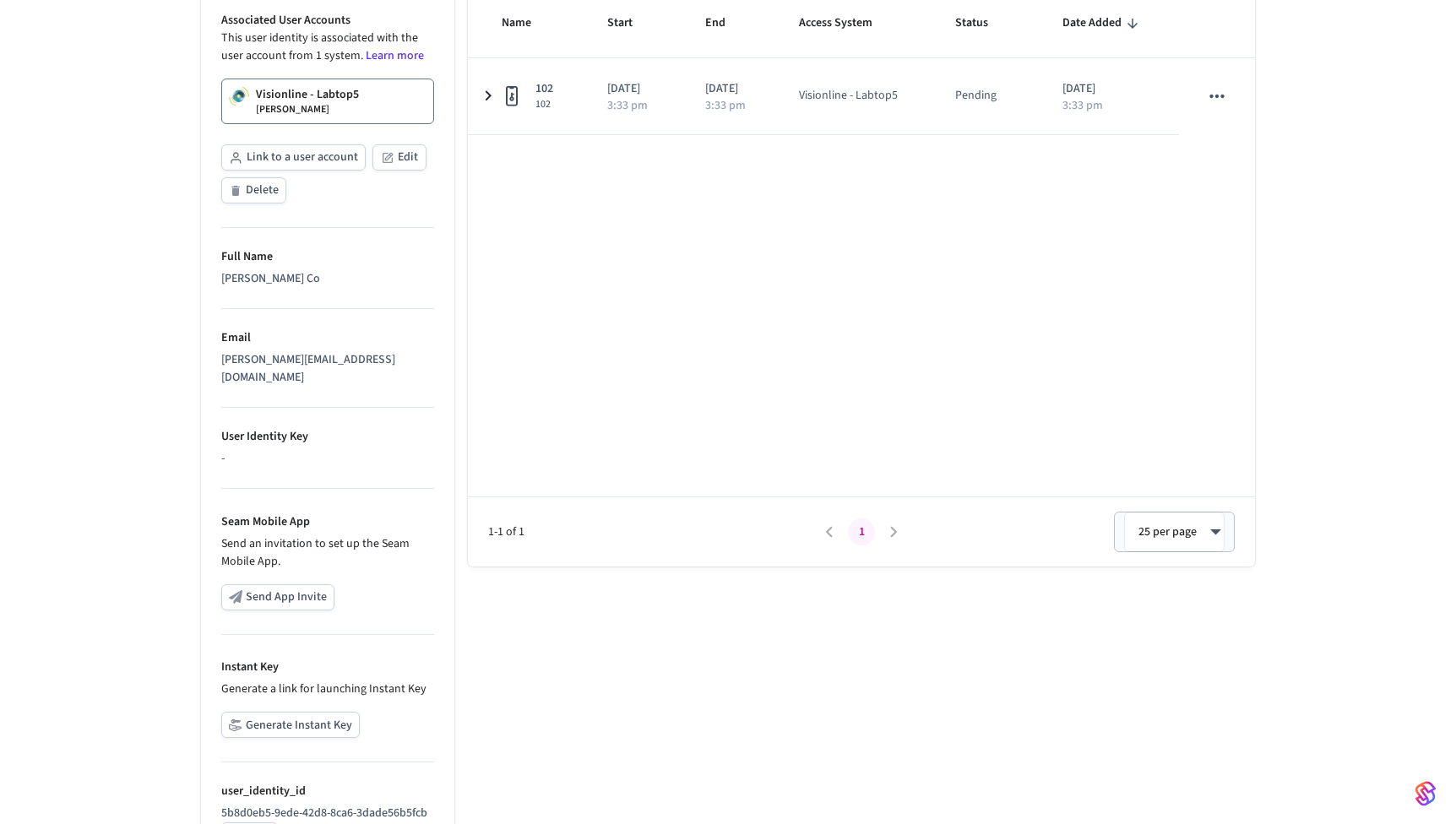
scroll to position [301, 0]
click at [279, 709] on button "Generate Instant Key" at bounding box center [290, 722] width 139 height 26
